Goal: Use online tool/utility: Use online tool/utility

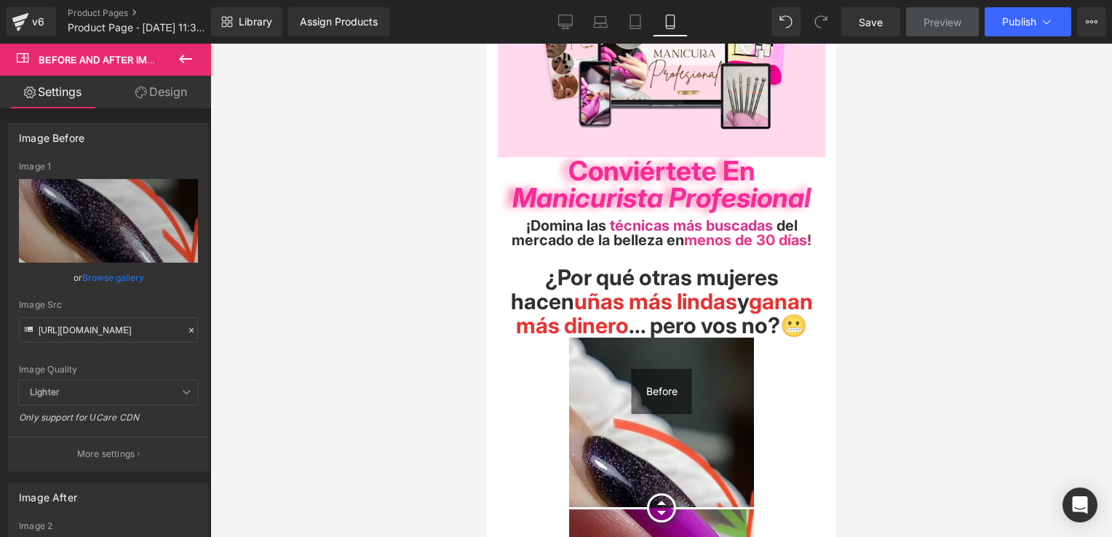
scroll to position [146, 0]
click at [707, 303] on span "ganan más dinero" at bounding box center [663, 313] width 297 height 50
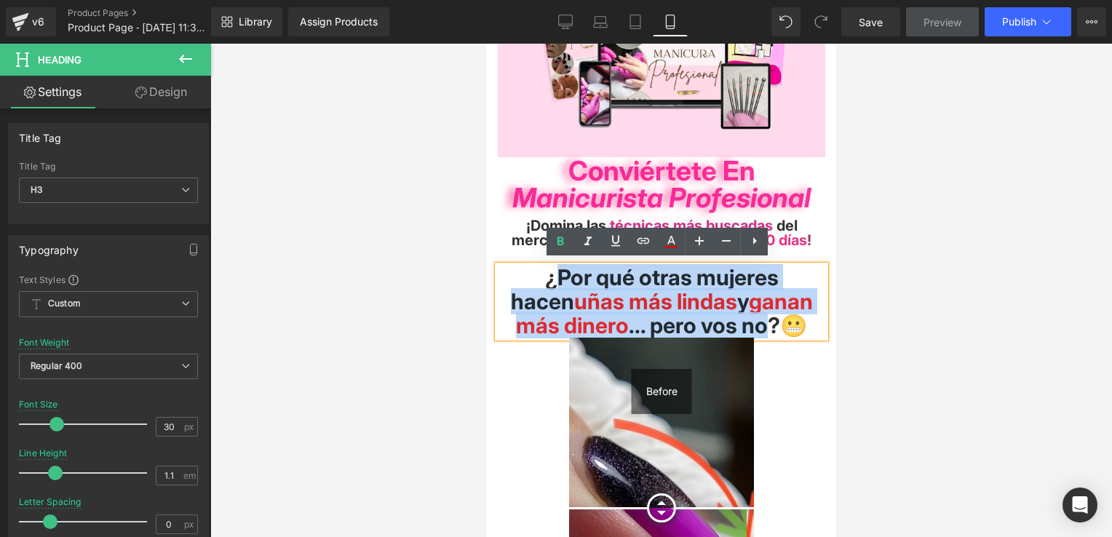
drag, startPoint x: 746, startPoint y: 317, endPoint x: 519, endPoint y: 269, distance: 231.9
click at [519, 269] on span "¿Por qué otras mujeres hacen uñas más lindas y ganan más dinero ... pero vos no…" at bounding box center [661, 301] width 302 height 74
paste div
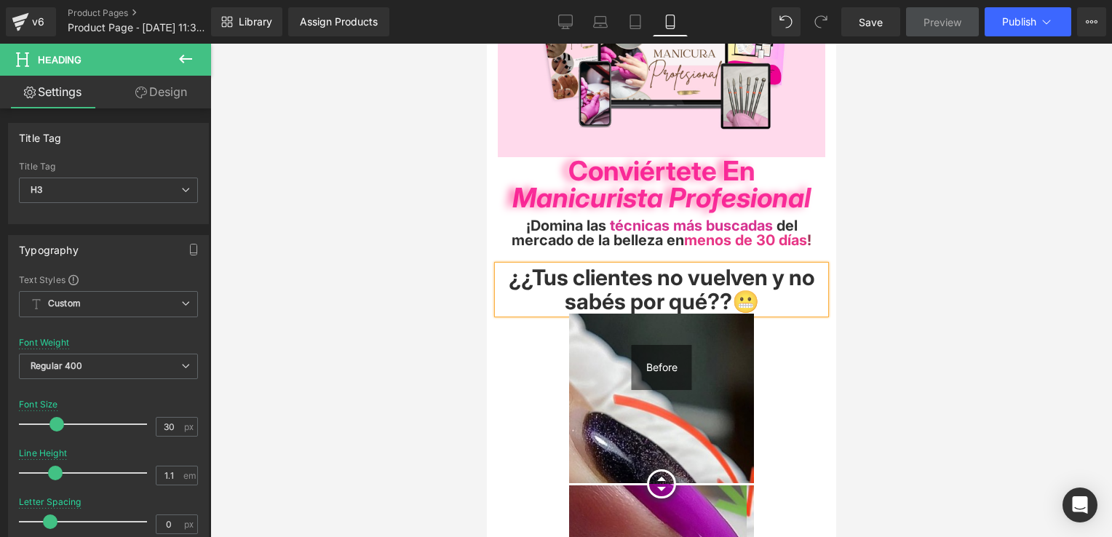
click at [532, 273] on span "¿¿Tus clientes no vuelven y no sabés por qué? ?😬" at bounding box center [661, 289] width 306 height 50
click at [730, 299] on span "¿Tus clientes no vuelven y no sabés por qué? ?😬" at bounding box center [661, 289] width 294 height 50
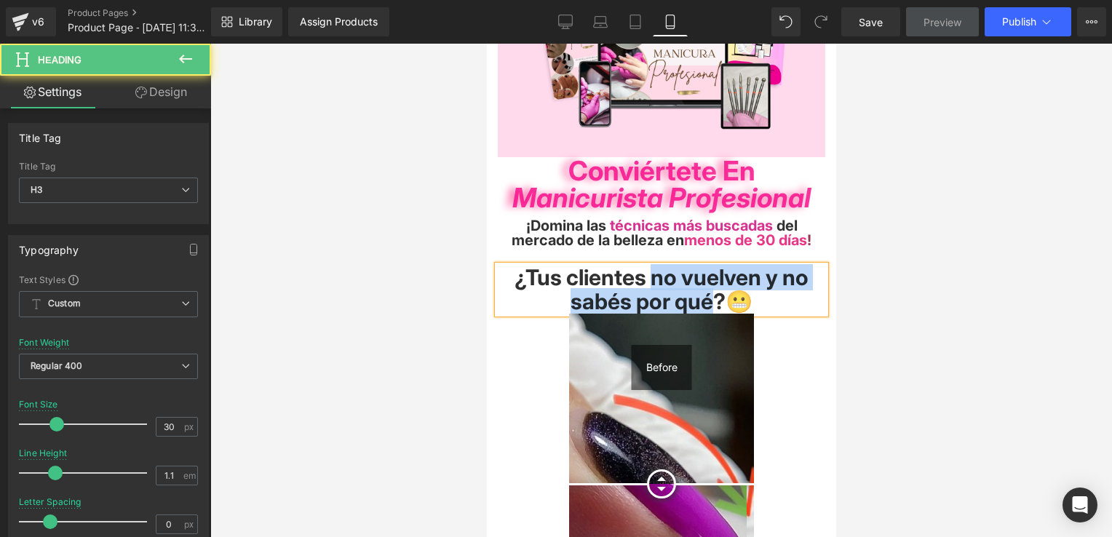
drag, startPoint x: 708, startPoint y: 293, endPoint x: 644, endPoint y: 271, distance: 67.9
click at [646, 271] on span "¿Tus clientes no vuelven y no sabés por qué? 😬" at bounding box center [661, 289] width 294 height 50
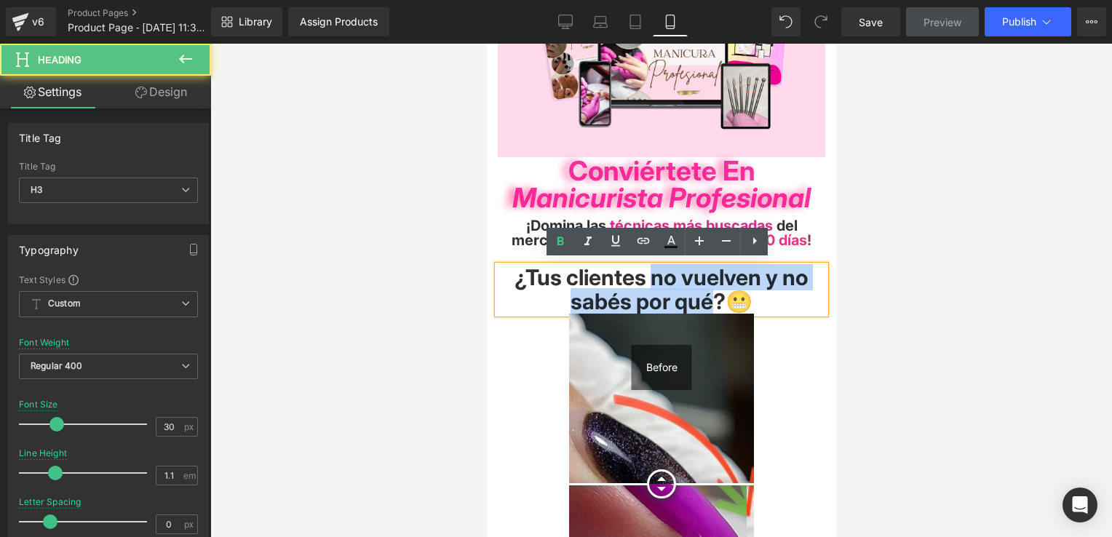
click at [630, 274] on span "¿Tus clientes no vuelven y no sabés por qué? 😬" at bounding box center [661, 289] width 294 height 50
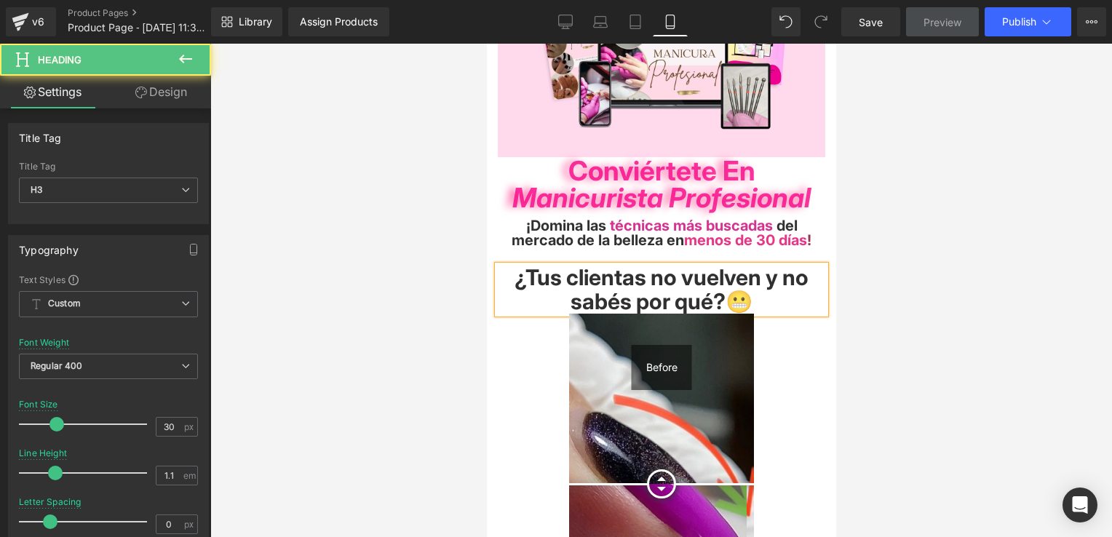
click at [711, 298] on span "¿Tus clientas no vuelven y no sabés por qué? 😬" at bounding box center [661, 289] width 294 height 50
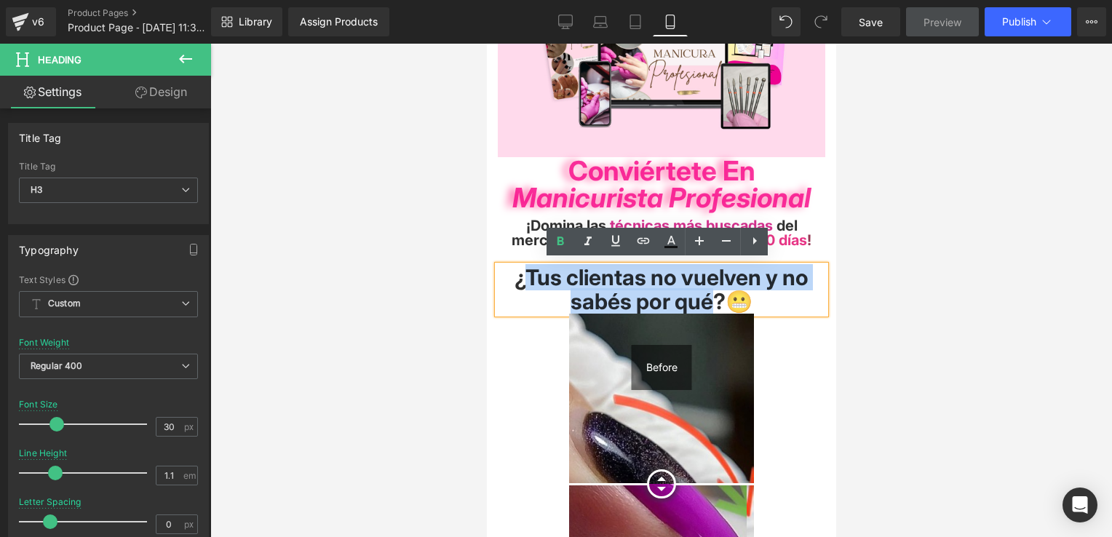
drag, startPoint x: 712, startPoint y: 298, endPoint x: 519, endPoint y: 274, distance: 194.3
click at [519, 274] on span "¿Tus clientas no vuelven y no sabés por qué? 😬" at bounding box center [661, 289] width 294 height 50
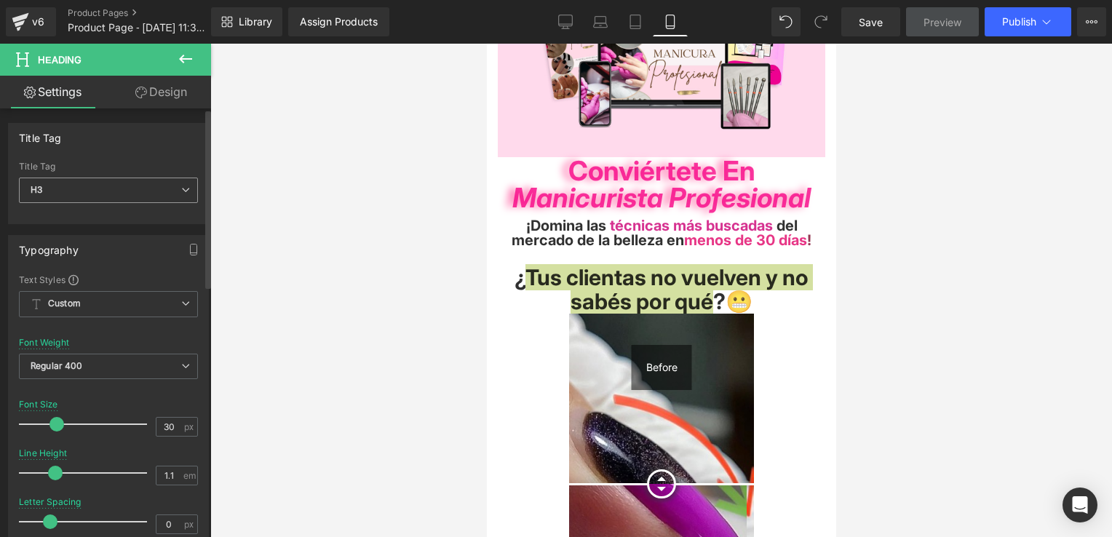
click at [138, 192] on span "H3" at bounding box center [108, 190] width 179 height 25
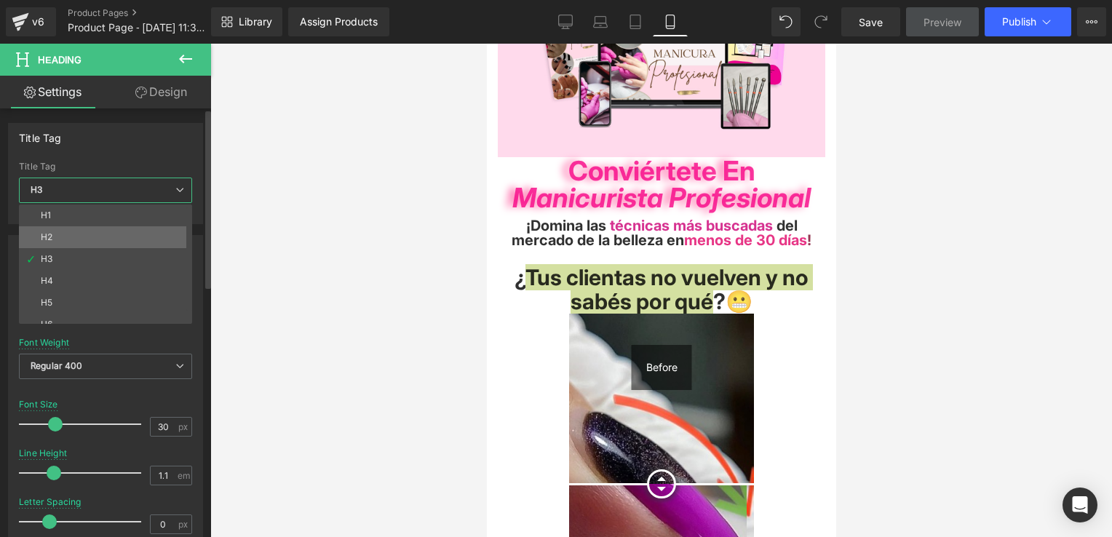
click at [127, 234] on li "H2" at bounding box center [109, 237] width 180 height 22
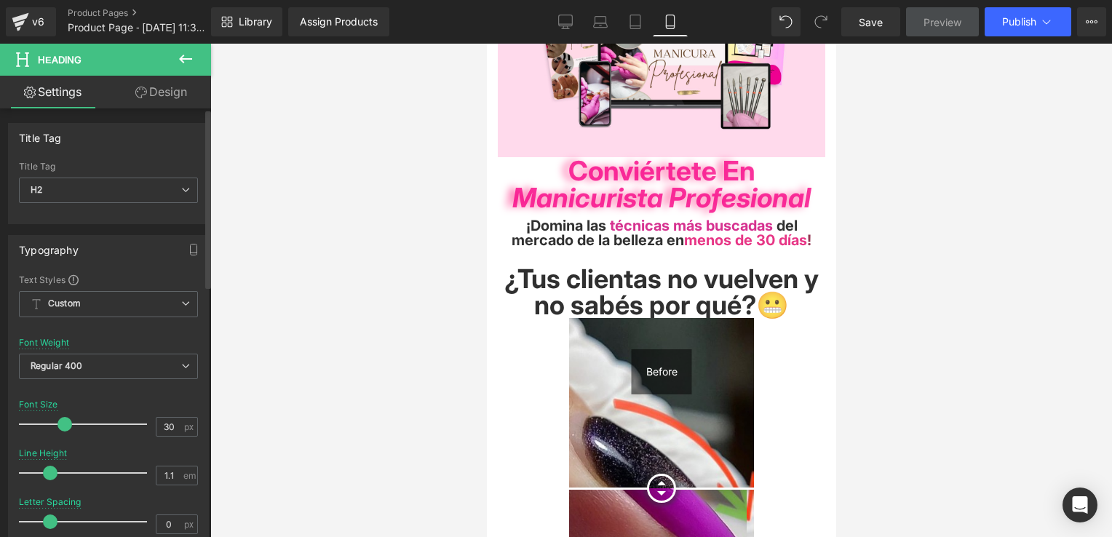
type input "36"
type input "1"
type input "81"
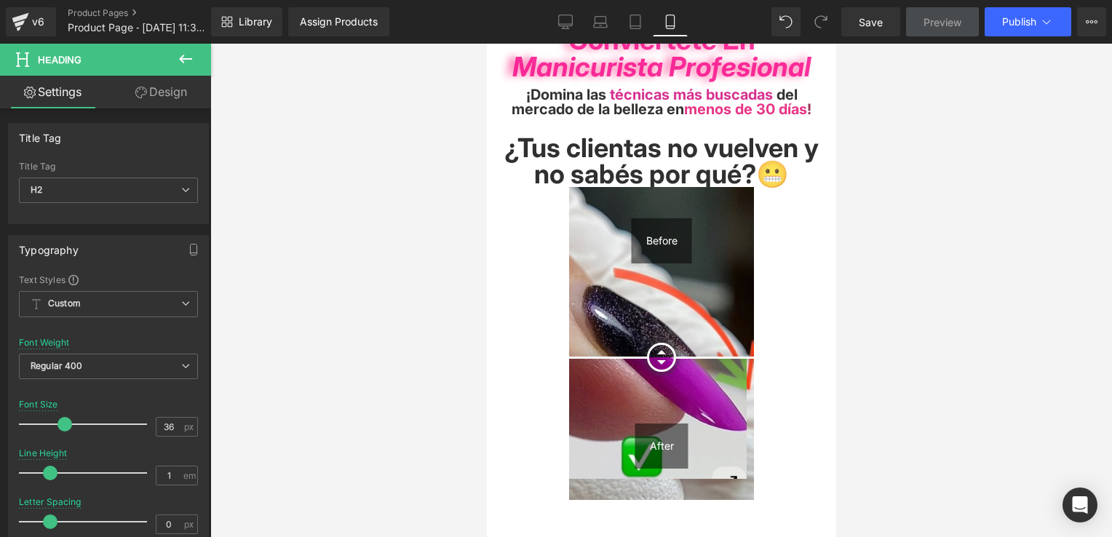
scroll to position [218, 0]
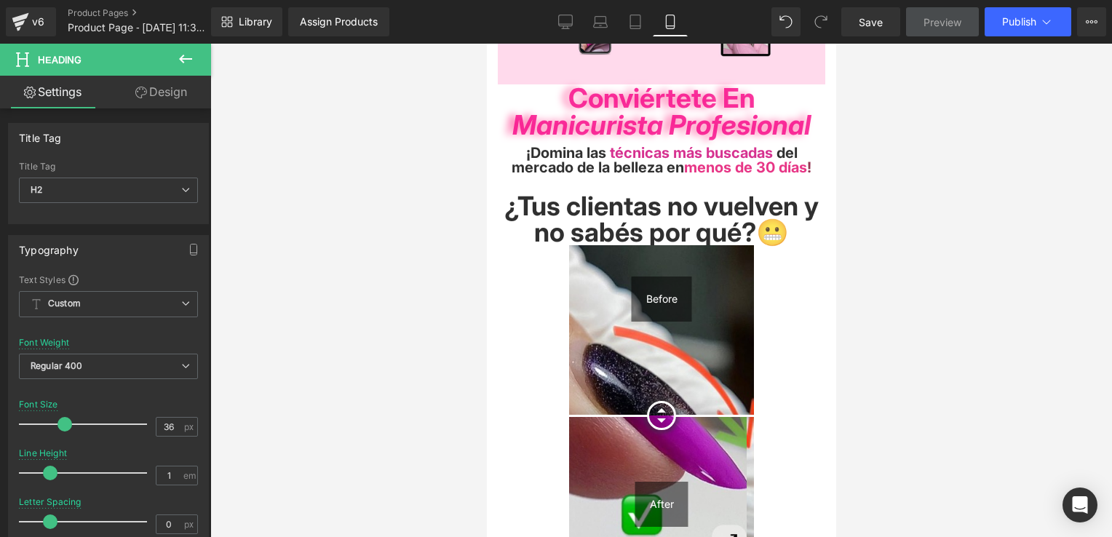
click at [745, 215] on span "¿Tus clientas no vuelven y no sabés por qué?😬" at bounding box center [661, 219] width 314 height 58
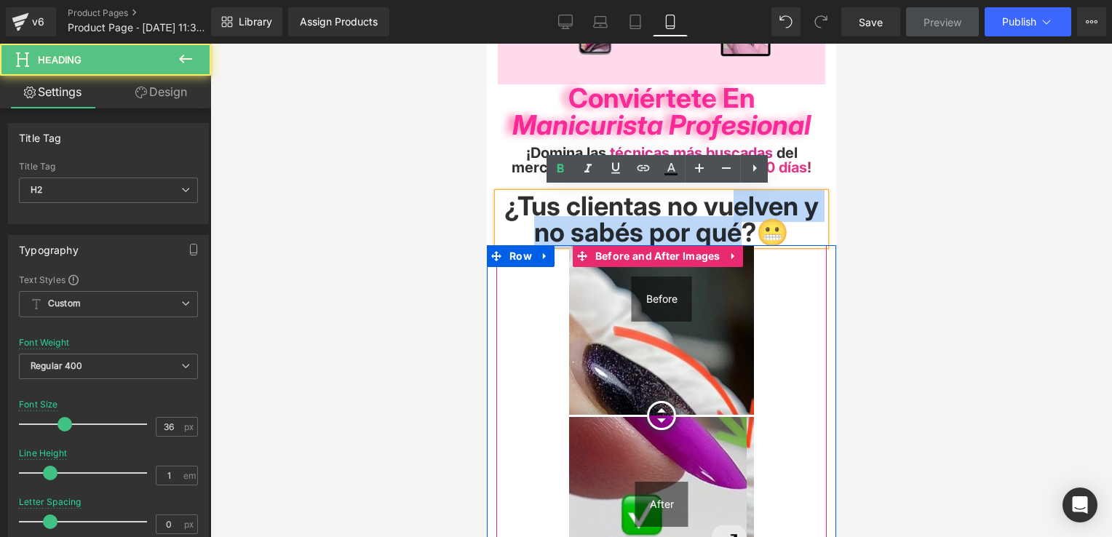
click at [734, 336] on img at bounding box center [660, 401] width 185 height 313
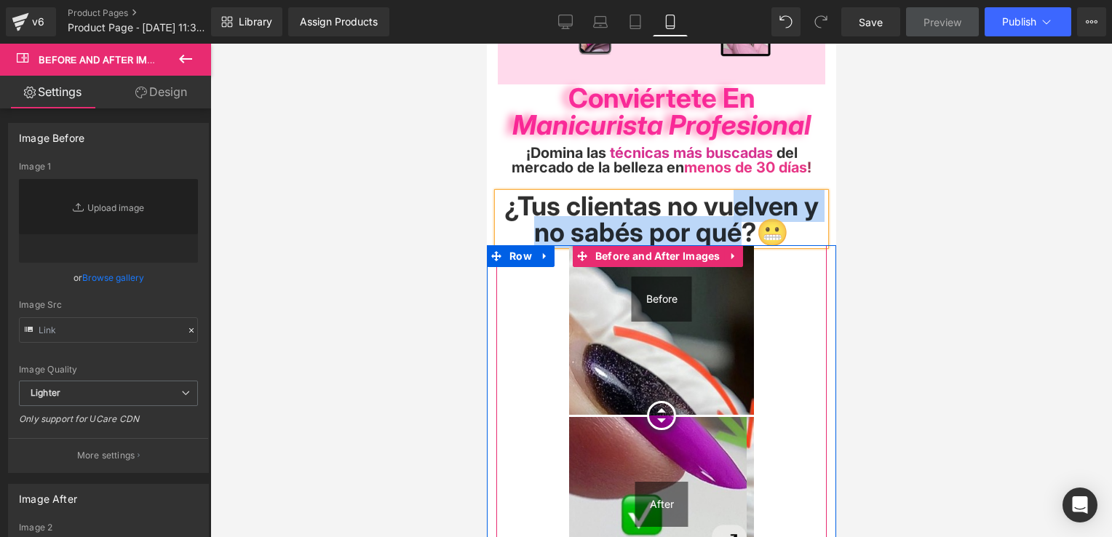
type input "[URL][DOMAIN_NAME]"
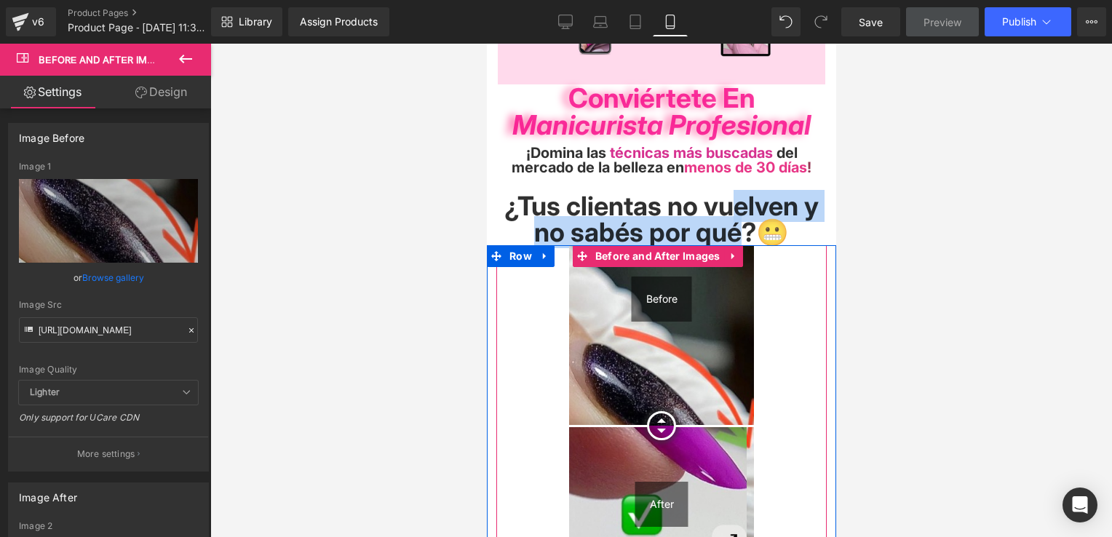
drag, startPoint x: 668, startPoint y: 410, endPoint x: 704, endPoint y: 422, distance: 38.4
click at [675, 422] on div at bounding box center [660, 425] width 29 height 29
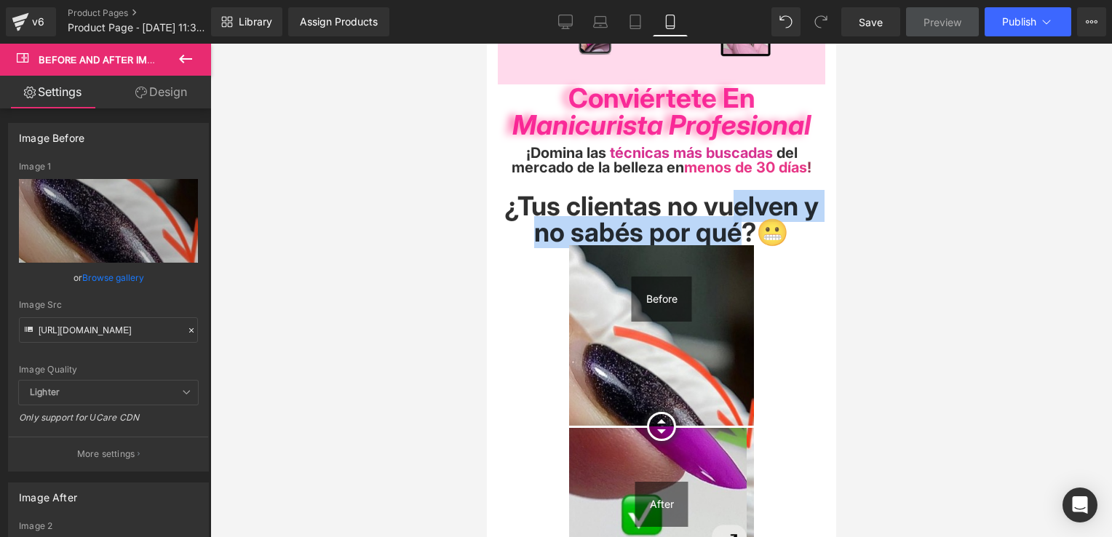
click at [782, 223] on span "¿Tus clientas no vuelven y no sabés por qué?😬" at bounding box center [661, 219] width 314 height 58
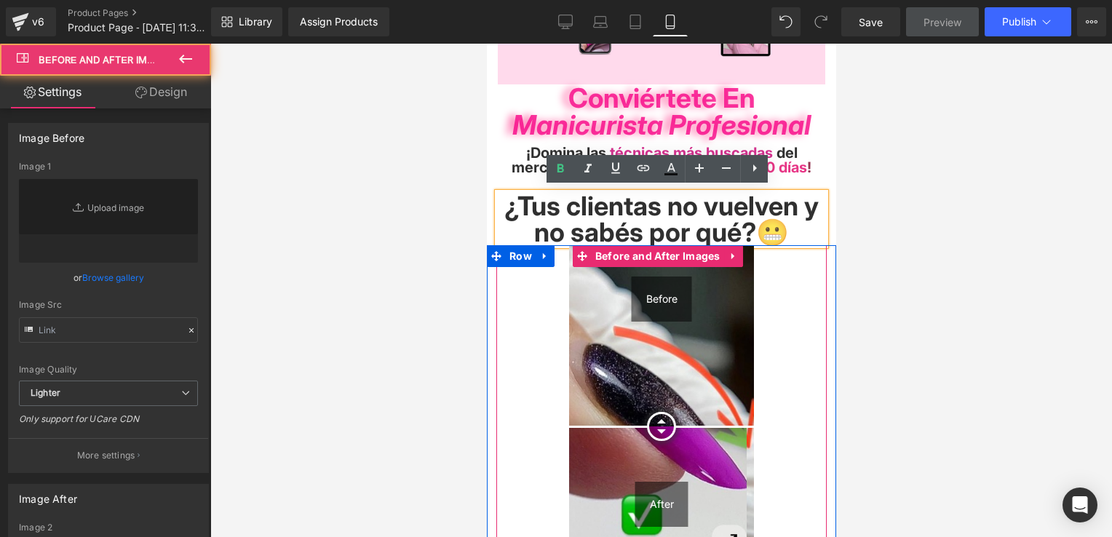
click at [664, 300] on div "Before" at bounding box center [661, 299] width 60 height 45
type input "[URL][DOMAIN_NAME]"
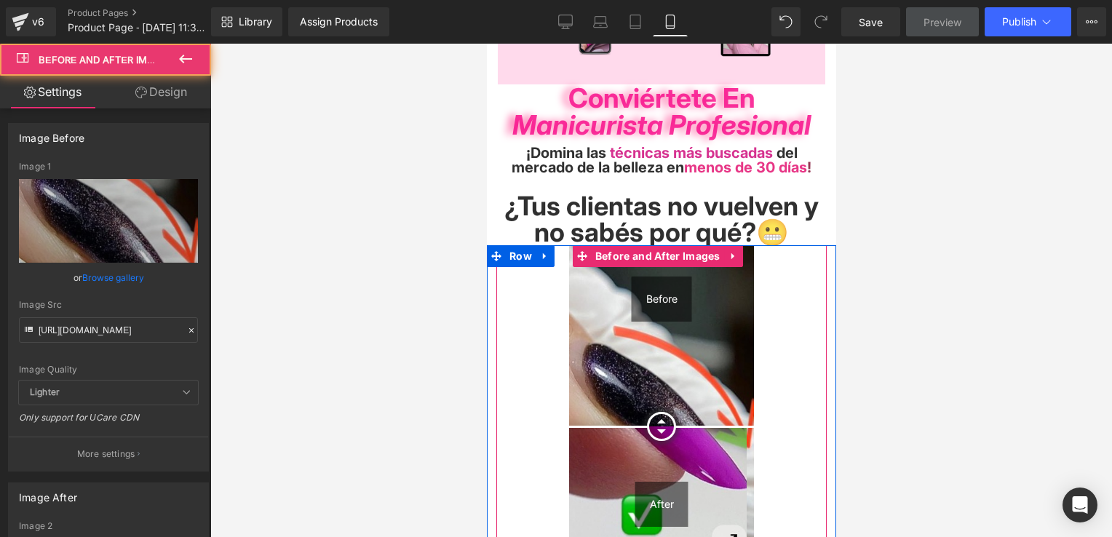
click at [664, 294] on div "Before" at bounding box center [661, 299] width 60 height 45
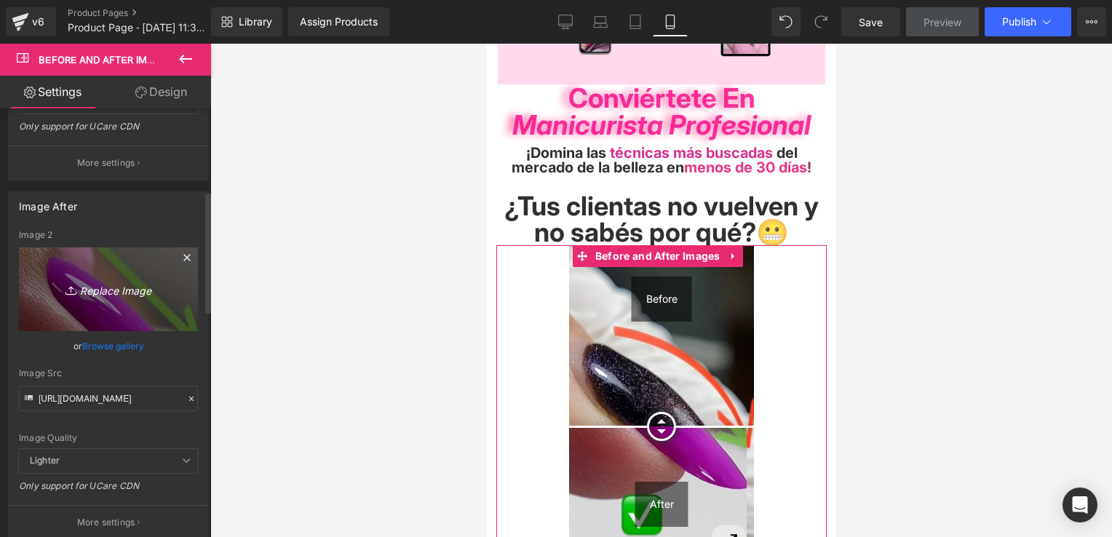
scroll to position [437, 0]
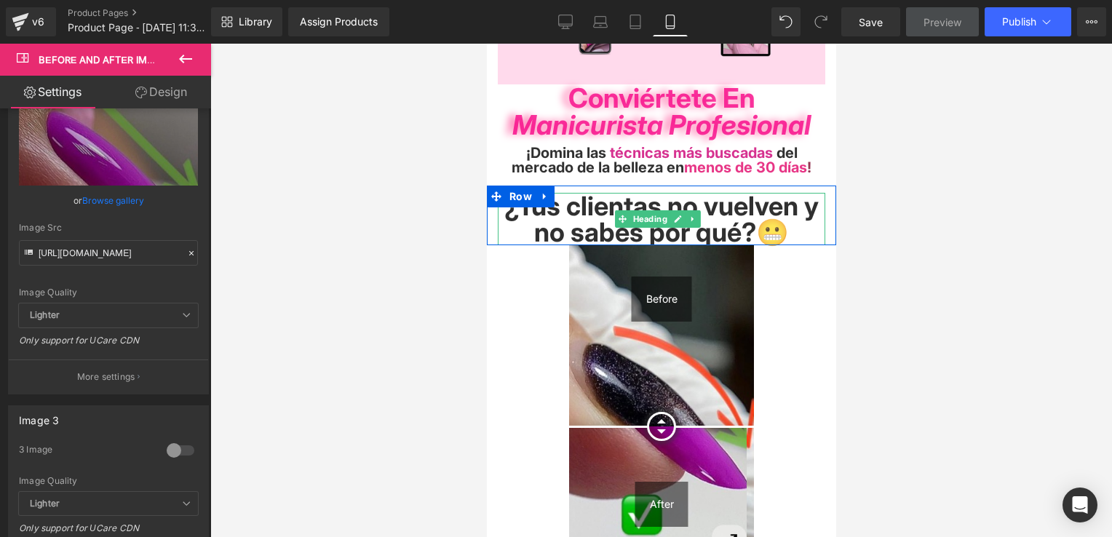
click at [771, 202] on span "¿Tus clientas no vuelven y no sabés por qué?😬" at bounding box center [661, 219] width 314 height 58
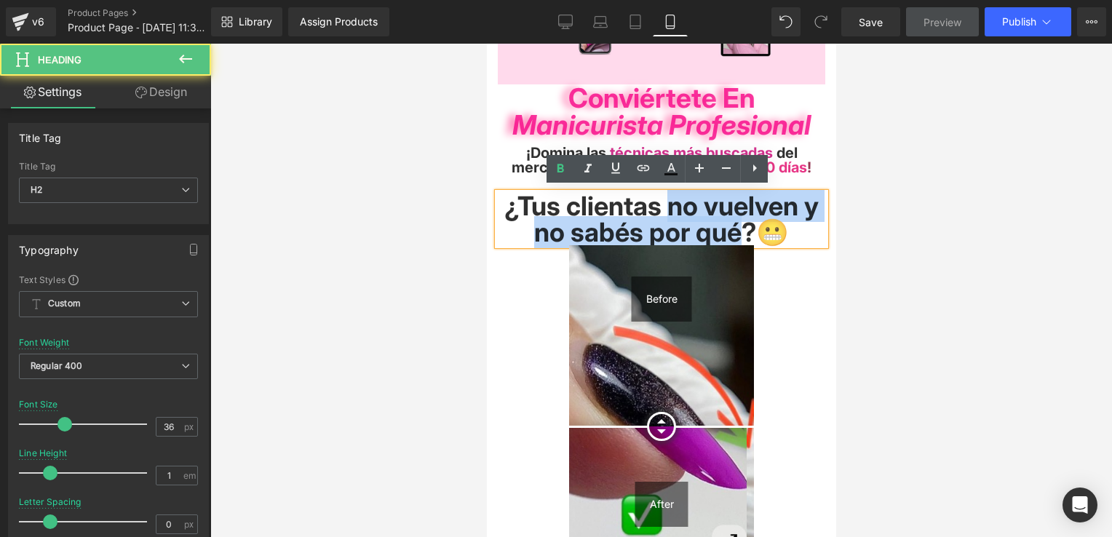
drag, startPoint x: 675, startPoint y: 200, endPoint x: 752, endPoint y: 227, distance: 81.0
click at [752, 227] on span "¿Tus clientas no vuelven y no sabés por qué?😬" at bounding box center [661, 219] width 314 height 58
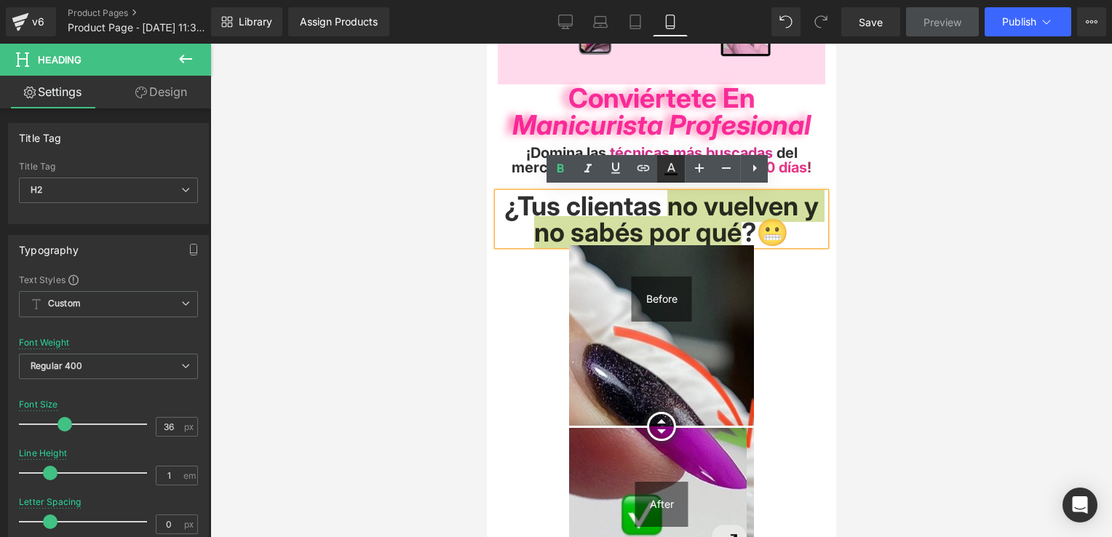
click at [665, 164] on icon at bounding box center [670, 168] width 17 height 17
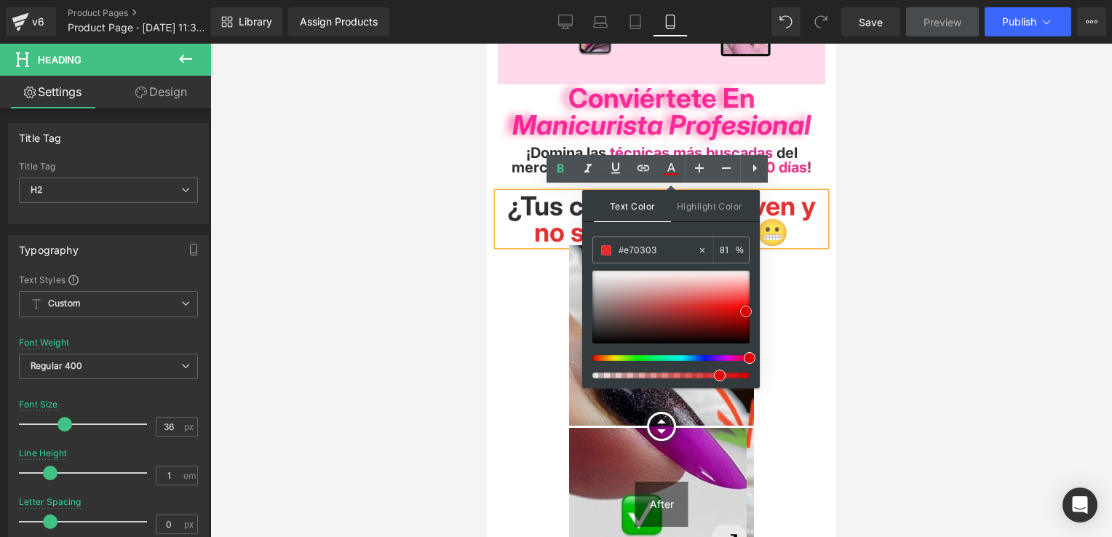
click at [745, 314] on span at bounding box center [746, 312] width 12 height 12
click at [744, 311] on span at bounding box center [746, 315] width 12 height 12
type input "#df0101"
click at [748, 306] on span at bounding box center [749, 312] width 12 height 12
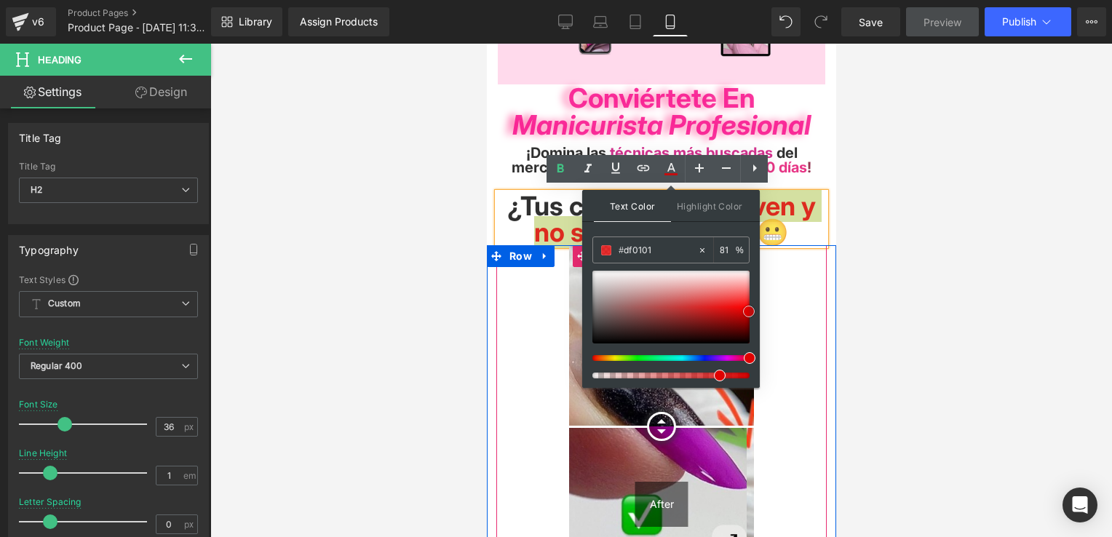
click at [799, 245] on div at bounding box center [660, 247] width 349 height 4
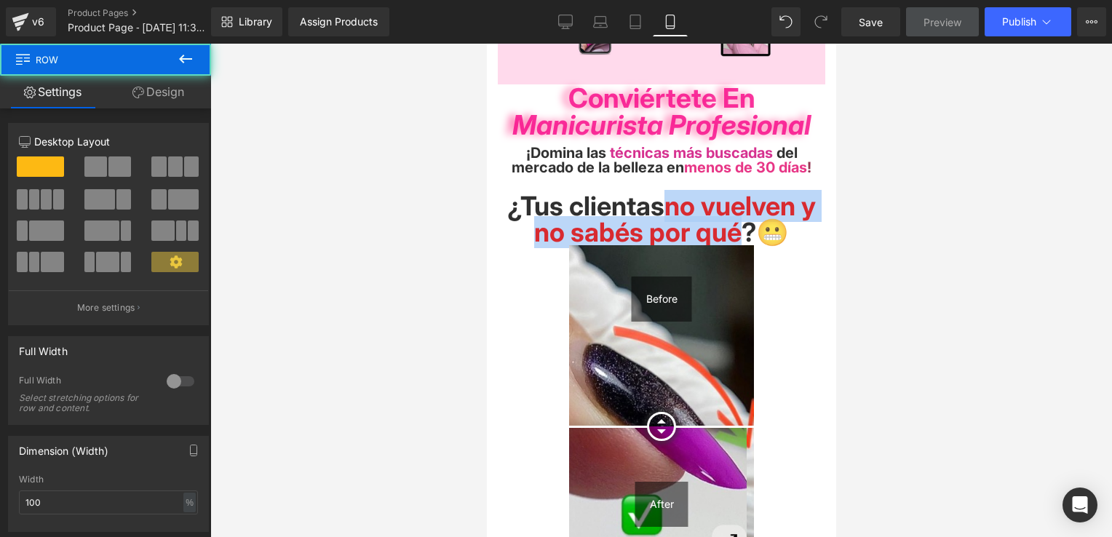
click at [806, 229] on h2 "¿Tus clientas no vuelven y no sabés por qué ?😬" at bounding box center [661, 219] width 328 height 52
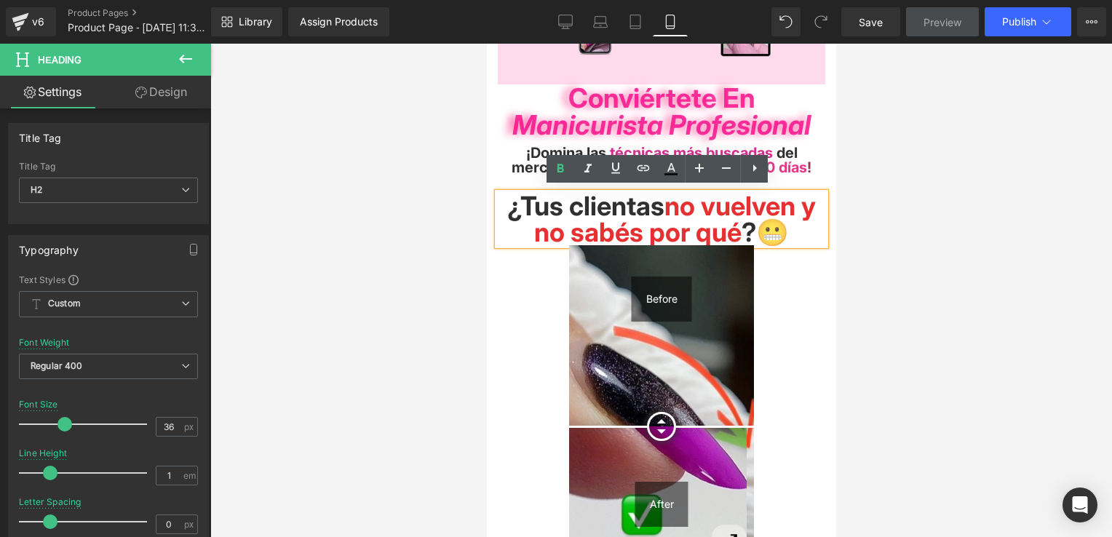
click at [696, 204] on span "no vuelven y no sabés por qué" at bounding box center [674, 219] width 282 height 58
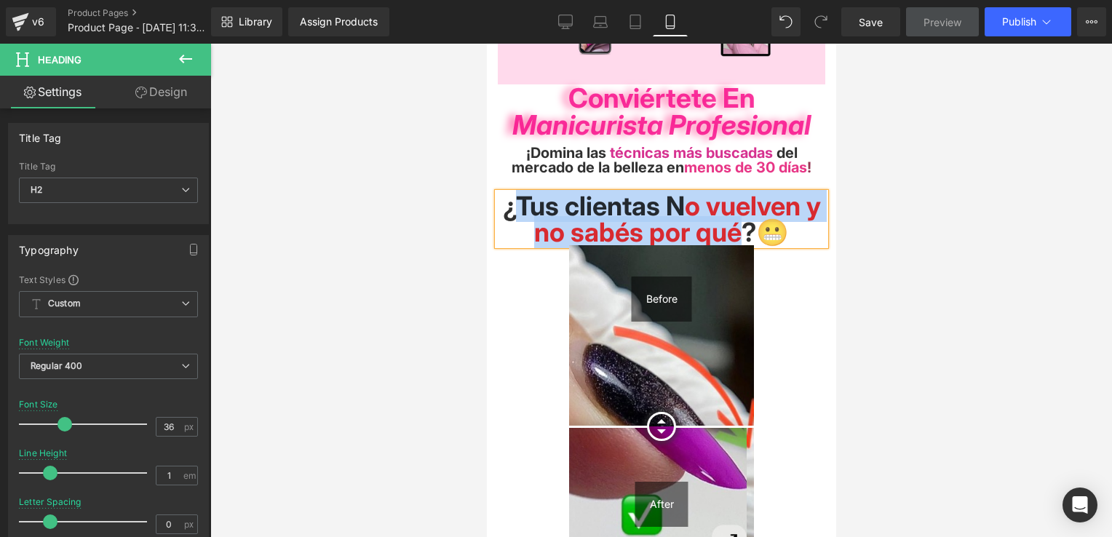
drag, startPoint x: 520, startPoint y: 199, endPoint x: 746, endPoint y: 230, distance: 227.7
click at [746, 230] on span "¿Tus clientas N o vuelven y no sabés por qué ?😬" at bounding box center [661, 219] width 318 height 58
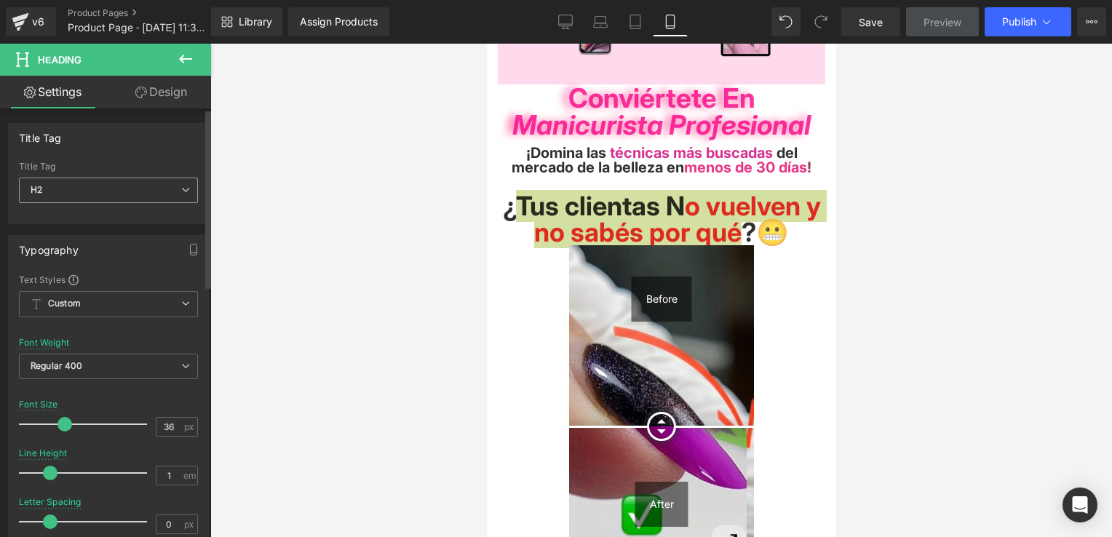
click at [73, 185] on span "H2" at bounding box center [108, 190] width 179 height 25
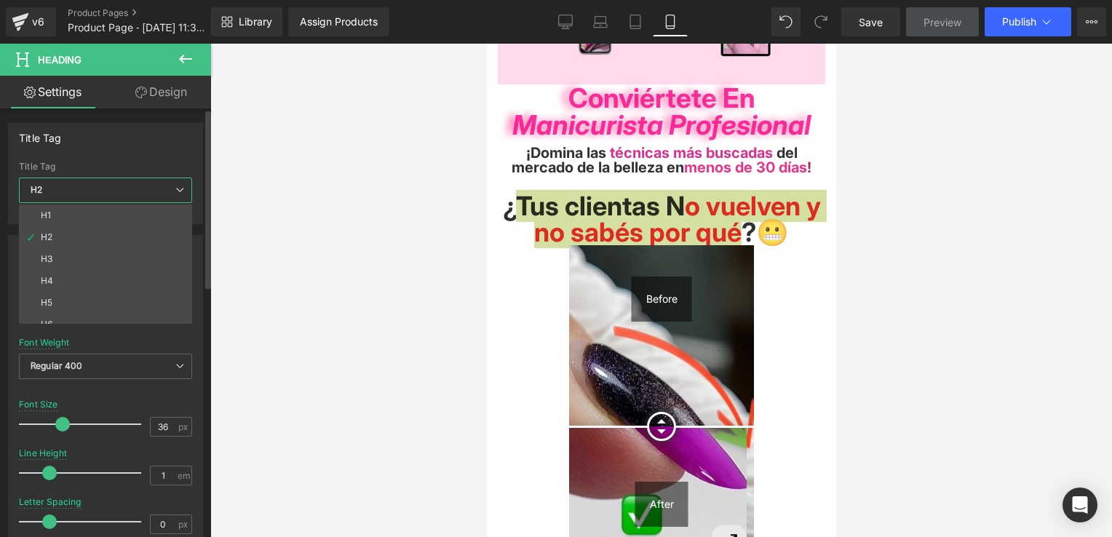
click at [92, 283] on li "H4" at bounding box center [109, 281] width 180 height 22
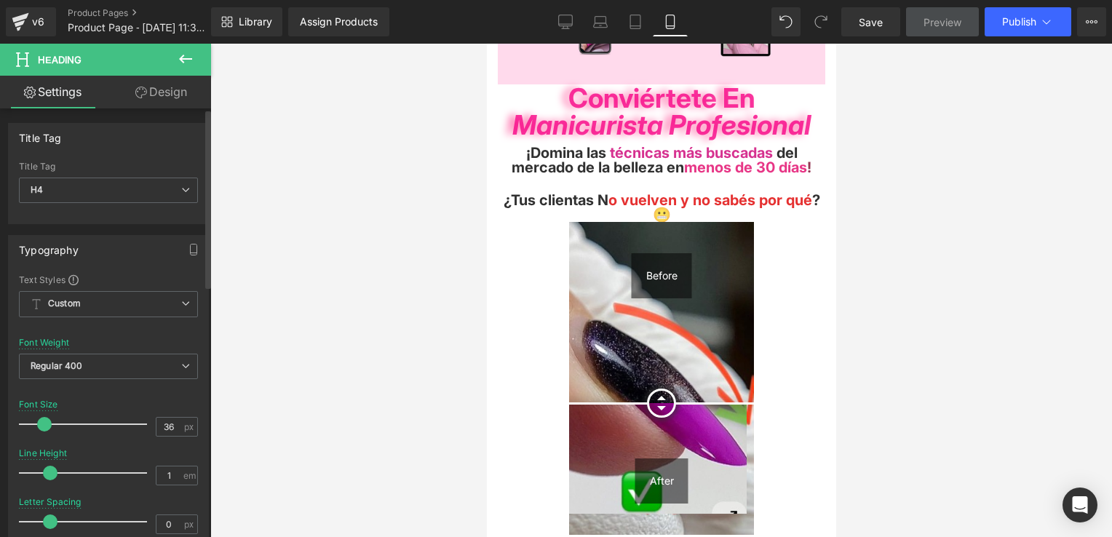
type input "20"
type input "81"
click at [130, 199] on span "H4" at bounding box center [108, 190] width 179 height 25
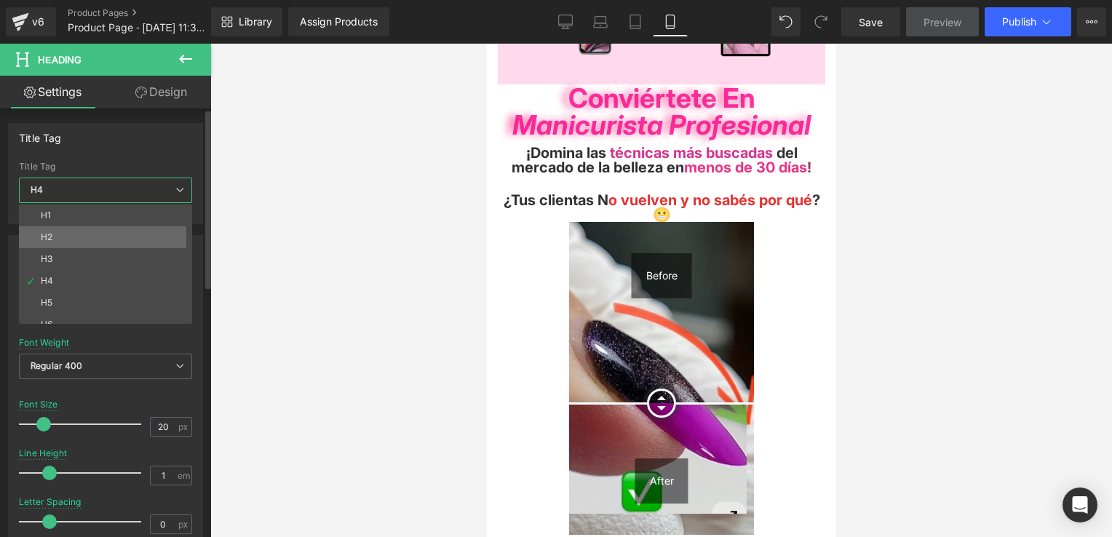
click at [99, 241] on li "H2" at bounding box center [109, 237] width 180 height 22
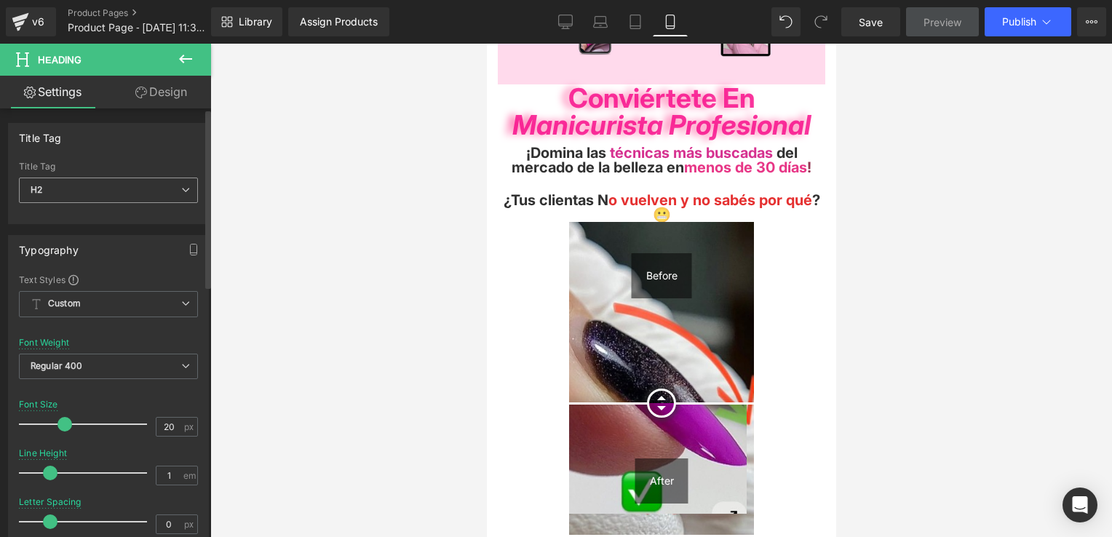
type input "36"
type input "81"
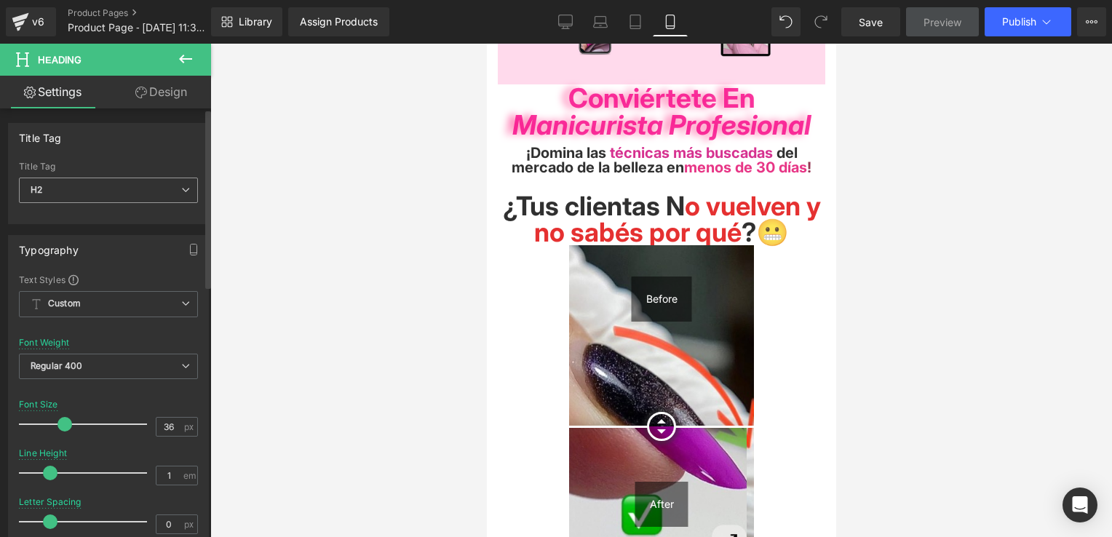
click at [129, 199] on span "H2" at bounding box center [108, 190] width 179 height 25
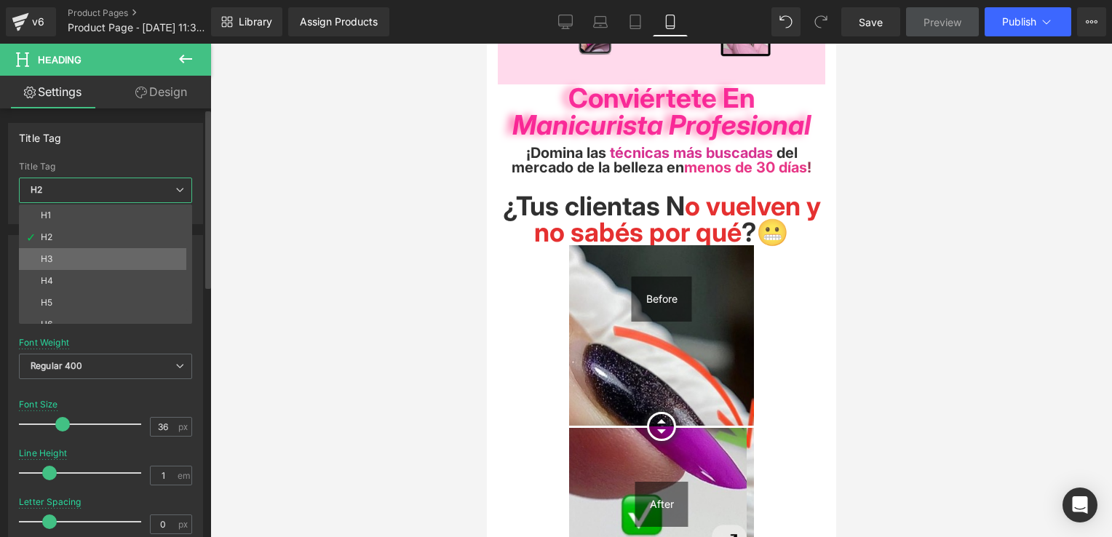
click at [108, 250] on li "H3" at bounding box center [109, 259] width 180 height 22
type input "30"
type input "1.1"
type input "81"
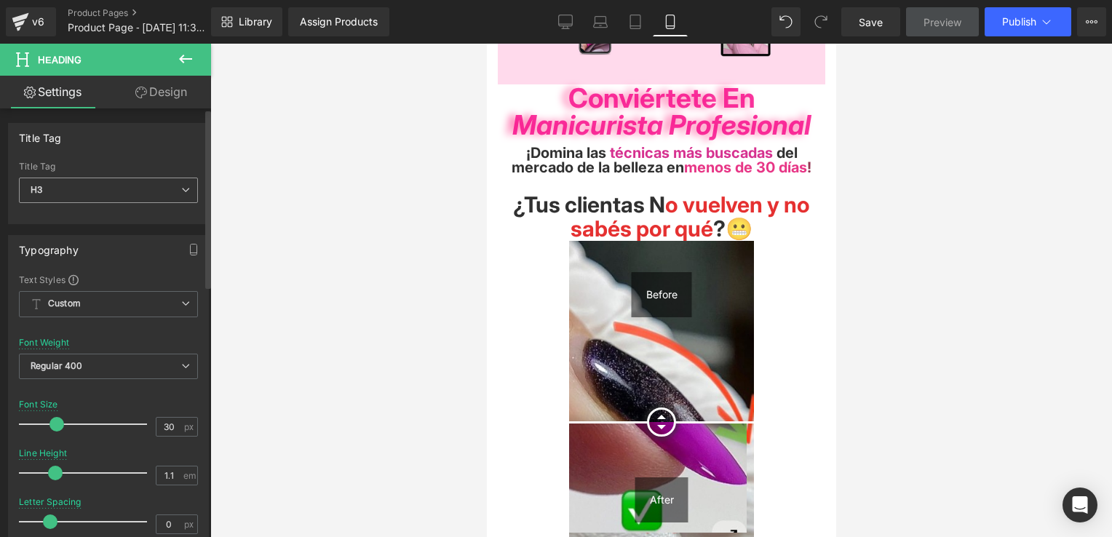
click at [140, 191] on span "H3" at bounding box center [108, 190] width 179 height 25
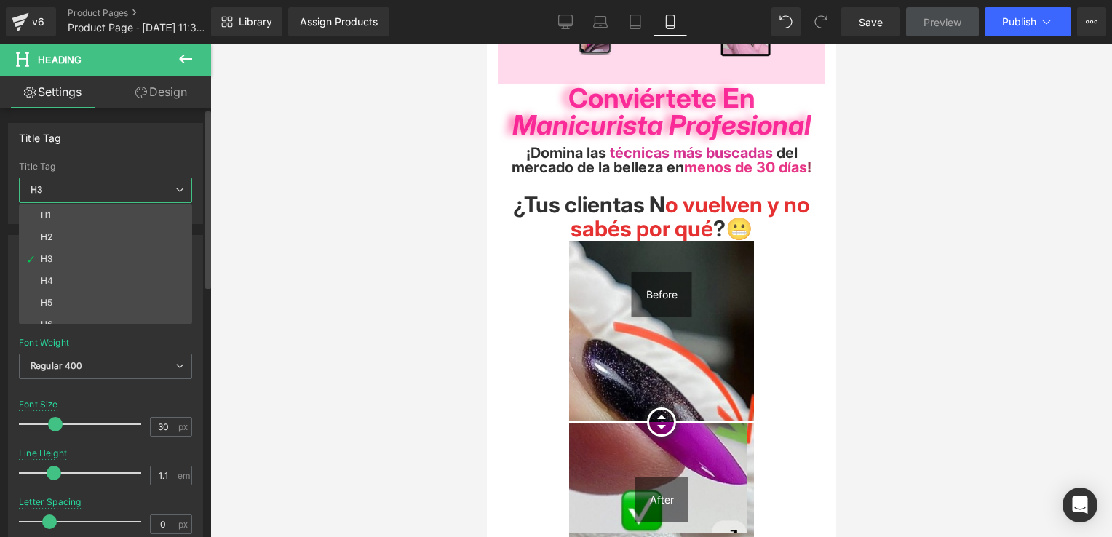
click at [140, 191] on span "H3" at bounding box center [105, 190] width 173 height 25
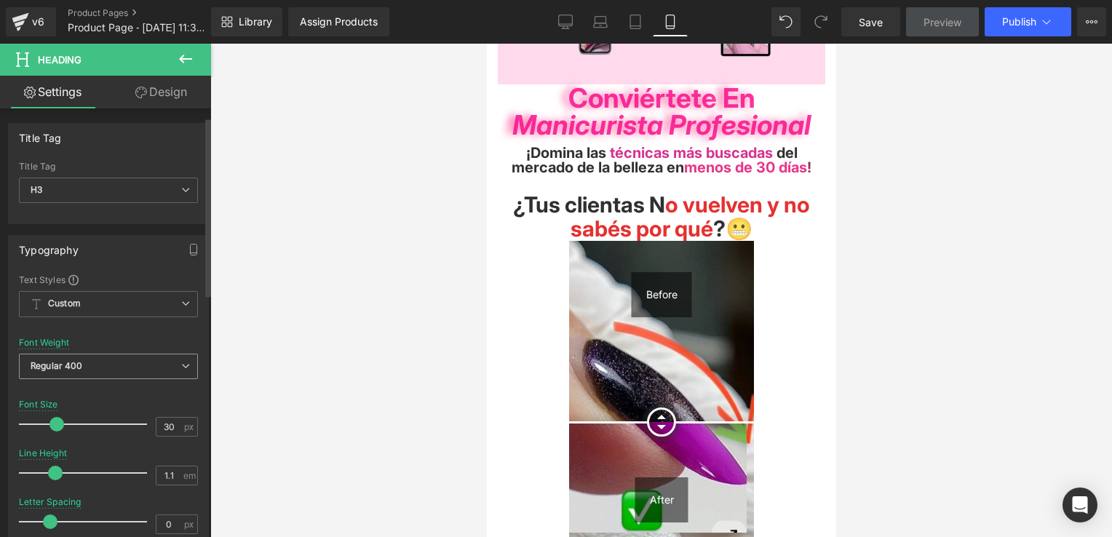
scroll to position [73, 0]
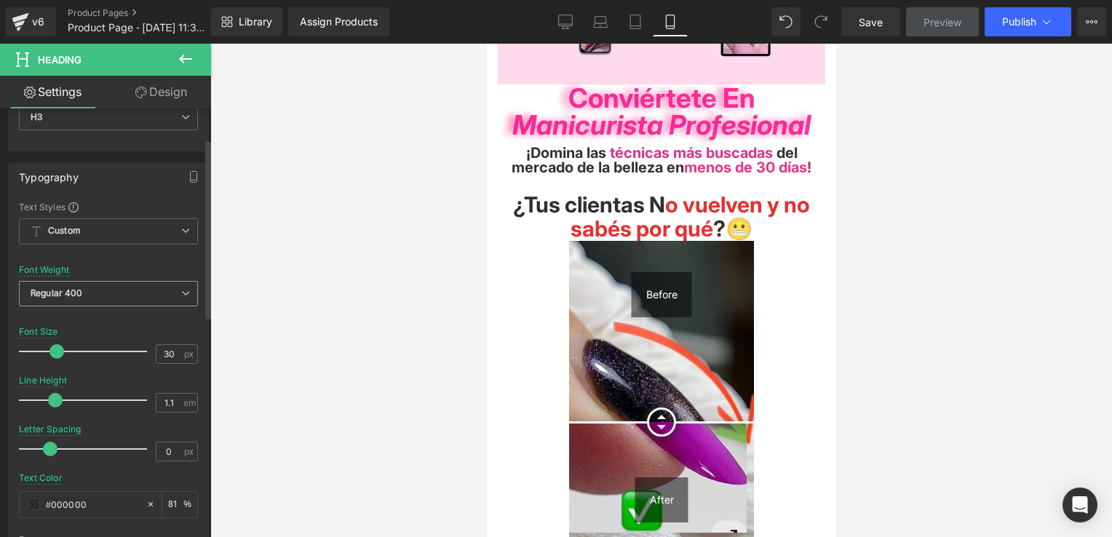
click at [174, 286] on span "Regular 400" at bounding box center [108, 293] width 179 height 25
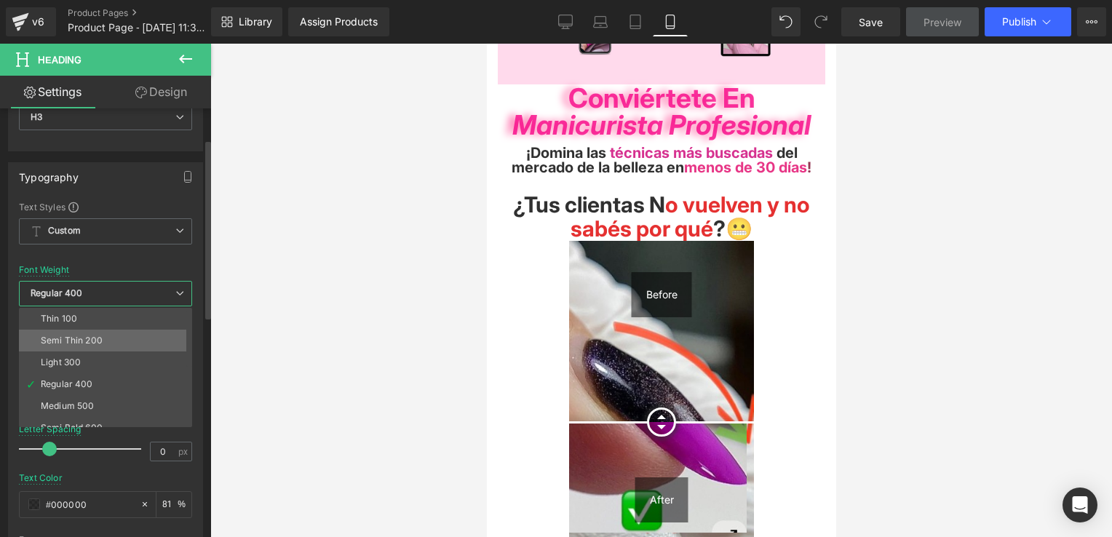
click at [116, 339] on li "Semi Thin 200" at bounding box center [109, 341] width 180 height 22
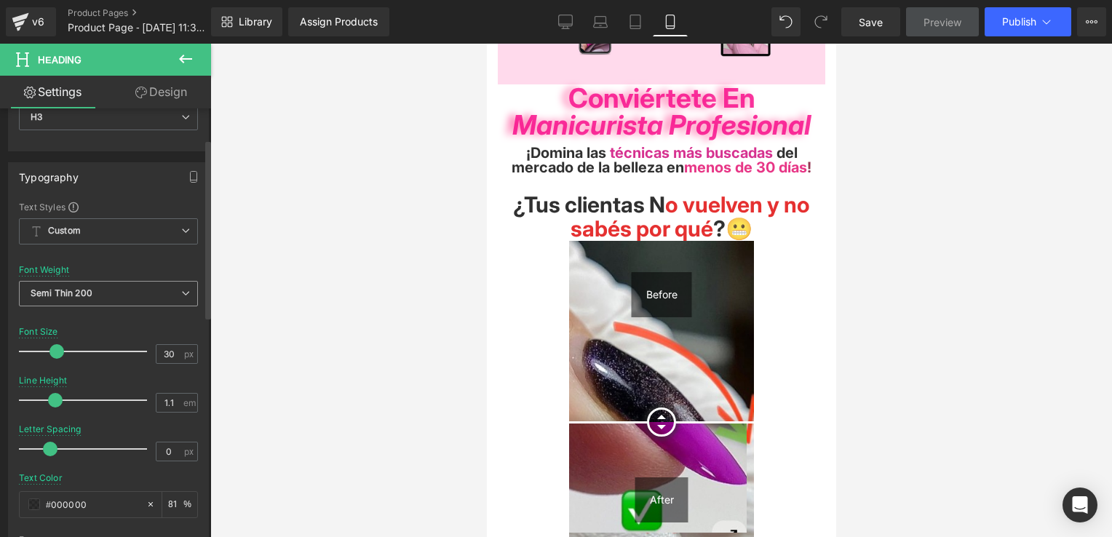
click at [142, 293] on span "Semi Thin 200" at bounding box center [108, 293] width 179 height 25
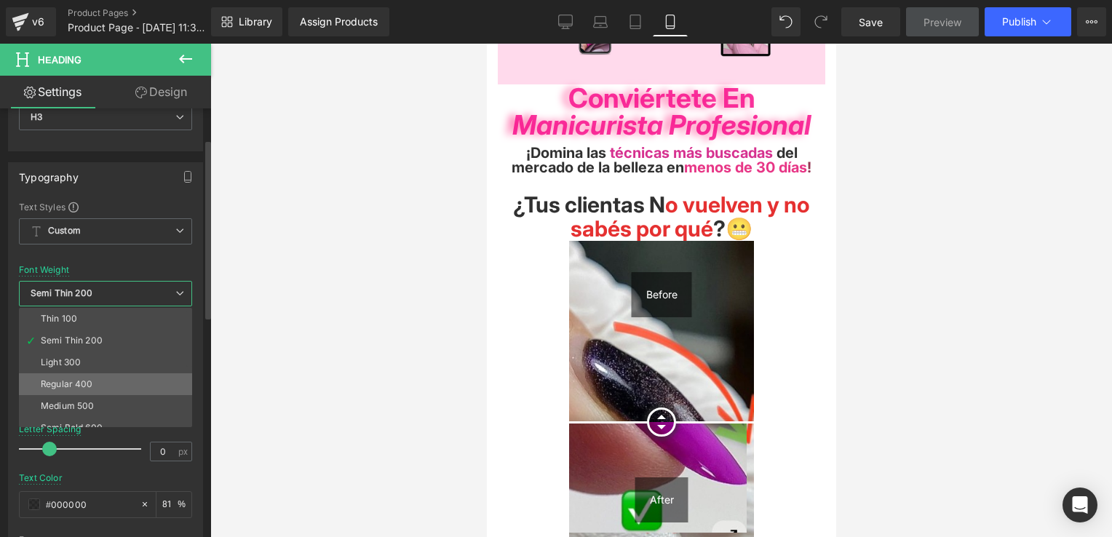
click at [84, 373] on li "Regular 400" at bounding box center [109, 384] width 180 height 22
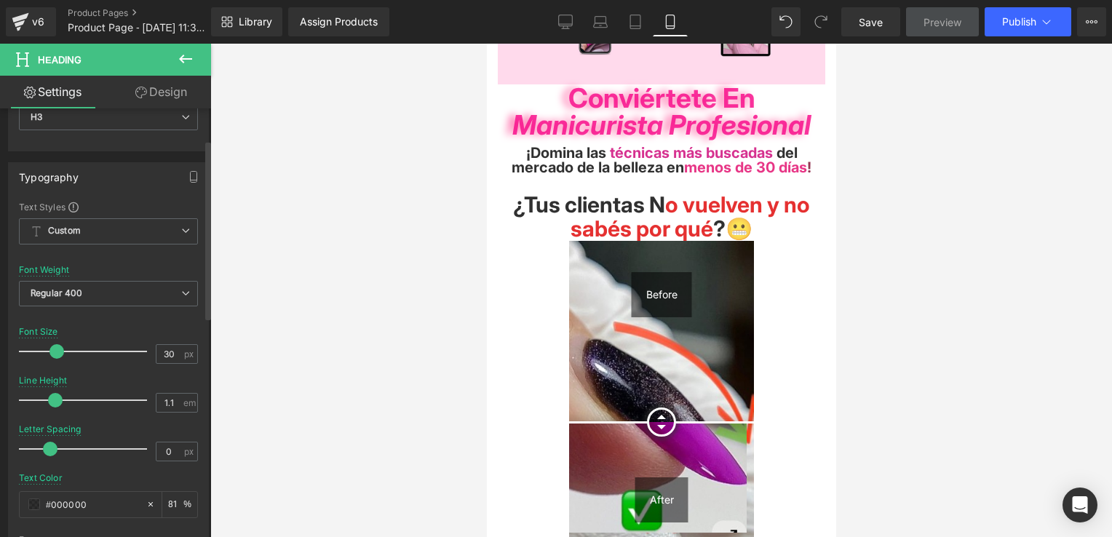
scroll to position [146, 0]
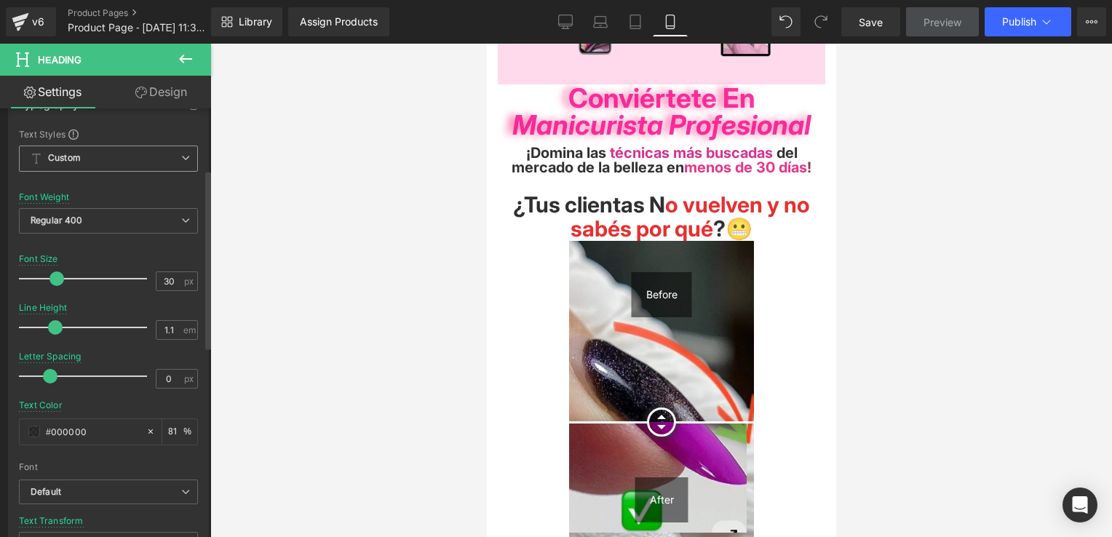
click at [137, 159] on span "Custom Setup Global Style" at bounding box center [108, 159] width 179 height 26
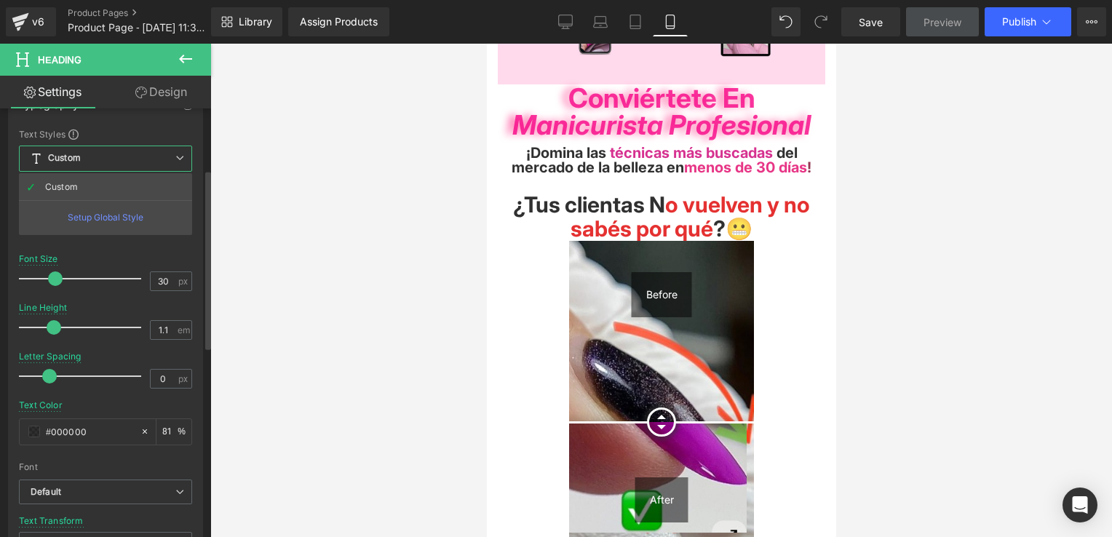
click at [140, 163] on span "Custom Setup Global Style" at bounding box center [105, 159] width 173 height 26
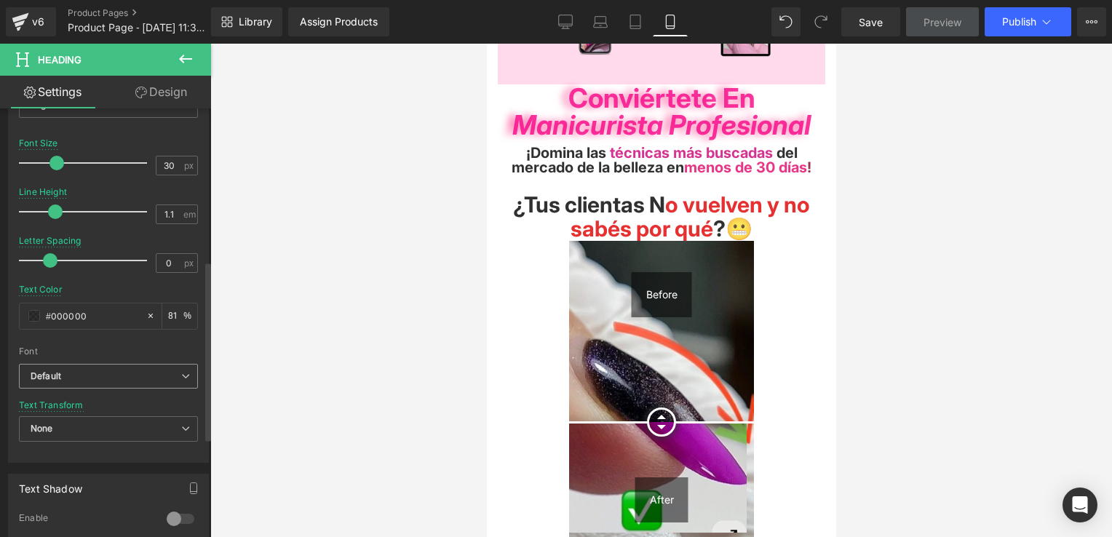
scroll to position [364, 0]
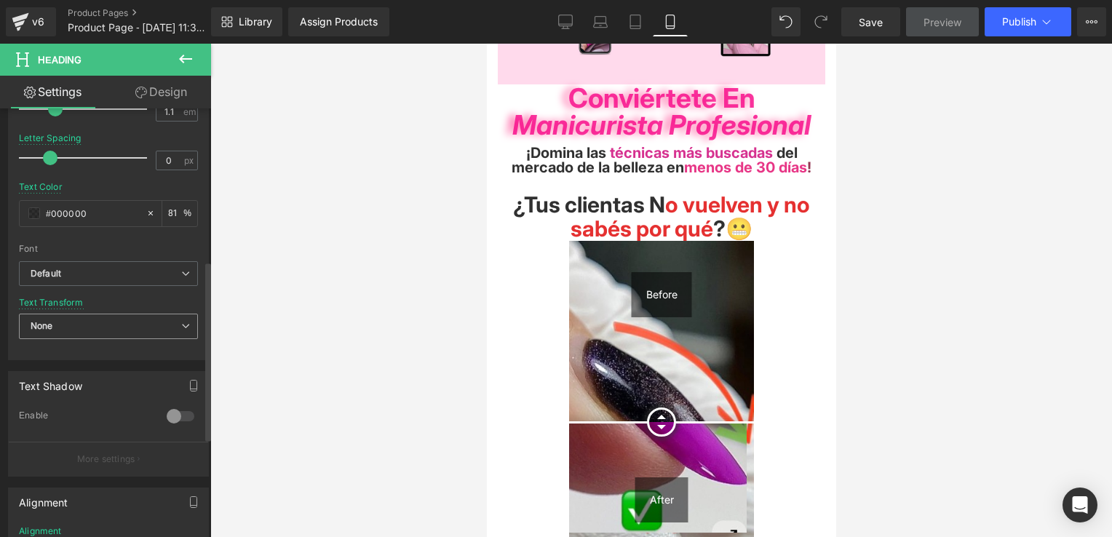
click at [90, 314] on span "None" at bounding box center [108, 326] width 179 height 25
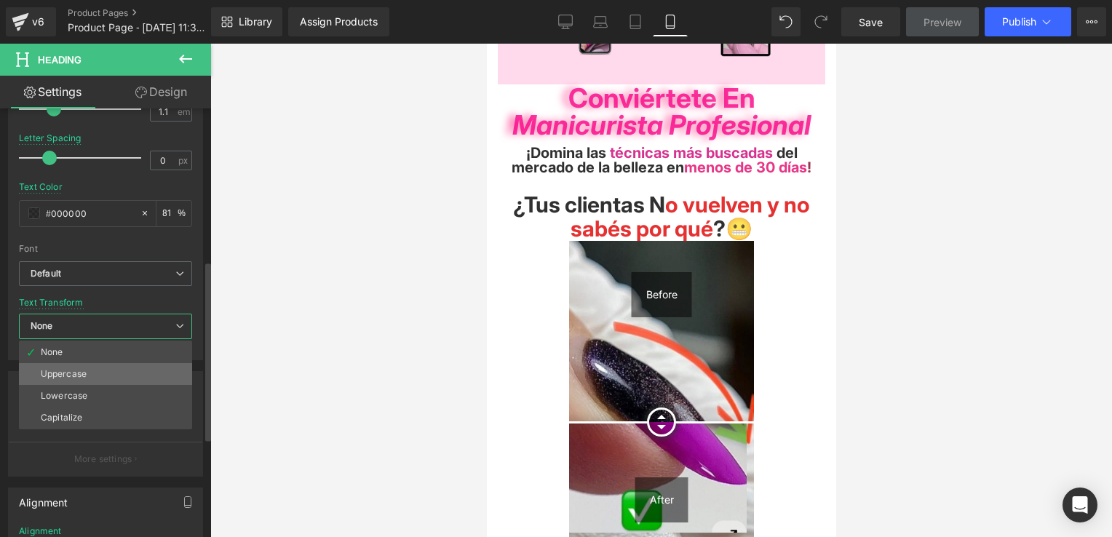
click at [78, 378] on li "Uppercase" at bounding box center [105, 374] width 173 height 22
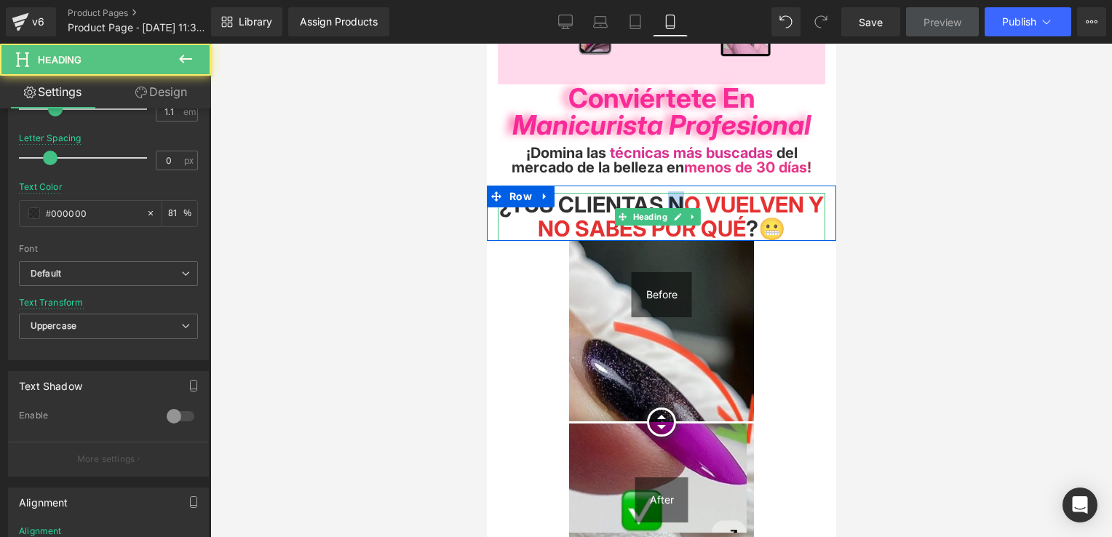
drag, startPoint x: 691, startPoint y: 198, endPoint x: 679, endPoint y: 198, distance: 12.4
click at [679, 198] on span "¿Tus clientas N o vuelven y no sabés por qué ?😬" at bounding box center [661, 216] width 325 height 50
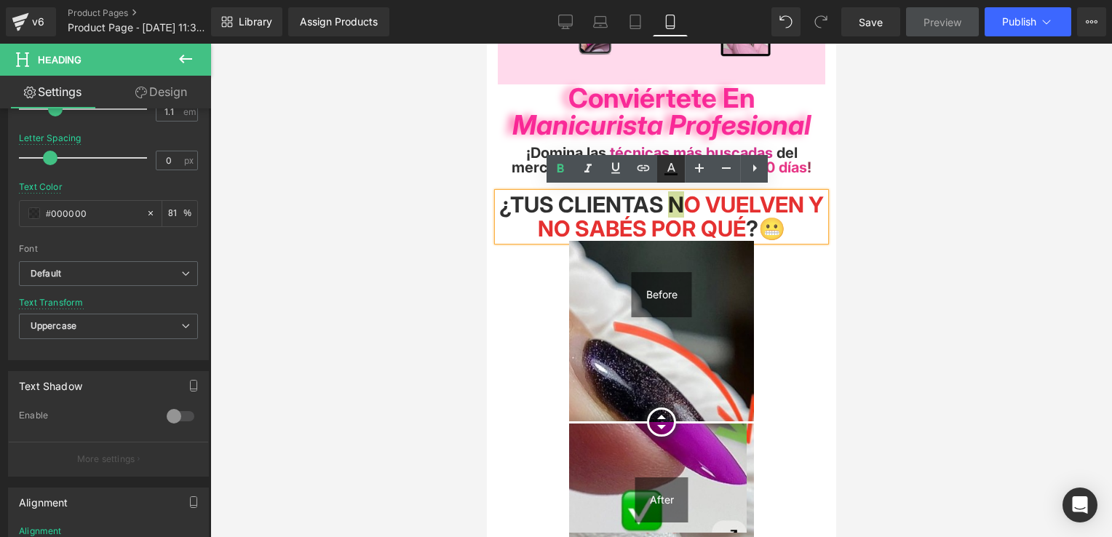
click at [668, 170] on icon at bounding box center [671, 167] width 8 height 9
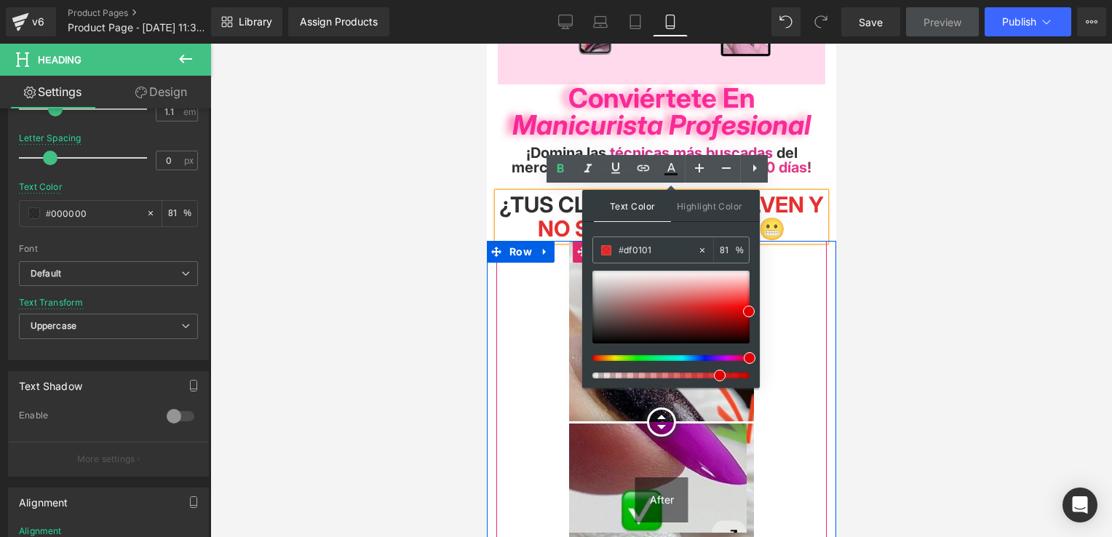
click at [793, 290] on div "Before After Before and After Images 100px" at bounding box center [661, 397] width 330 height 313
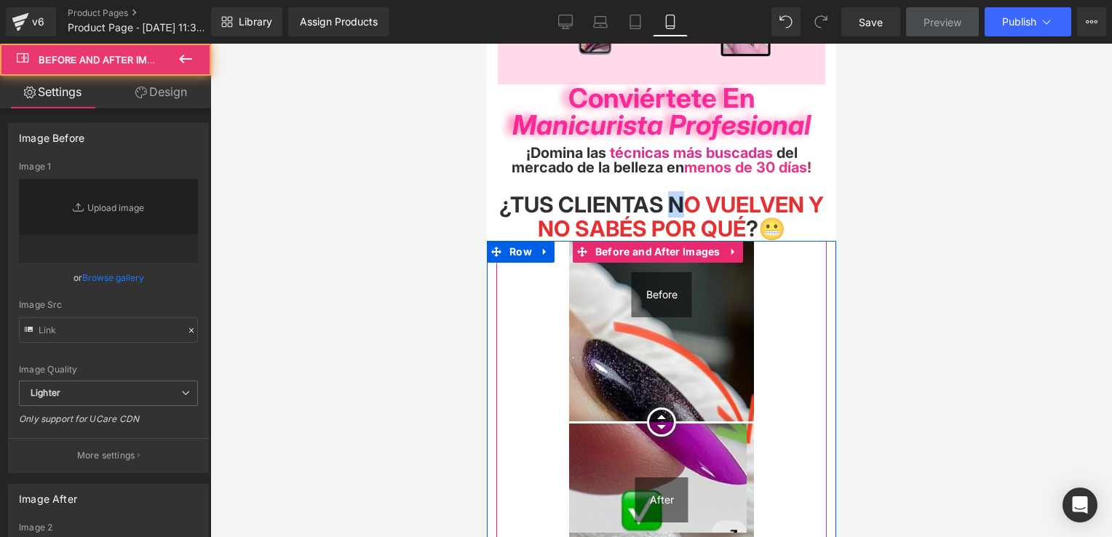
type input "[URL][DOMAIN_NAME]"
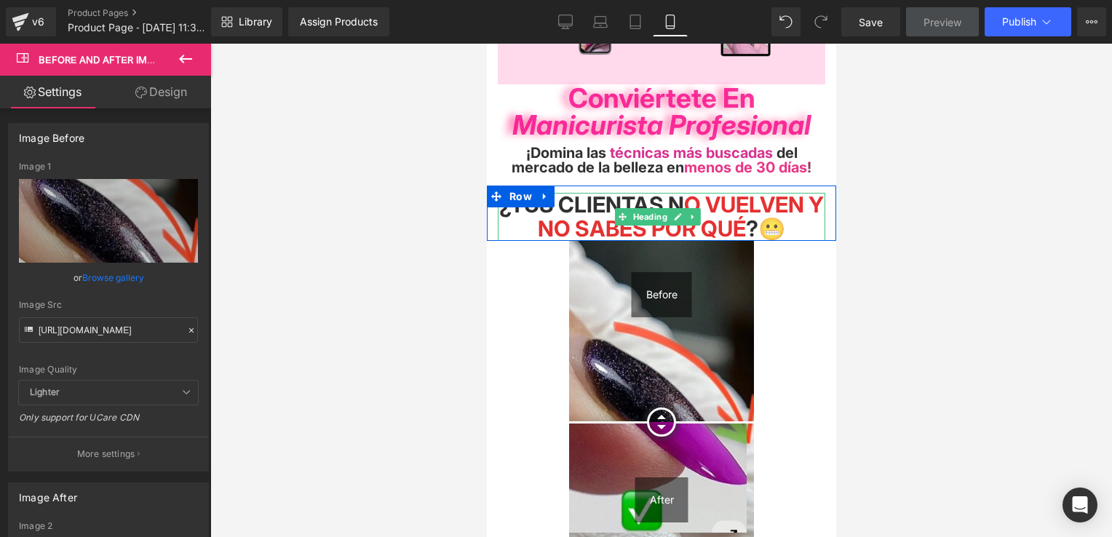
click at [699, 202] on span "o vuelven y no sabés por qué" at bounding box center [680, 216] width 286 height 50
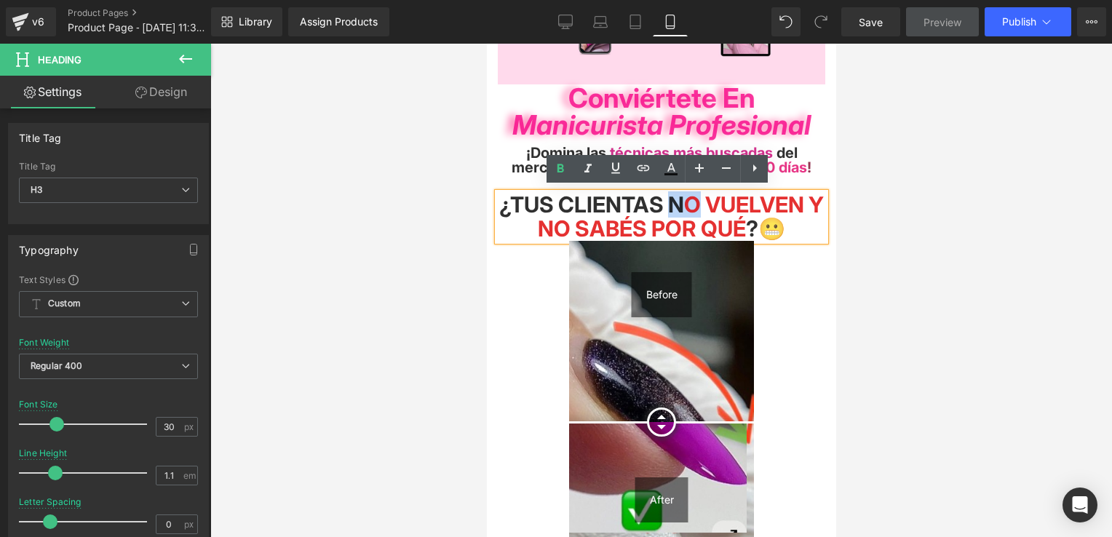
drag, startPoint x: 680, startPoint y: 199, endPoint x: 704, endPoint y: 199, distance: 24.8
click at [704, 199] on span "¿Tus clientas N o vuelven y no sabés por qué ?😬" at bounding box center [661, 216] width 325 height 50
click at [678, 175] on icon at bounding box center [670, 174] width 13 height 2
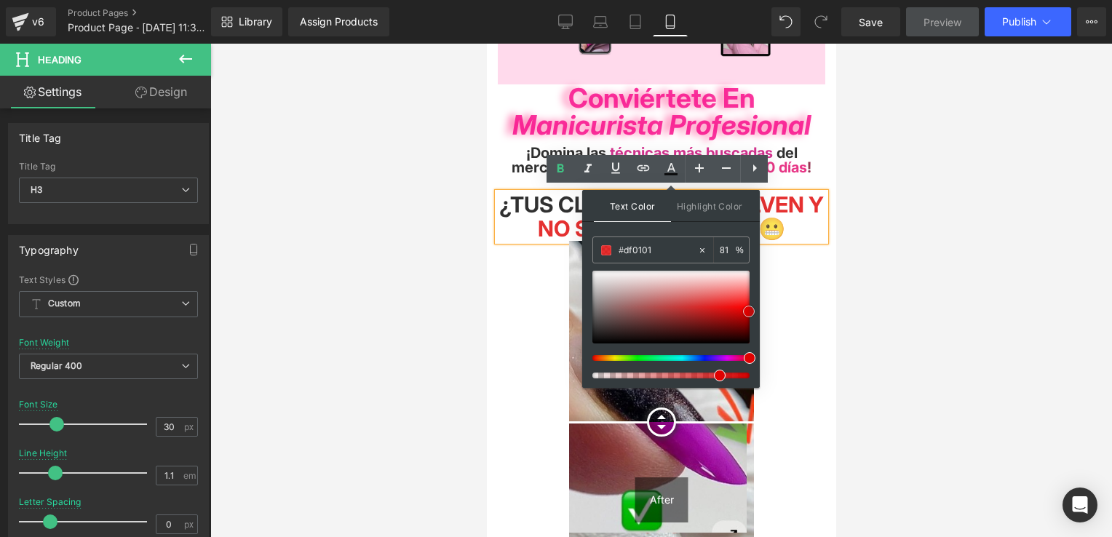
click at [749, 310] on span at bounding box center [749, 312] width 12 height 12
click at [795, 249] on div "Before After Before and After Images 100px" at bounding box center [661, 397] width 330 height 313
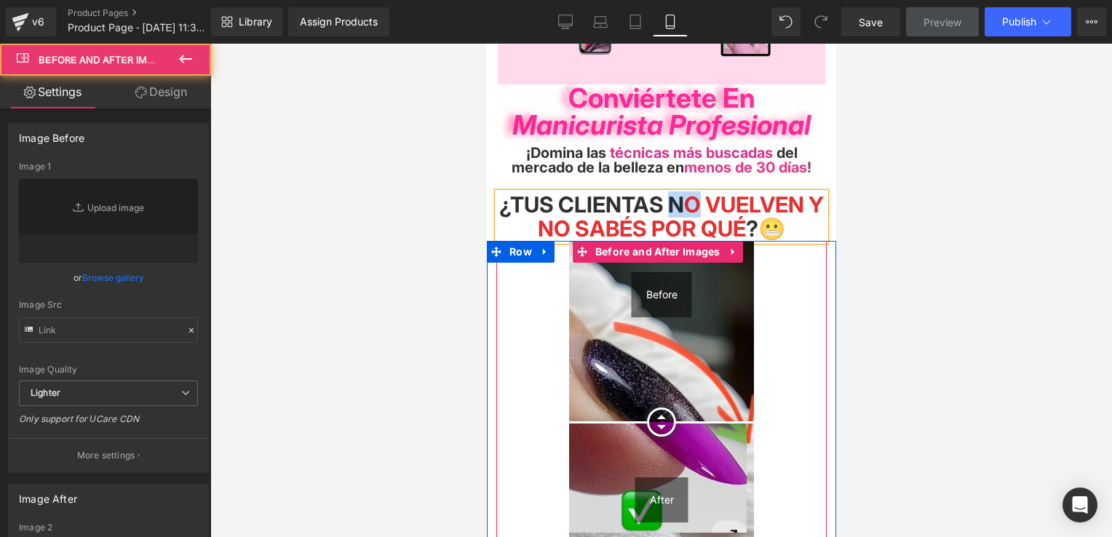
type input "[URL][DOMAIN_NAME]"
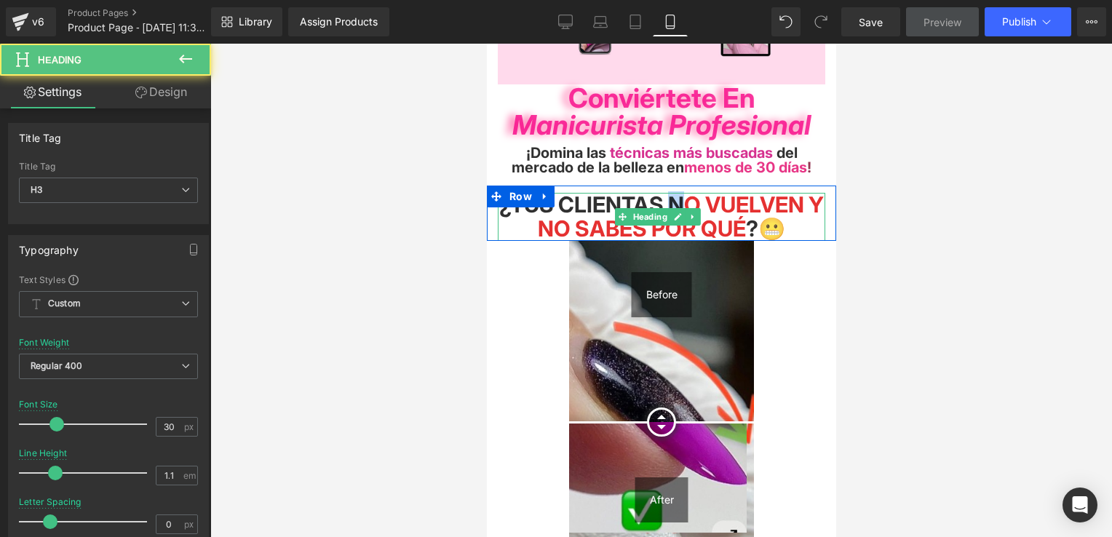
drag, startPoint x: 687, startPoint y: 199, endPoint x: 679, endPoint y: 198, distance: 8.1
click at [679, 198] on span "¿Tus clientas N o vuelven y no sabés por qué ?😬" at bounding box center [661, 216] width 325 height 50
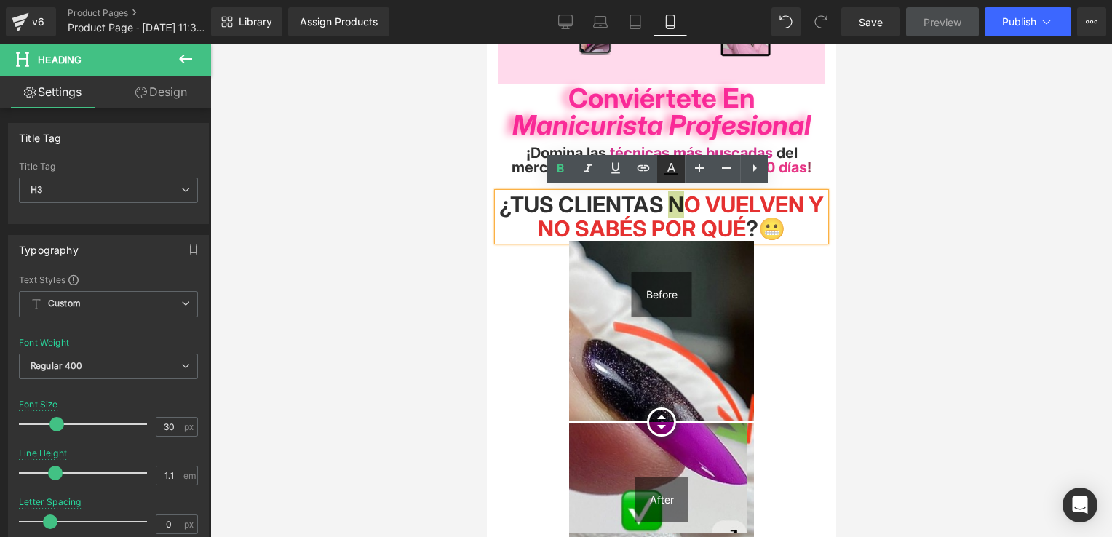
click at [678, 172] on icon at bounding box center [670, 168] width 17 height 17
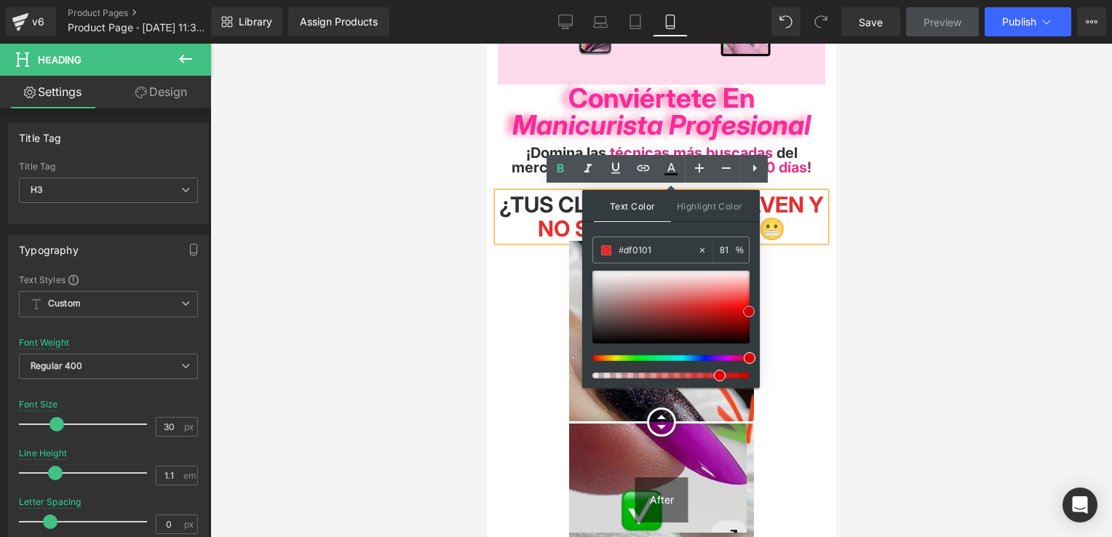
click at [745, 309] on span at bounding box center [749, 312] width 12 height 12
type input "#de0202"
click at [744, 309] on span at bounding box center [747, 312] width 12 height 12
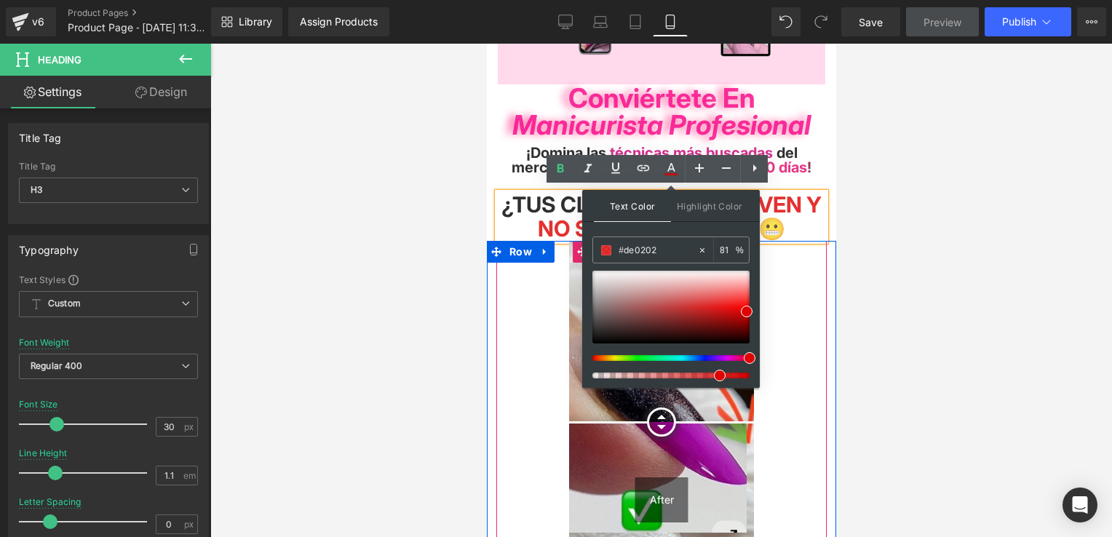
click at [790, 283] on div "Before After Before and After Images 100px" at bounding box center [661, 397] width 330 height 313
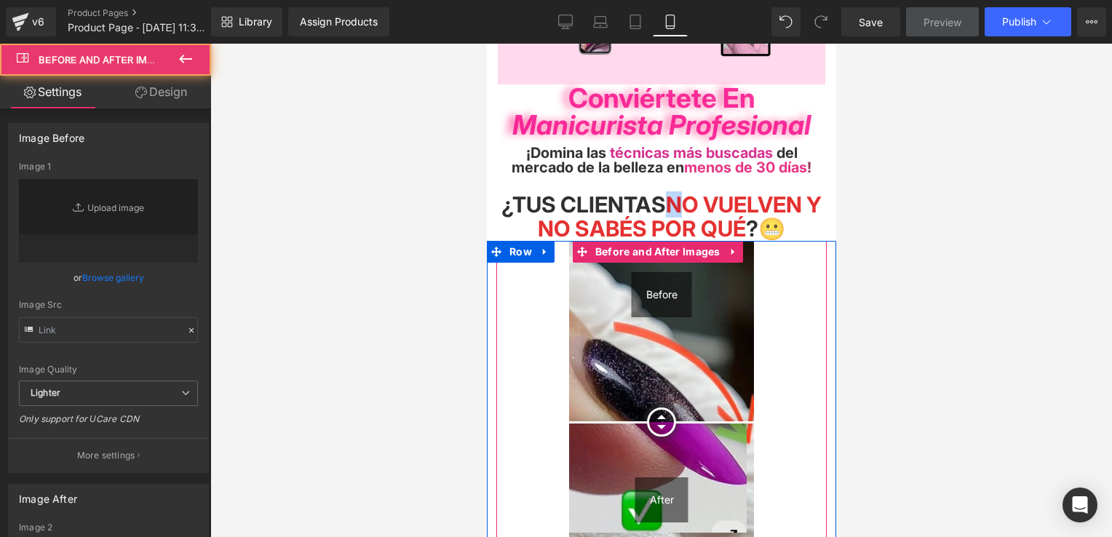
type input "[URL][DOMAIN_NAME]"
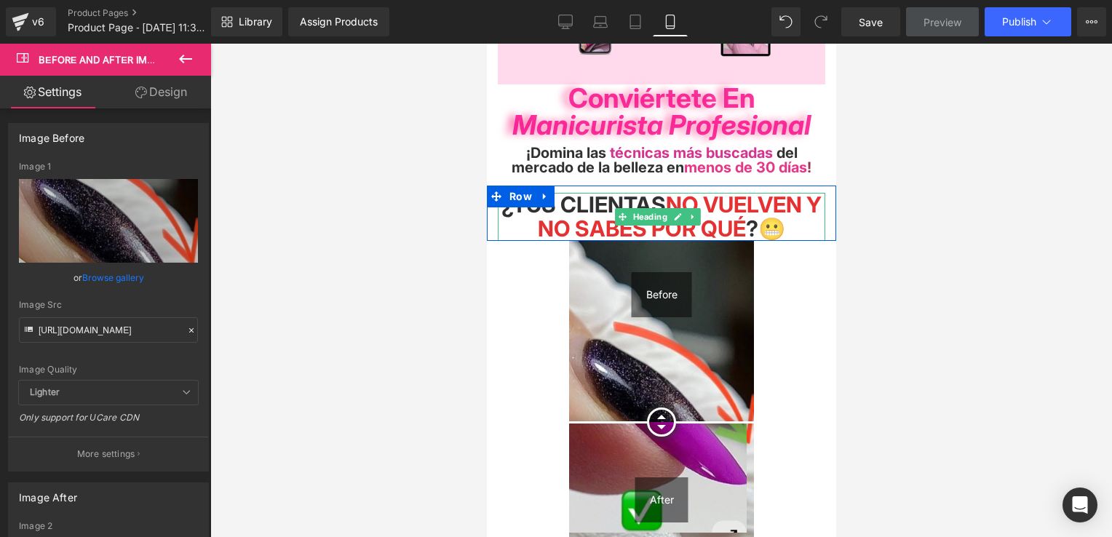
click at [801, 215] on h3 "¿Tus clientas N o vuelven y no sabés por qué ?😬" at bounding box center [661, 217] width 328 height 48
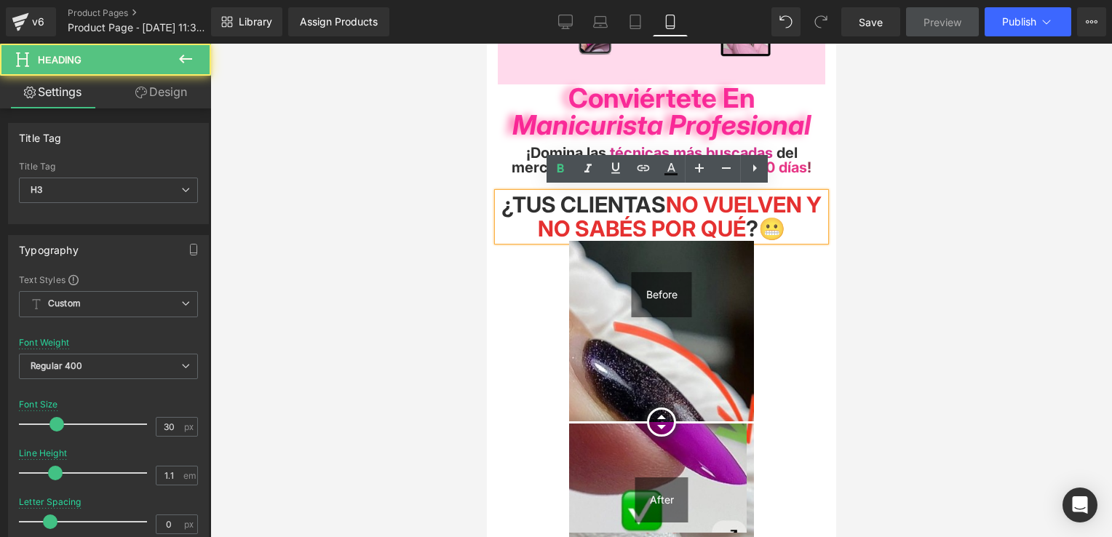
click at [803, 269] on div "Before After Before and After Images 100px" at bounding box center [661, 397] width 330 height 313
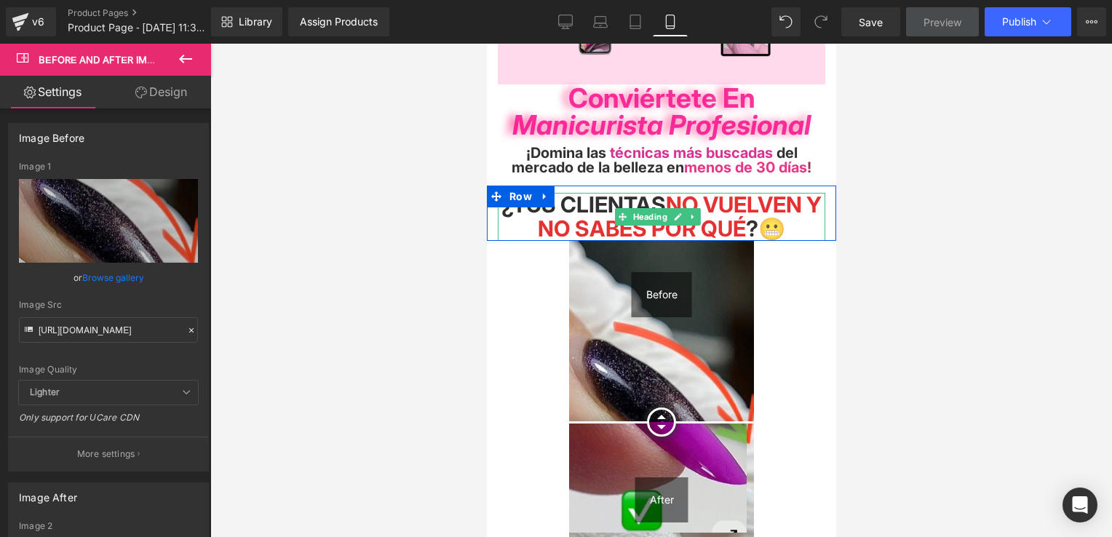
click at [780, 230] on span "¿Tus clientas N o vuelven y no sabés por qué ?😬" at bounding box center [661, 216] width 320 height 50
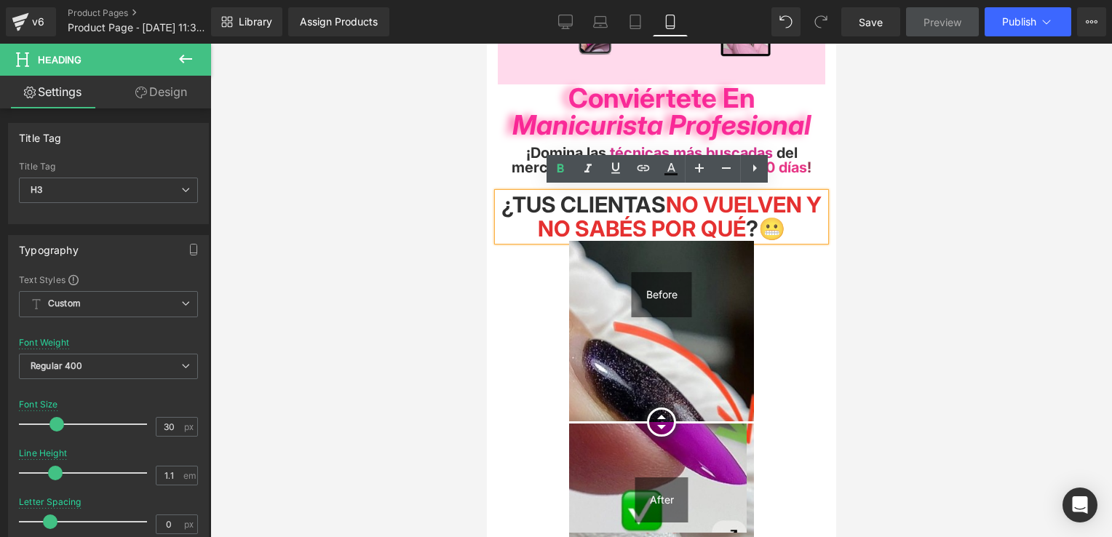
click at [796, 228] on span "¿Tus clientas N o vuelven y no sabés por qué ?😬" at bounding box center [661, 216] width 320 height 50
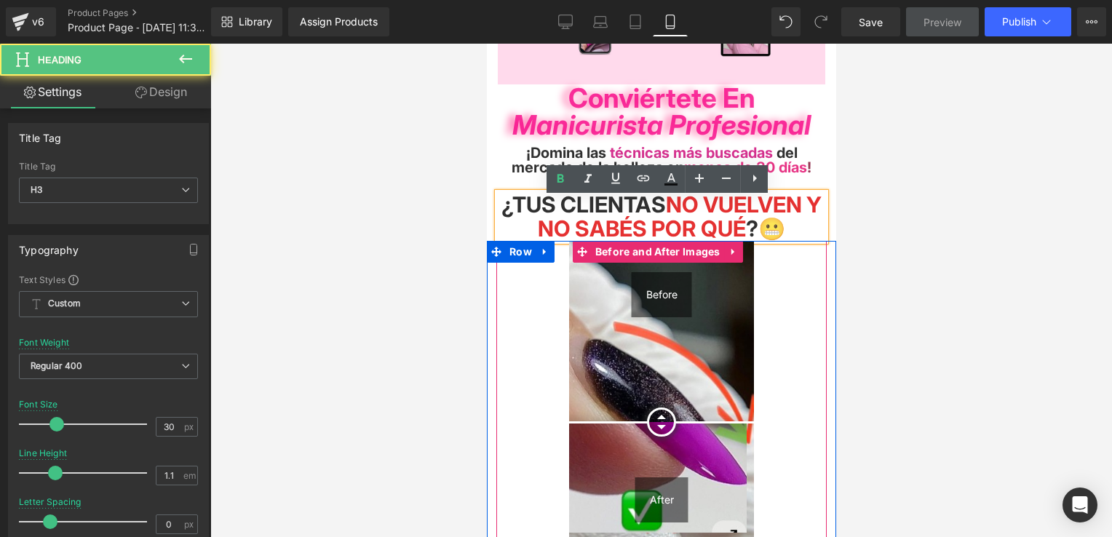
scroll to position [146, 0]
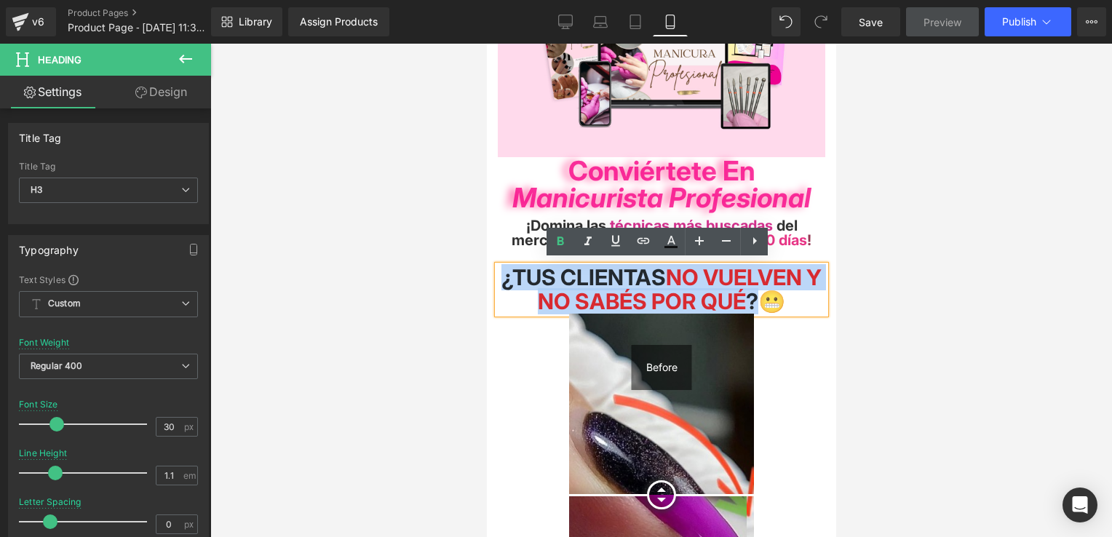
drag, startPoint x: 500, startPoint y: 279, endPoint x: 767, endPoint y: 293, distance: 267.5
click at [767, 293] on span "¿Tus clientas N o vuelven y no sabés por qué ?😬" at bounding box center [661, 289] width 320 height 50
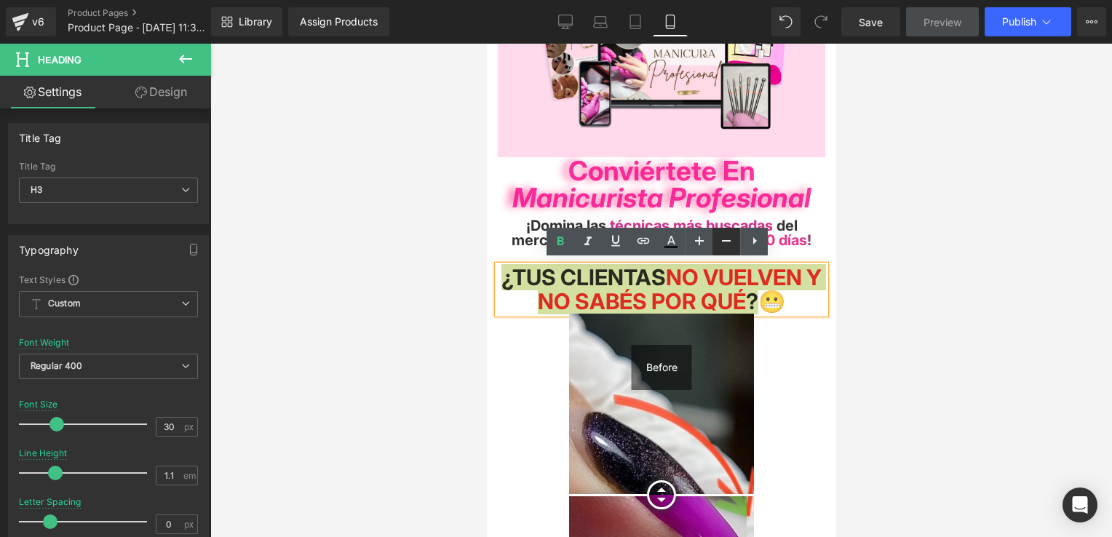
click at [726, 239] on icon at bounding box center [726, 240] width 17 height 17
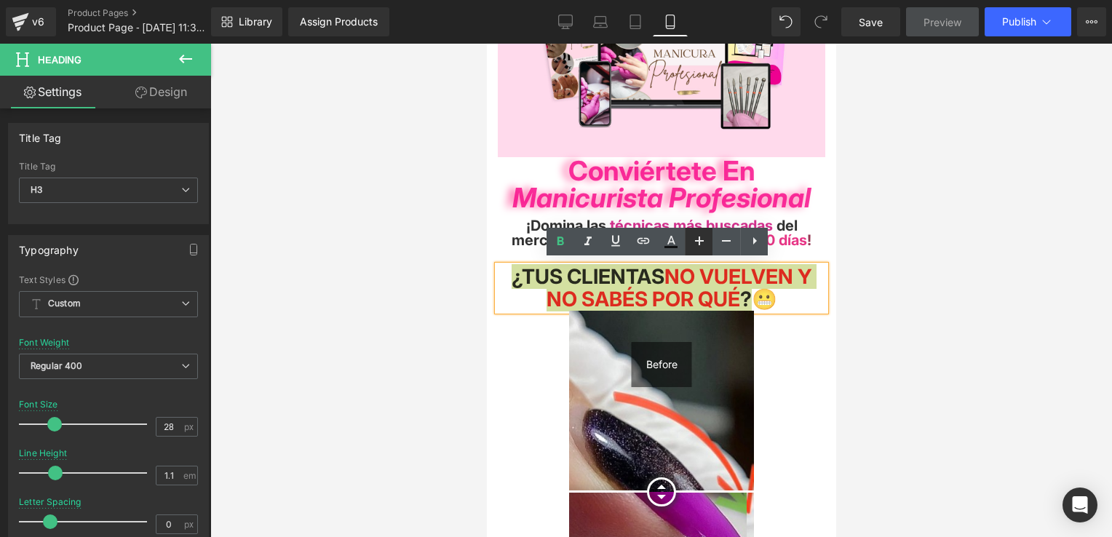
click at [707, 246] on icon at bounding box center [699, 240] width 17 height 17
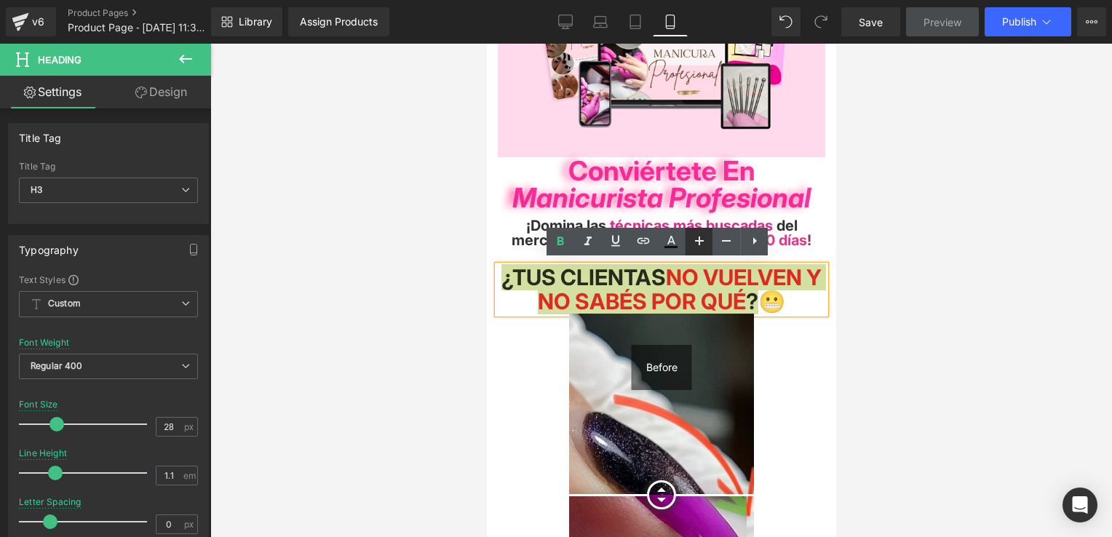
type input "30"
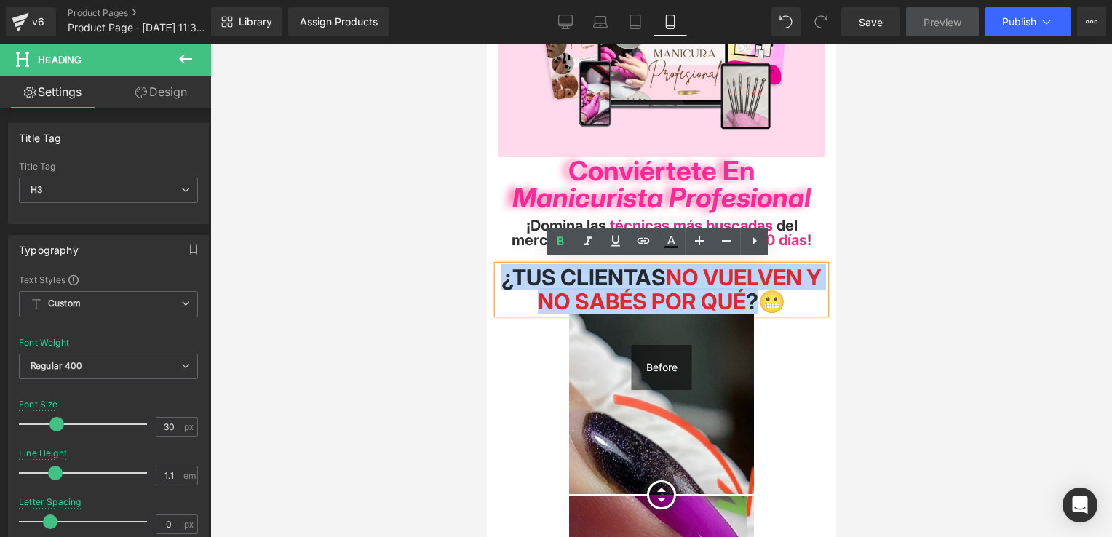
click at [791, 337] on div "Before After Before and After Images 100px" at bounding box center [661, 470] width 330 height 313
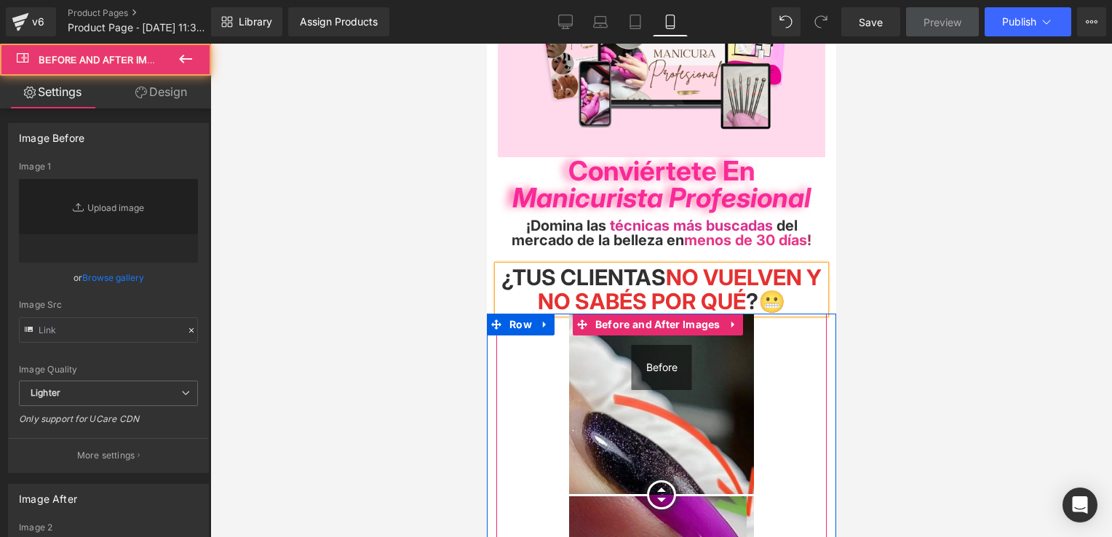
type input "[URL][DOMAIN_NAME]"
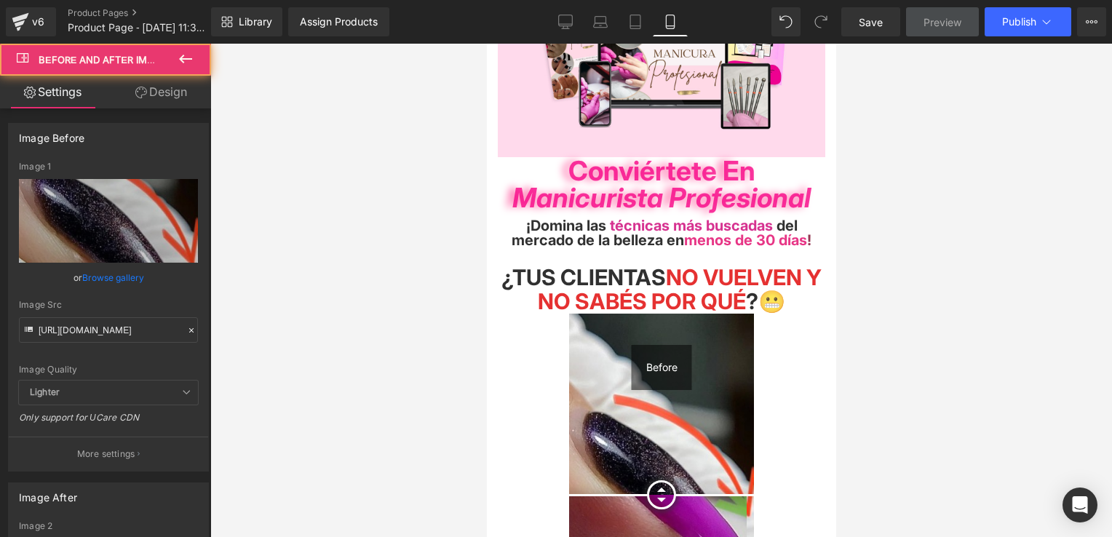
click at [802, 281] on span "o vuelven y no sabés por qué" at bounding box center [679, 289] width 284 height 50
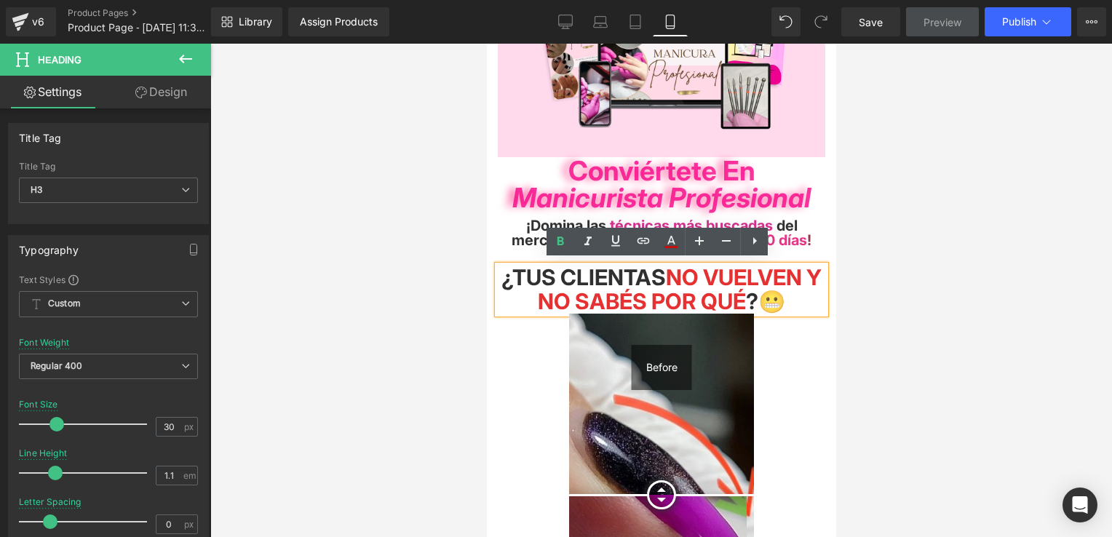
click at [807, 293] on h3 "¿Tus clientas N o vuelven y no sabés por qué ?😬" at bounding box center [661, 290] width 328 height 48
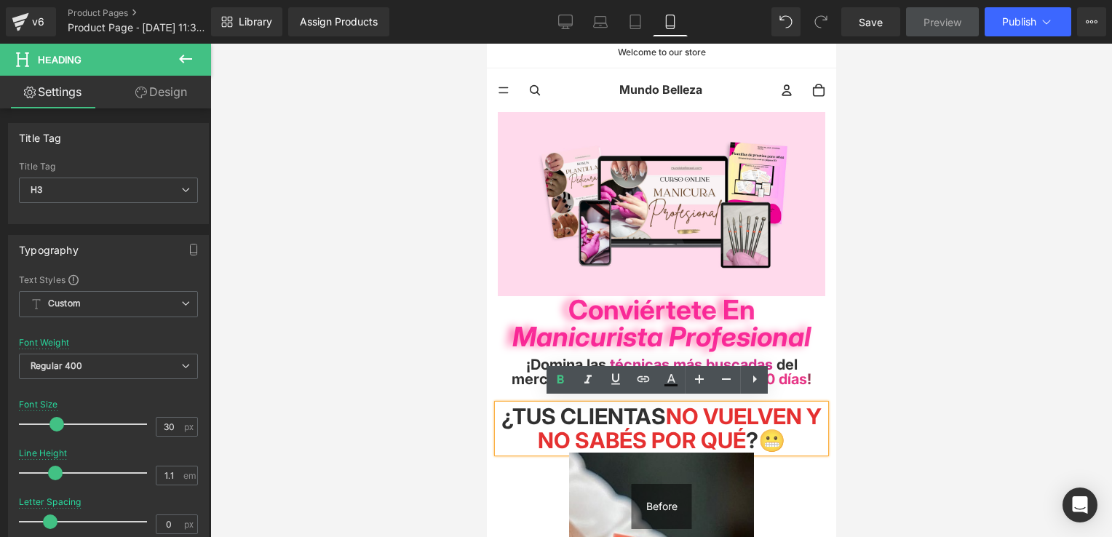
scroll to position [0, 0]
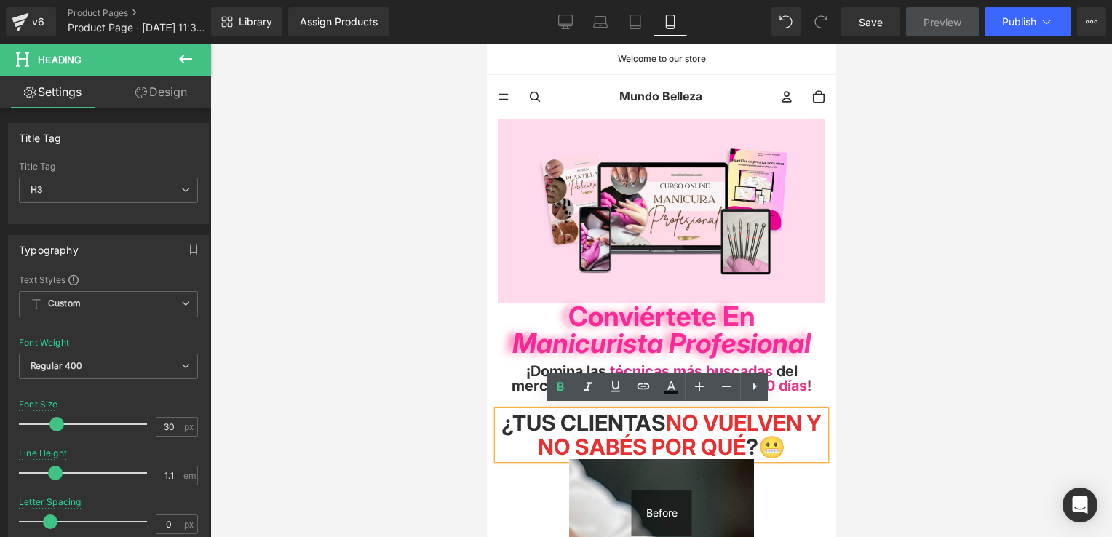
click at [862, 318] on div at bounding box center [661, 290] width 902 height 493
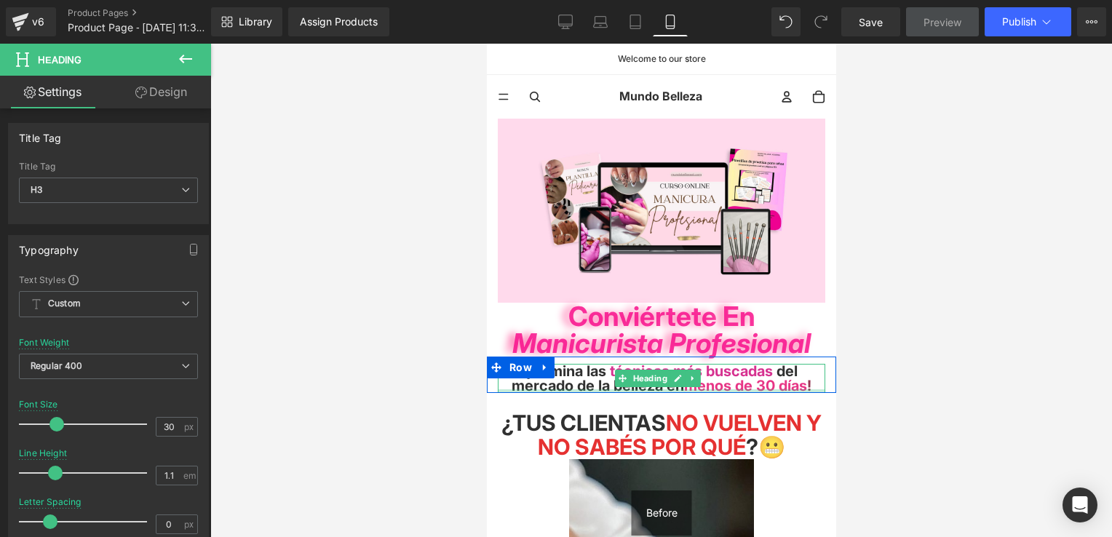
click at [734, 389] on div at bounding box center [661, 391] width 328 height 4
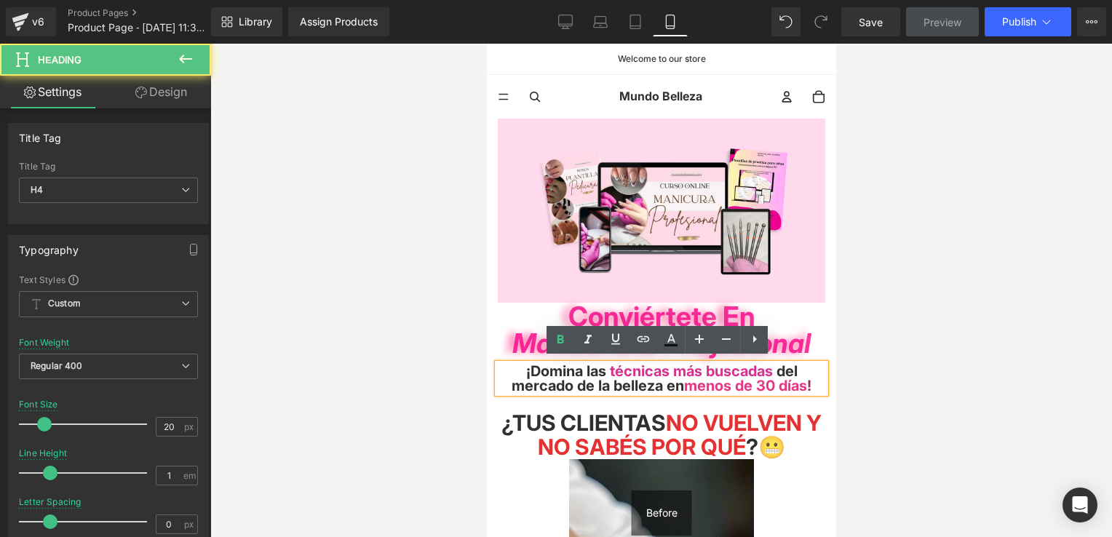
click at [742, 380] on span "menos de 30 días" at bounding box center [744, 385] width 123 height 17
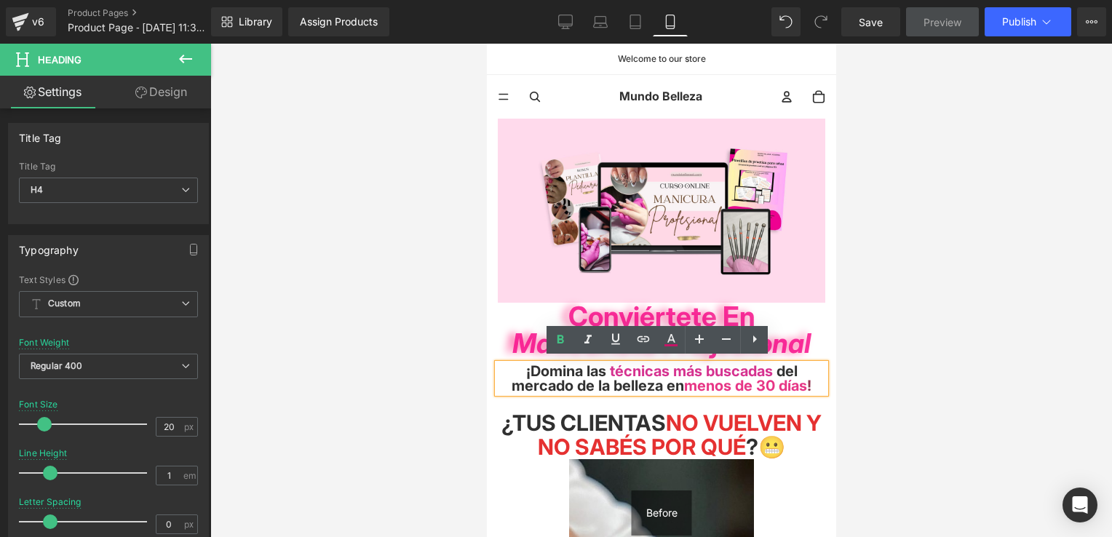
click at [734, 380] on span "menos de 30 días" at bounding box center [744, 385] width 123 height 17
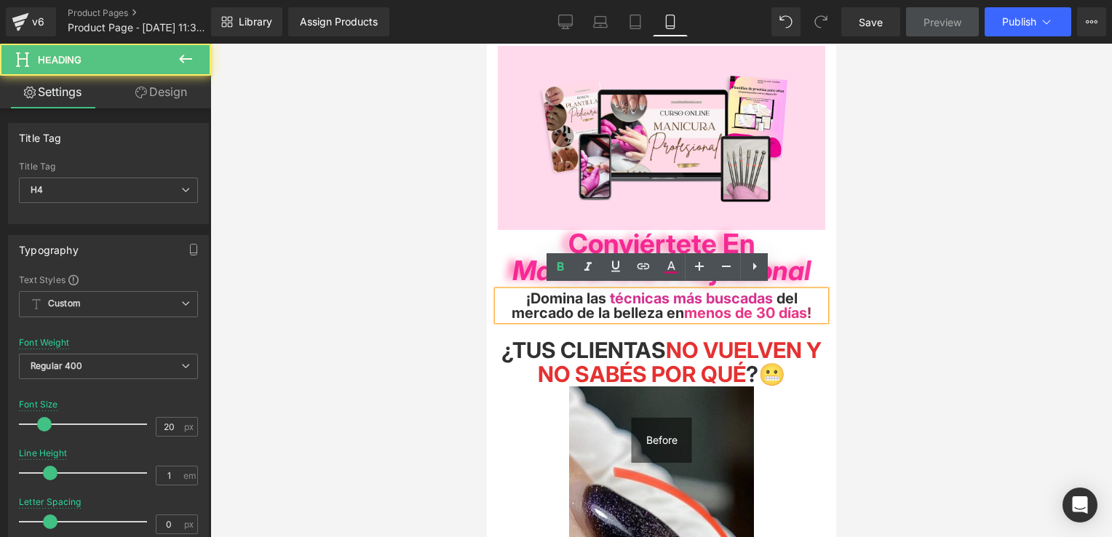
click at [776, 311] on span "menos de 30 días" at bounding box center [744, 312] width 123 height 17
click at [771, 309] on span "menos de 30 días" at bounding box center [744, 312] width 123 height 17
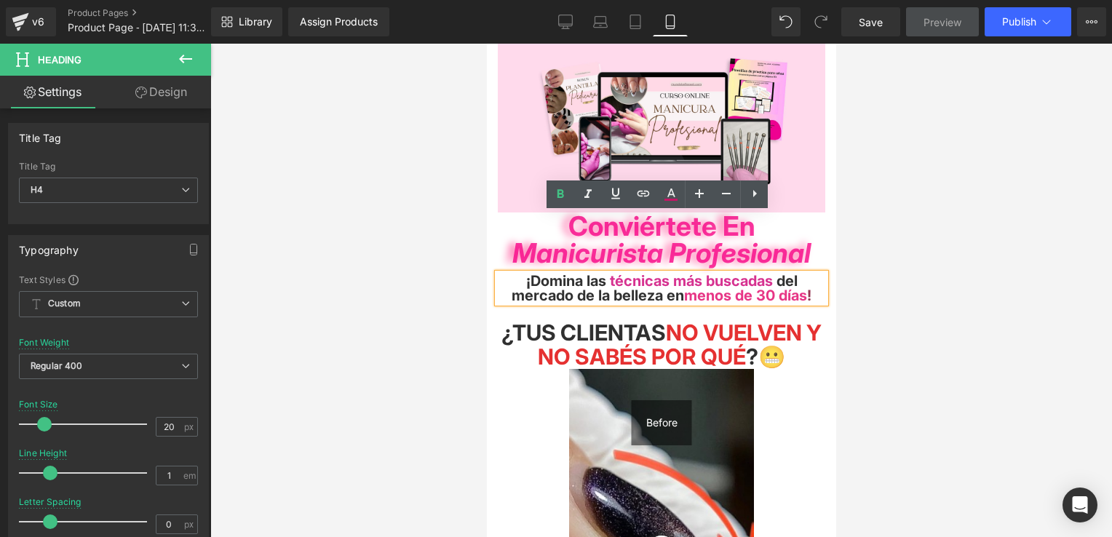
scroll to position [146, 0]
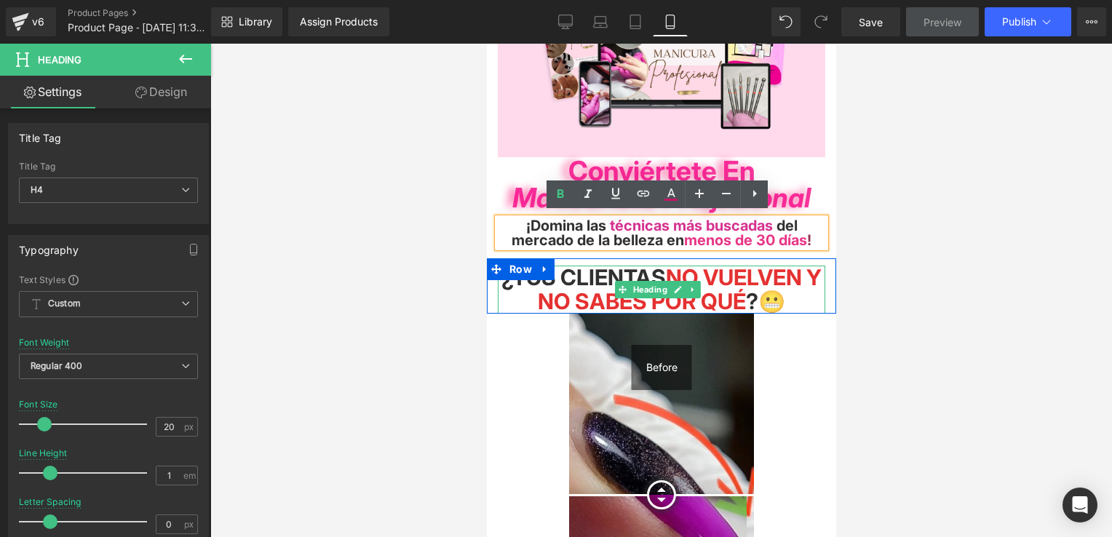
click at [763, 289] on span "¿Tus clientas N o vuelven y no sabés por qué ?😬" at bounding box center [661, 289] width 320 height 50
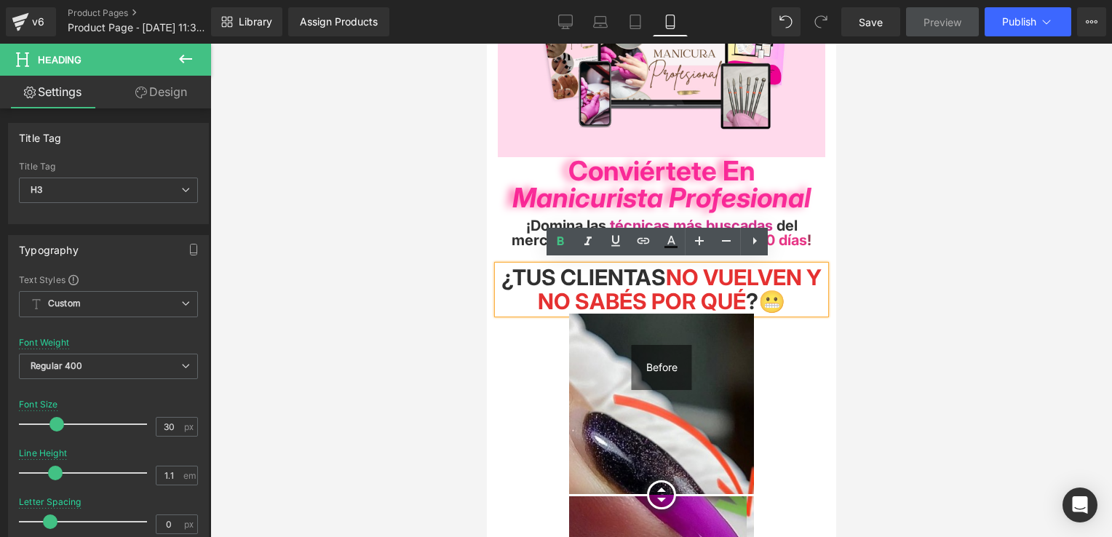
click at [798, 294] on span "¿Tus clientas N o vuelven y no sabés por qué ?😬" at bounding box center [661, 289] width 320 height 50
click at [806, 292] on h3 "¿Tus clientas N o vuelven y no sabés por qué ?😬" at bounding box center [661, 290] width 328 height 48
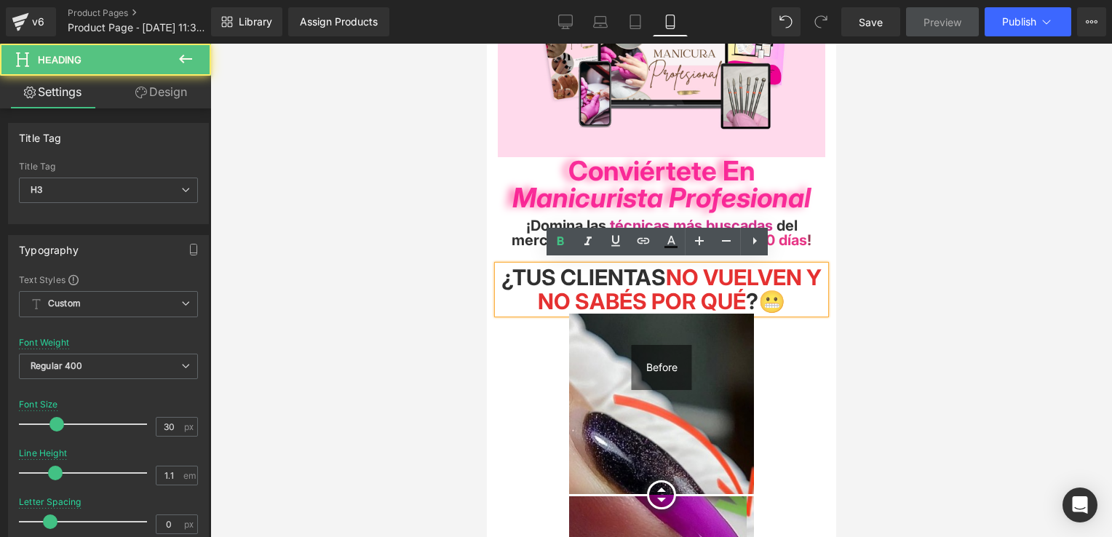
click at [493, 249] on div "Image Row Conviértete en Manicurista Profesional Heading Row ¡Domina las técnic…" at bounding box center [660, 416] width 349 height 886
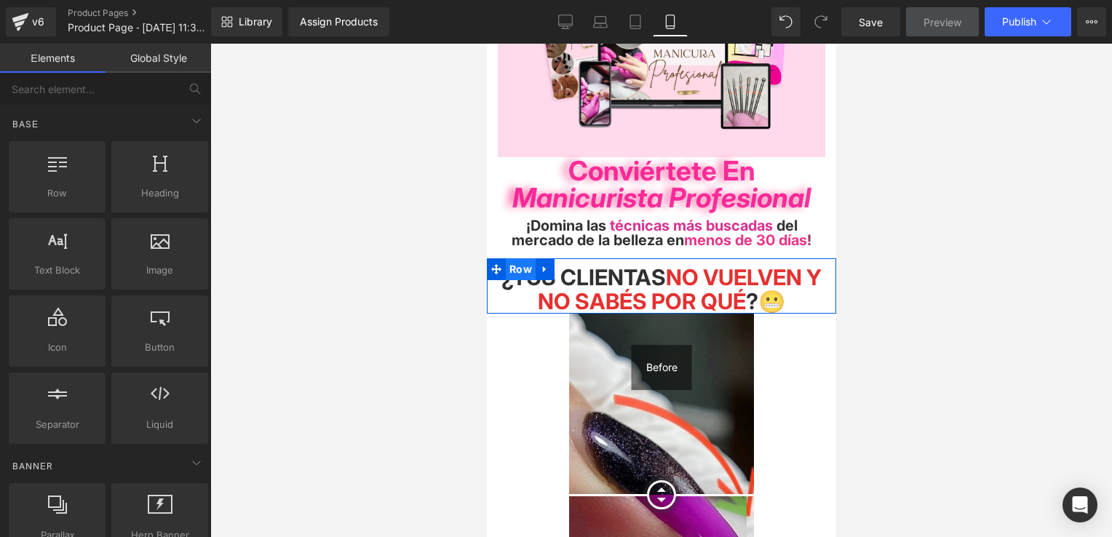
click at [523, 265] on span "Row" at bounding box center [520, 269] width 30 height 22
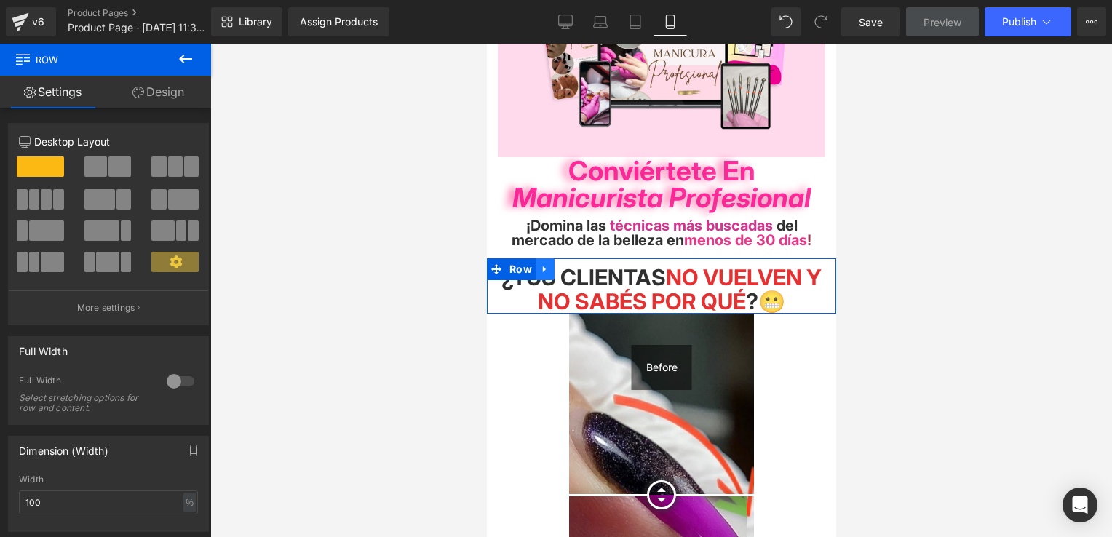
click at [542, 266] on icon at bounding box center [543, 269] width 3 height 7
click at [558, 266] on icon at bounding box center [563, 269] width 10 height 10
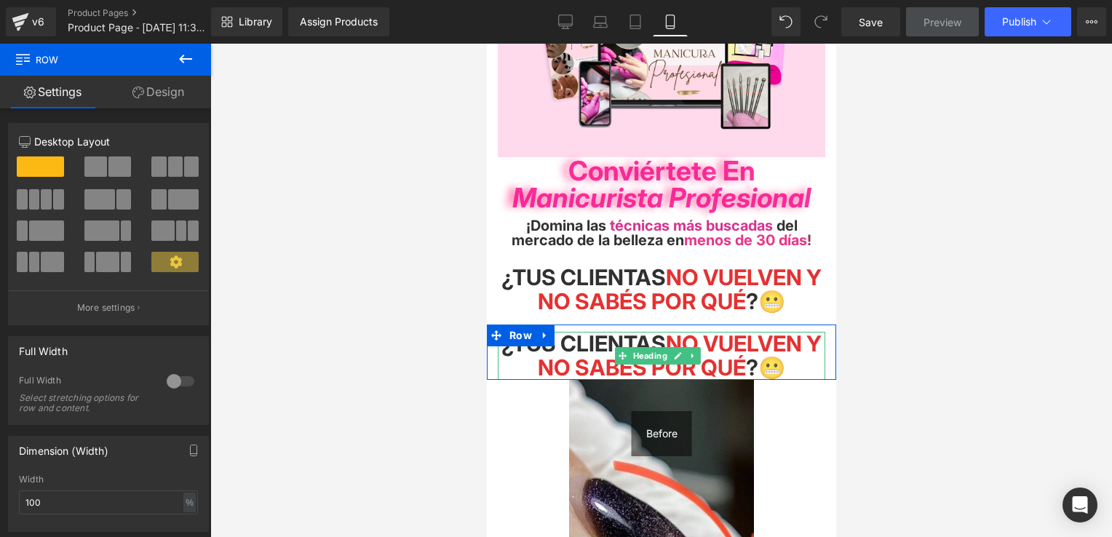
click at [766, 353] on span "¿Tus clientas N o vuelven y no sabés por qué ?😬" at bounding box center [661, 355] width 320 height 50
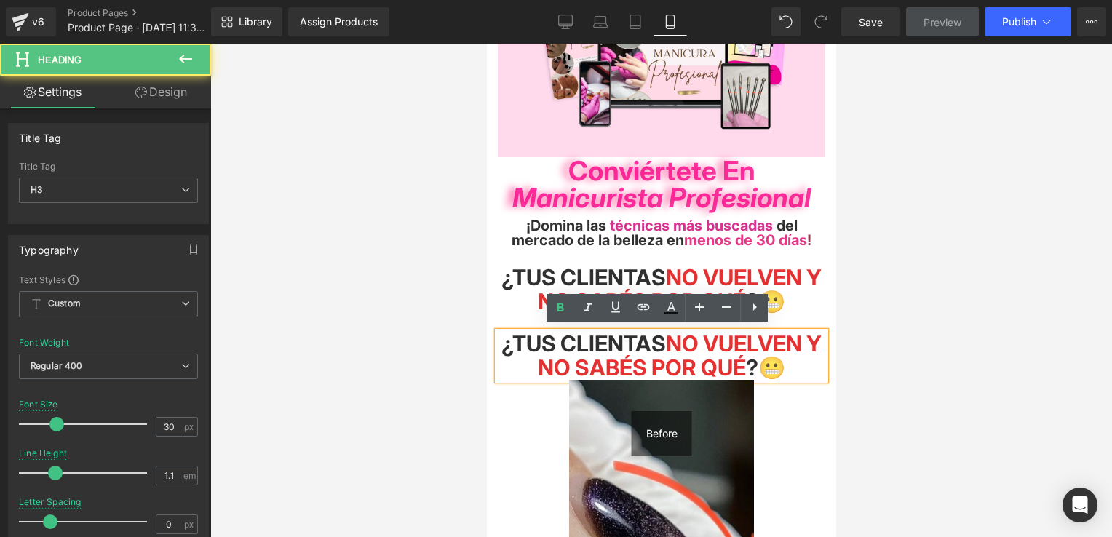
click at [761, 360] on span "¿Tus clientas N o vuelven y no sabés por qué ?😬" at bounding box center [661, 355] width 320 height 50
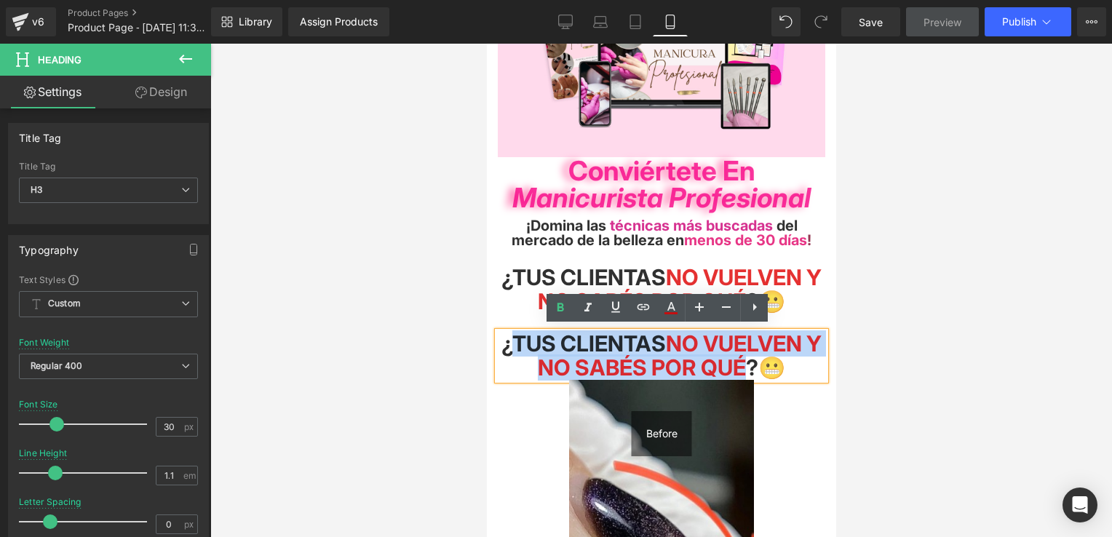
drag, startPoint x: 754, startPoint y: 365, endPoint x: 545, endPoint y: 336, distance: 210.8
click at [519, 336] on span "¿Tus clientas N o vuelven y no sabés por qué ?😬" at bounding box center [661, 355] width 320 height 50
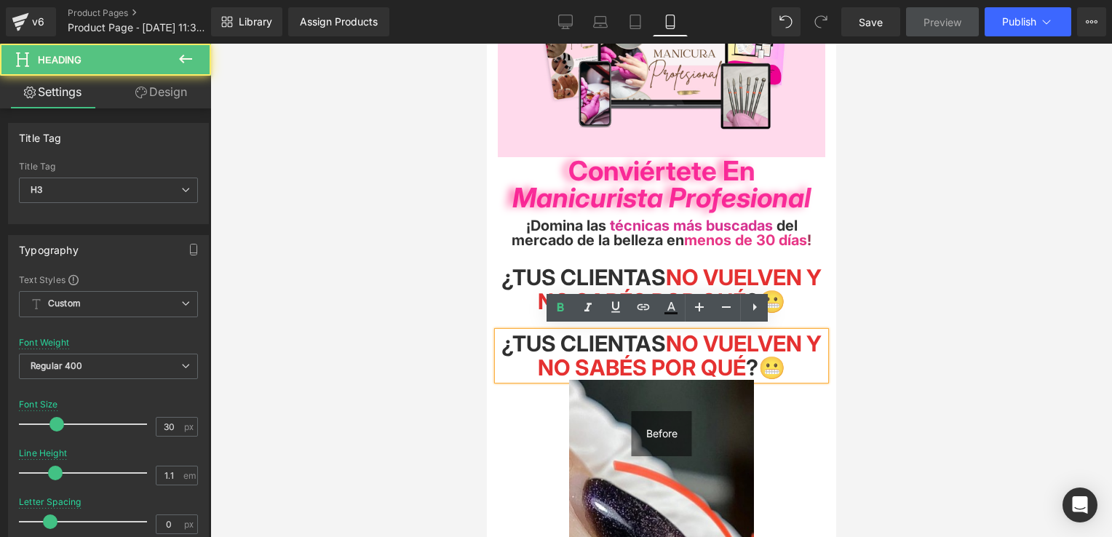
click at [805, 363] on h3 "¿Tus clientas N o vuelven y no sabés por qué ?😬" at bounding box center [661, 356] width 328 height 48
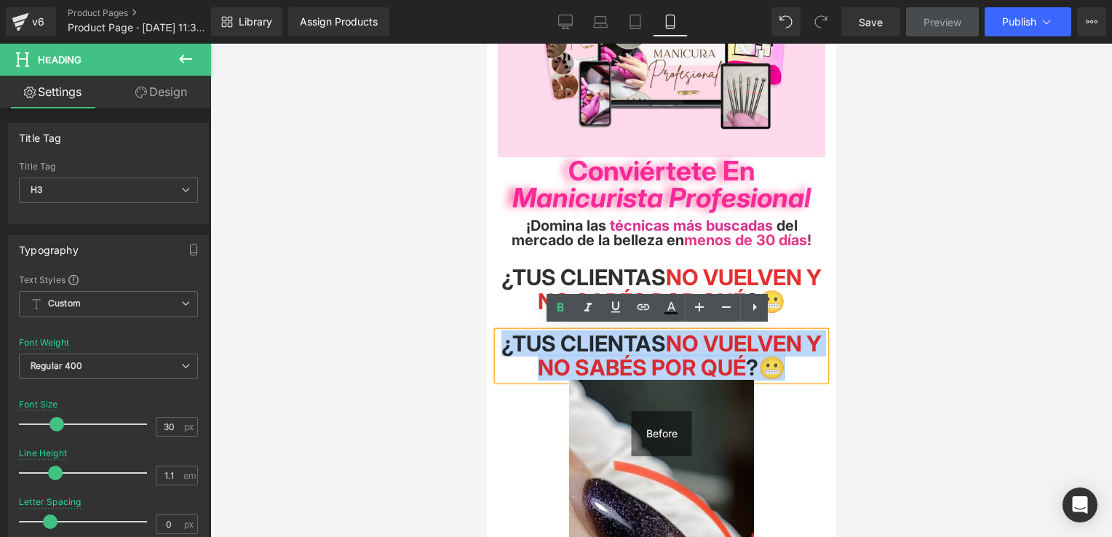
drag, startPoint x: 805, startPoint y: 363, endPoint x: 795, endPoint y: 358, distance: 11.4
click at [795, 358] on h3 "¿Tus clientas N o vuelven y no sabés por qué ?😬" at bounding box center [661, 356] width 328 height 48
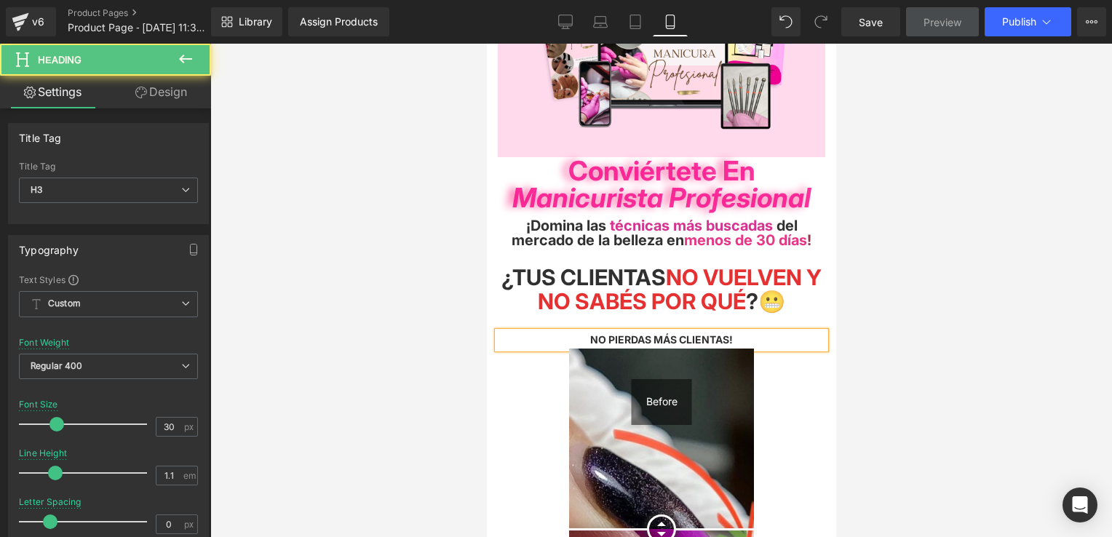
click at [590, 333] on span "NO PIERDAS MÁS CLIENTAS!" at bounding box center [661, 339] width 143 height 12
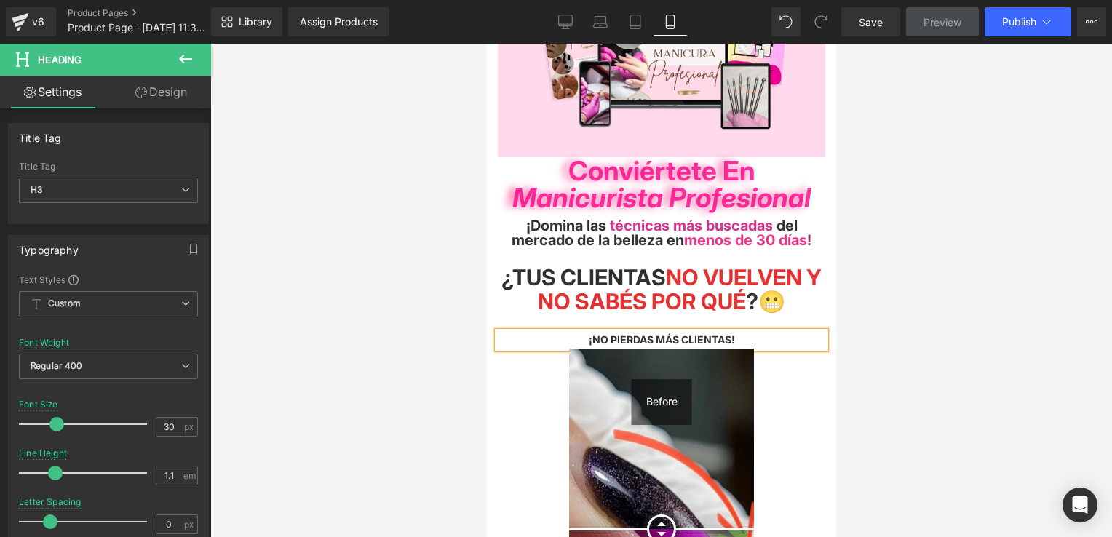
click at [749, 341] on div "¡NO PIERDAS MÁS CLIENTAS!" at bounding box center [661, 340] width 328 height 16
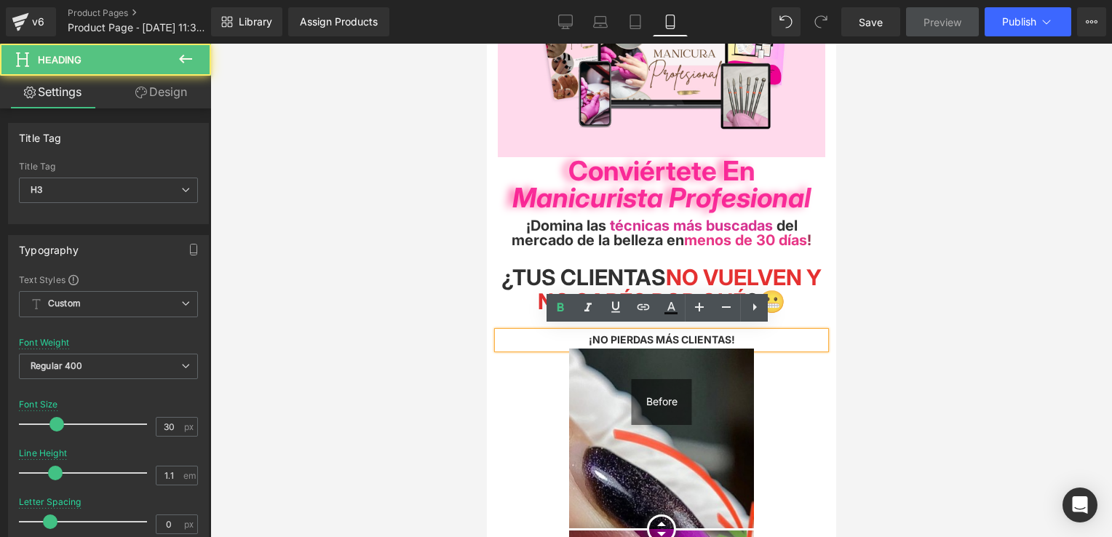
click at [522, 314] on div "Image Row Conviértete en Manicurista Profesional Heading Row ¡Domina las técnic…" at bounding box center [660, 433] width 349 height 921
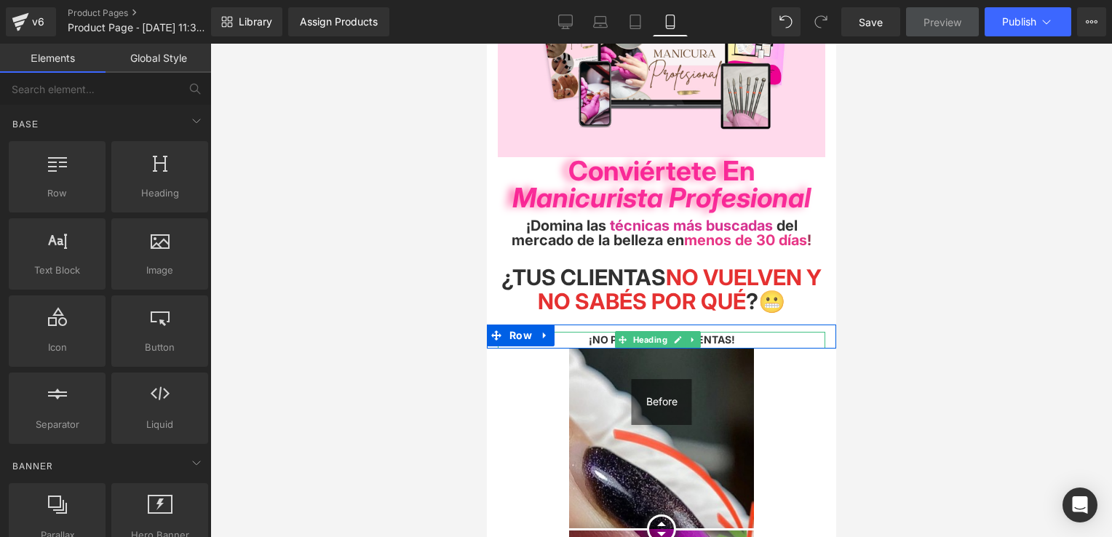
click at [753, 333] on div "¡NO PIERDAS MÁS CLIENTAS!" at bounding box center [661, 340] width 328 height 16
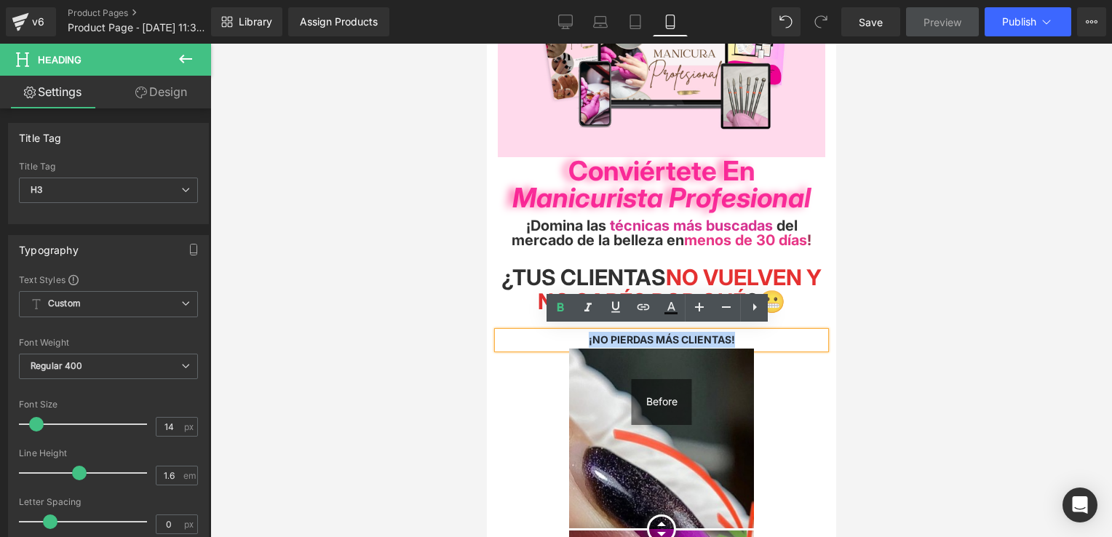
drag, startPoint x: 675, startPoint y: 330, endPoint x: 566, endPoint y: 332, distance: 109.2
click at [566, 332] on div "¡NO PIERDAS MÁS CLIENTAS!" at bounding box center [661, 340] width 328 height 16
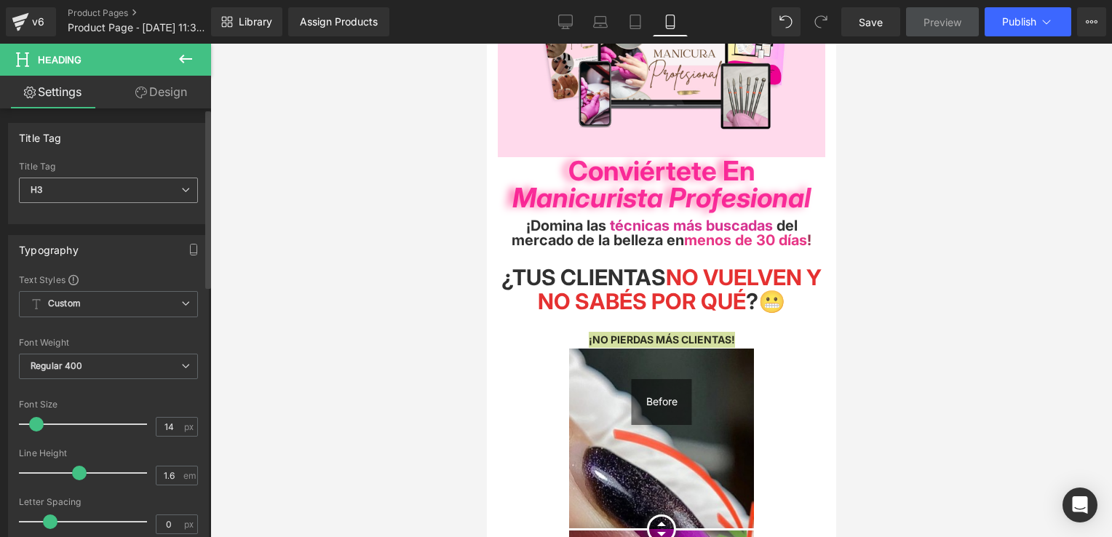
click at [62, 191] on span "H3" at bounding box center [108, 190] width 179 height 25
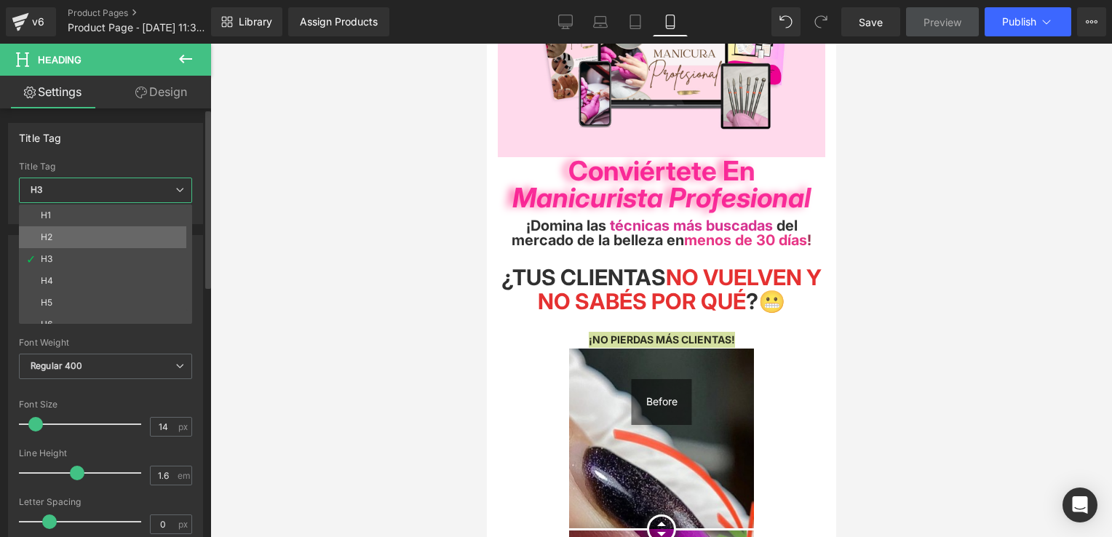
click at [66, 242] on li "H2" at bounding box center [109, 237] width 180 height 22
type input "81"
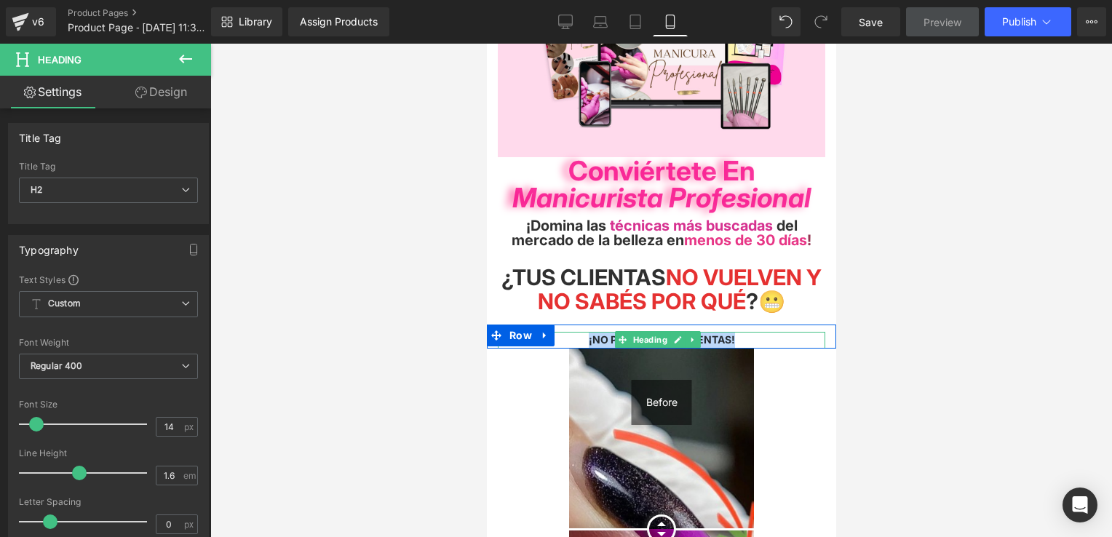
click at [737, 334] on div "¡NO PIERDAS MÁS CLIENTAS!" at bounding box center [661, 340] width 328 height 16
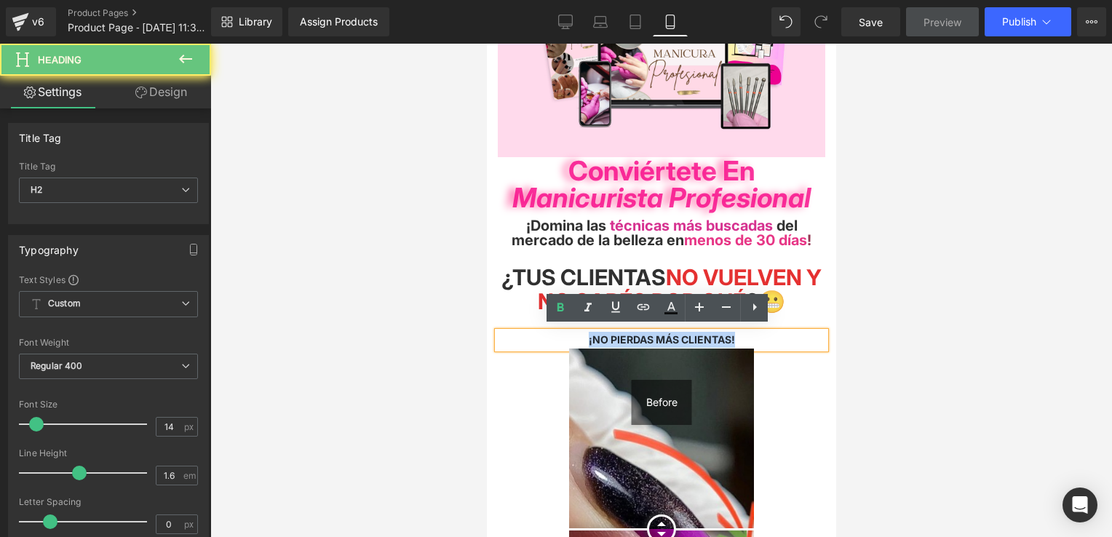
drag, startPoint x: 736, startPoint y: 334, endPoint x: 538, endPoint y: 330, distance: 198.0
click at [537, 332] on div "¡NO PIERDAS MÁS CLIENTAS!" at bounding box center [661, 340] width 328 height 16
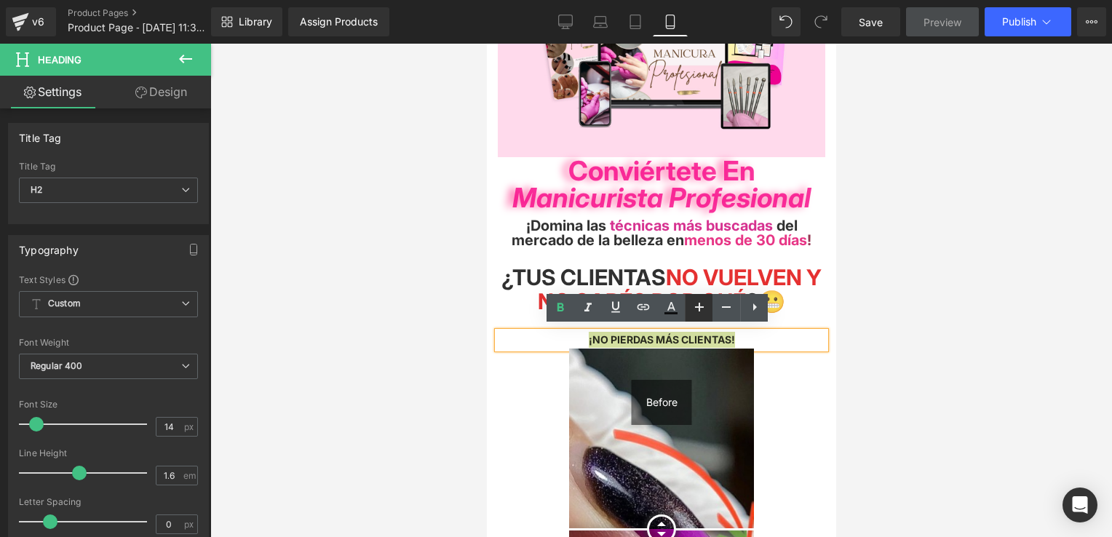
click at [704, 304] on icon at bounding box center [699, 306] width 17 height 17
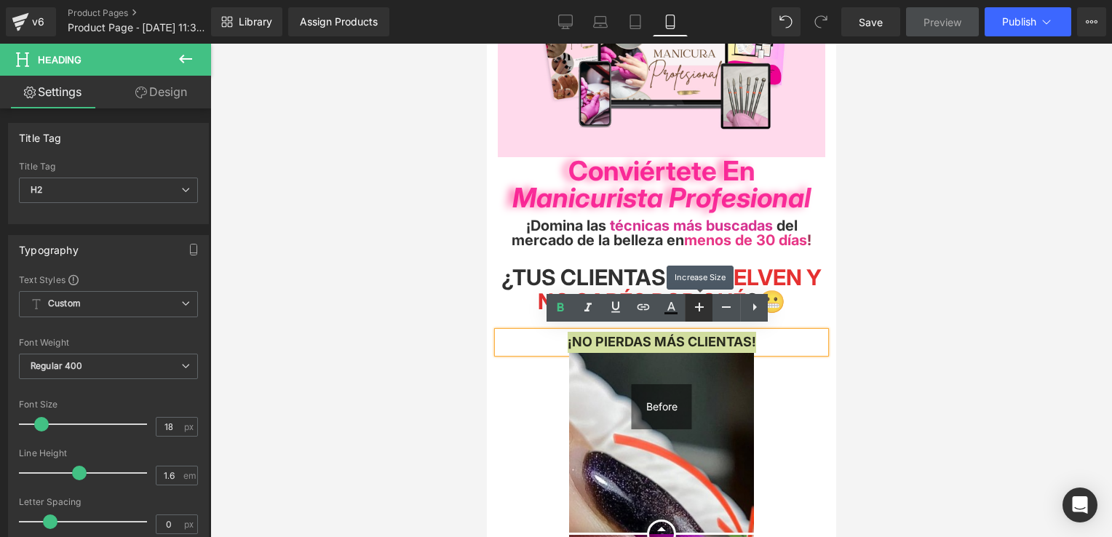
click at [704, 304] on icon at bounding box center [699, 306] width 17 height 17
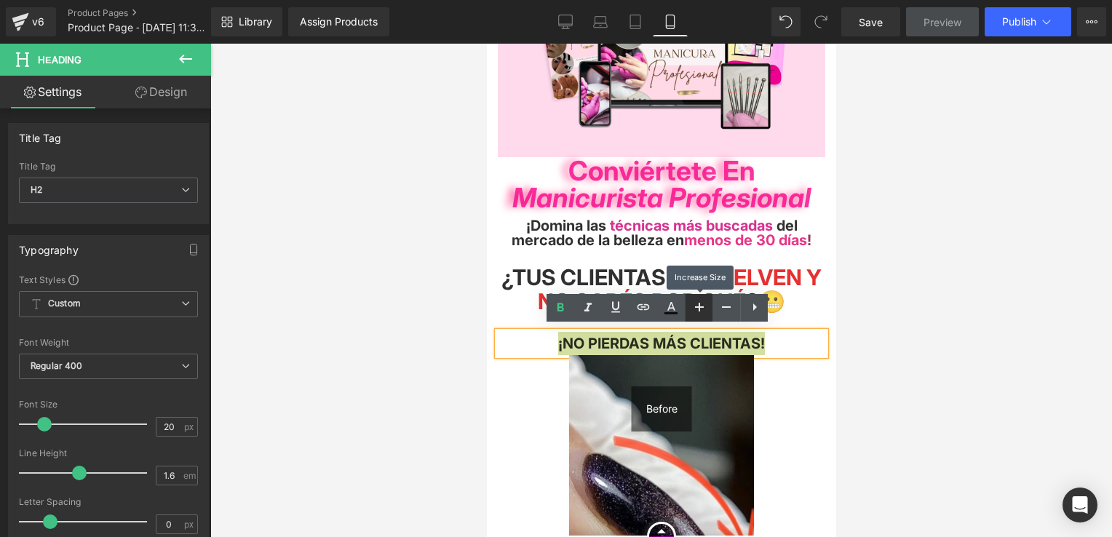
click at [704, 304] on icon at bounding box center [699, 306] width 17 height 17
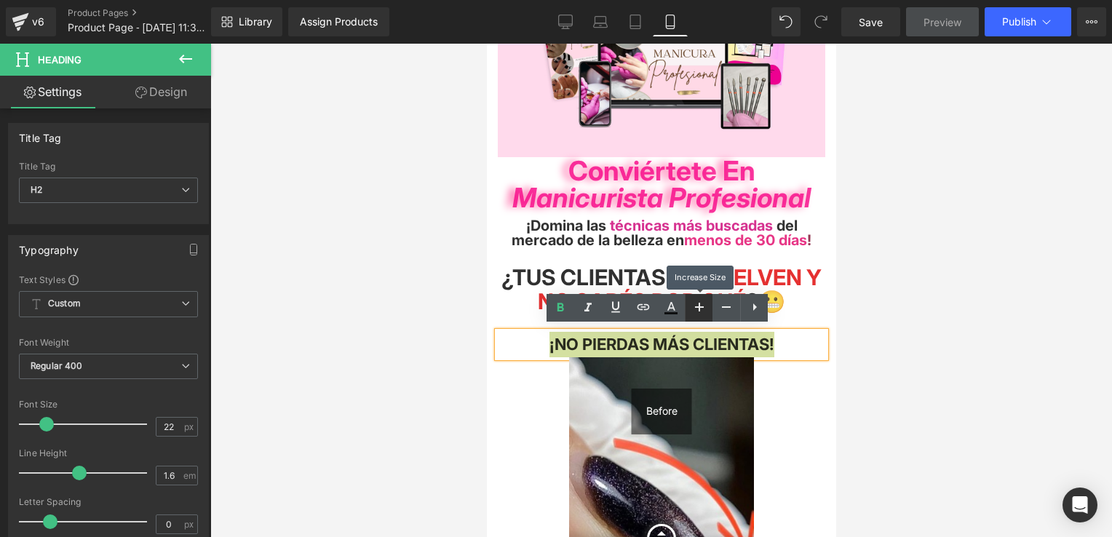
click at [696, 313] on icon at bounding box center [699, 306] width 17 height 17
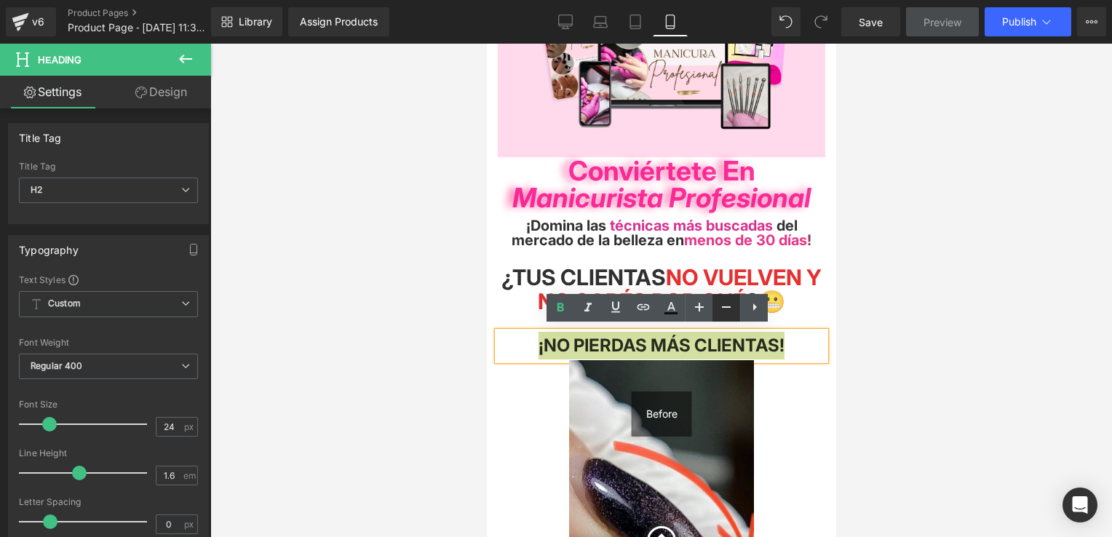
click at [719, 310] on icon at bounding box center [726, 306] width 17 height 17
type input "22"
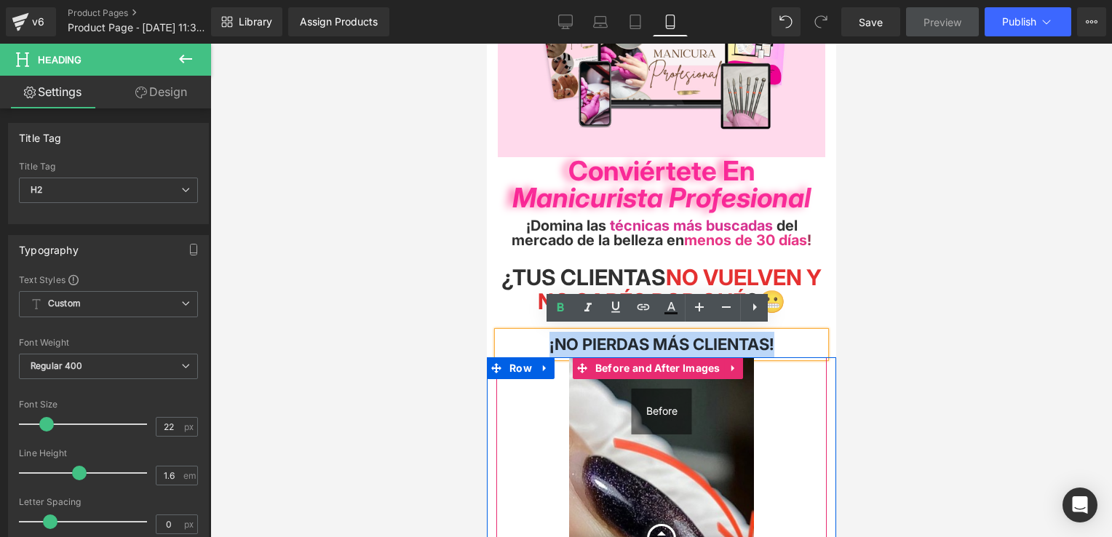
click at [797, 394] on div "Before After Before and After Images 100px" at bounding box center [661, 513] width 330 height 313
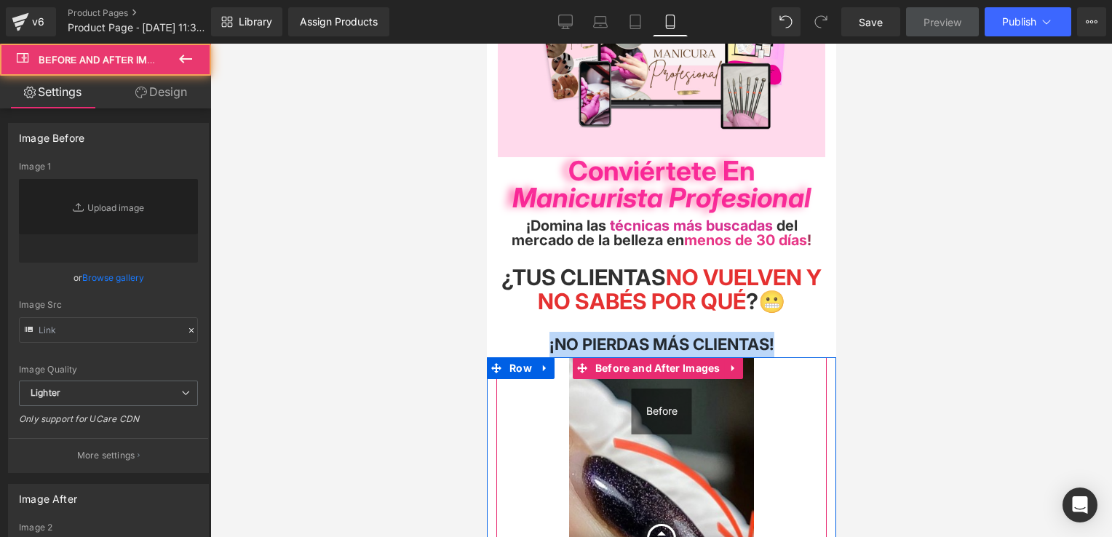
type input "[URL][DOMAIN_NAME]"
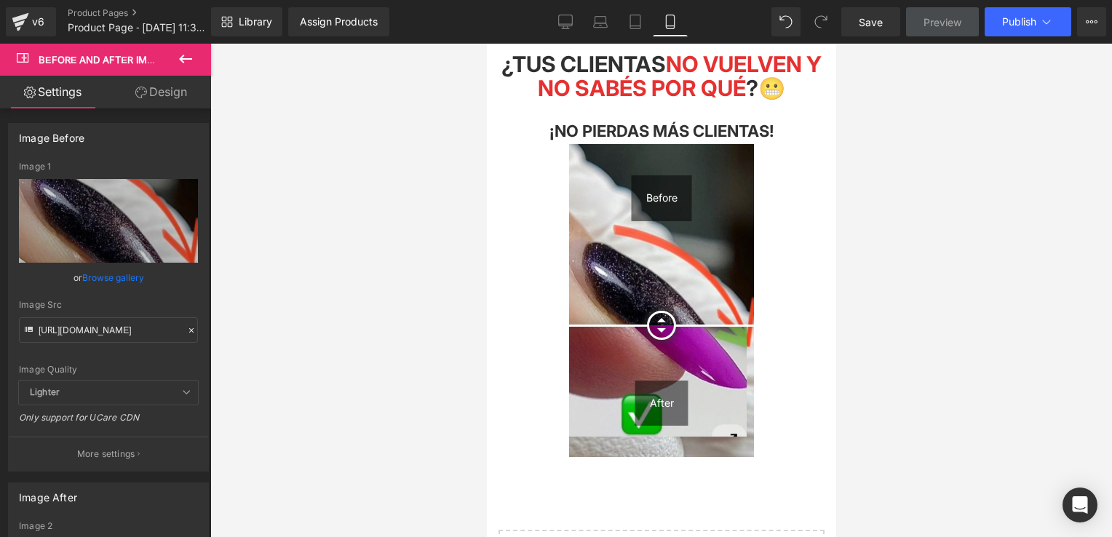
scroll to position [364, 0]
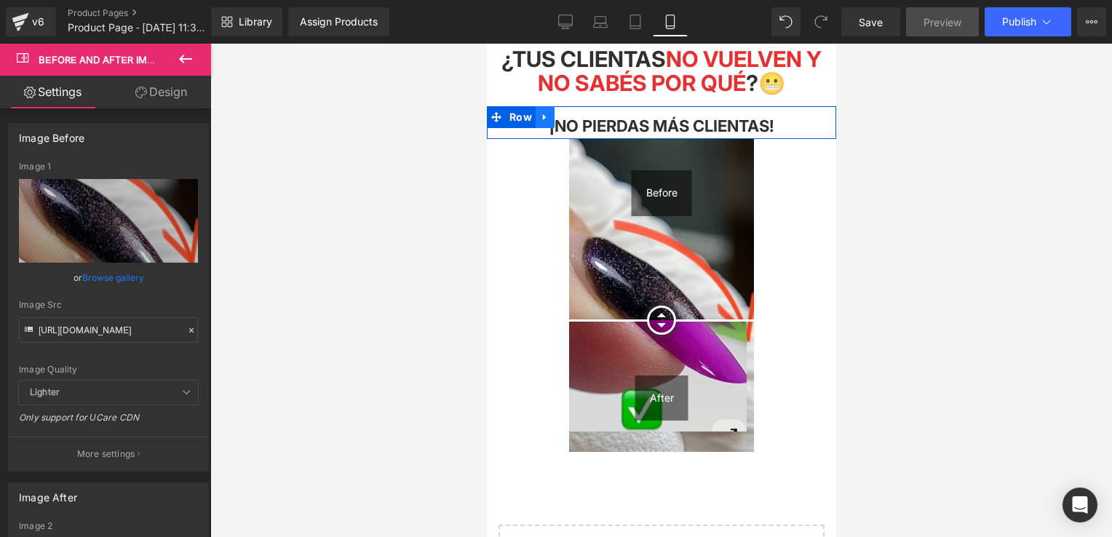
click at [541, 118] on icon at bounding box center [544, 117] width 10 height 11
click at [560, 112] on icon at bounding box center [563, 117] width 10 height 10
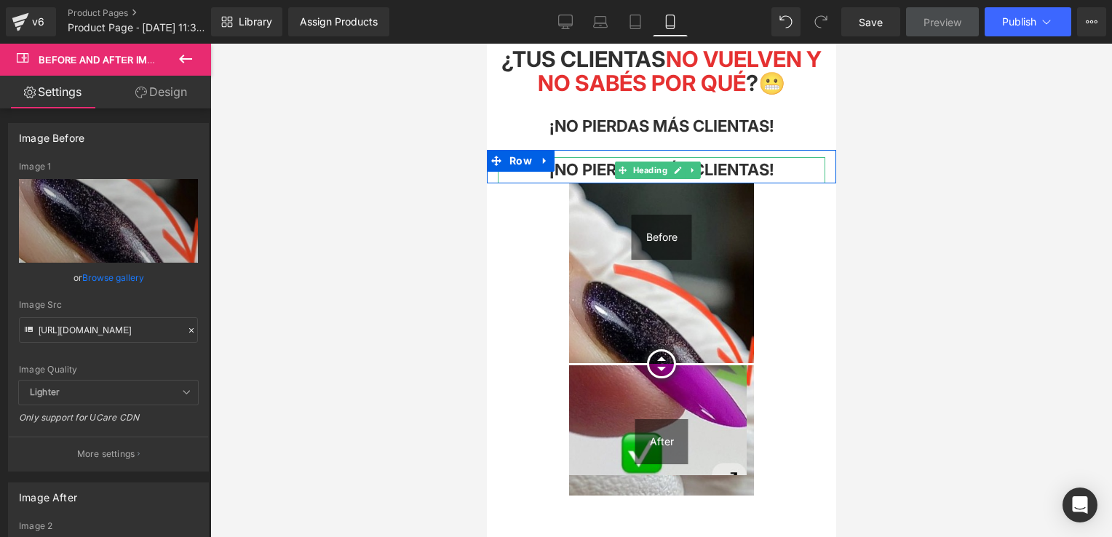
click at [761, 164] on span "¡NO PIERDAS MÁS CLIENTAS!" at bounding box center [661, 169] width 225 height 19
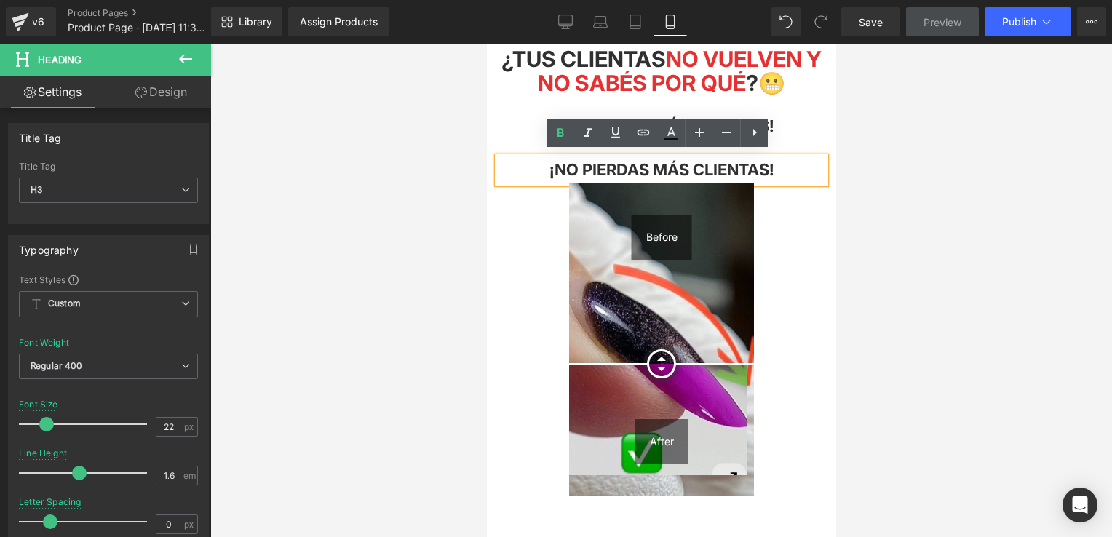
click at [779, 167] on div "¡NO PIERDAS MÁS CLIENTAS!" at bounding box center [661, 169] width 328 height 25
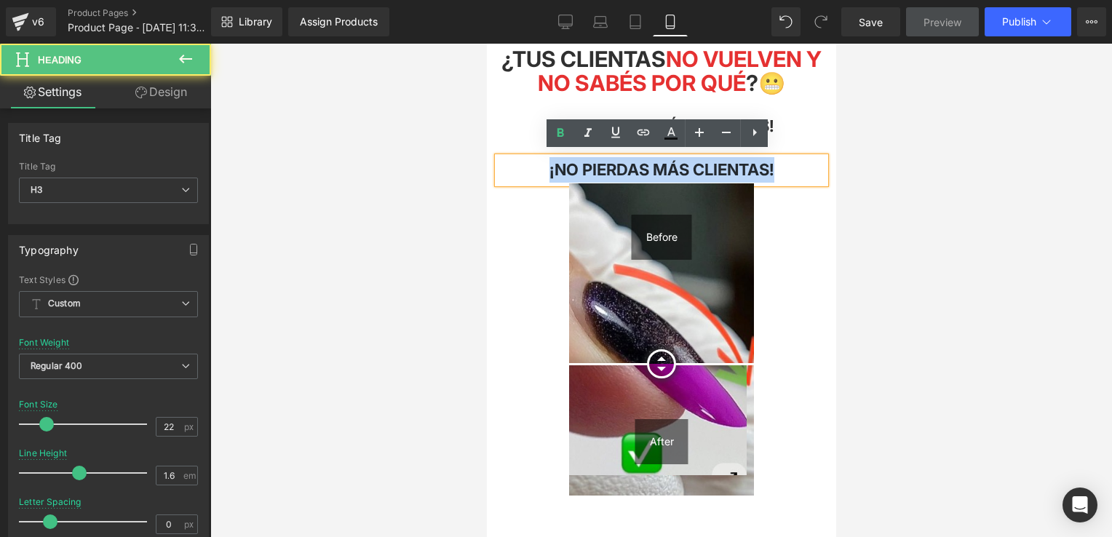
drag, startPoint x: 785, startPoint y: 162, endPoint x: 508, endPoint y: 159, distance: 277.3
click at [508, 159] on div "¡NO PIERDAS MÁS CLIENTAS!" at bounding box center [661, 169] width 328 height 25
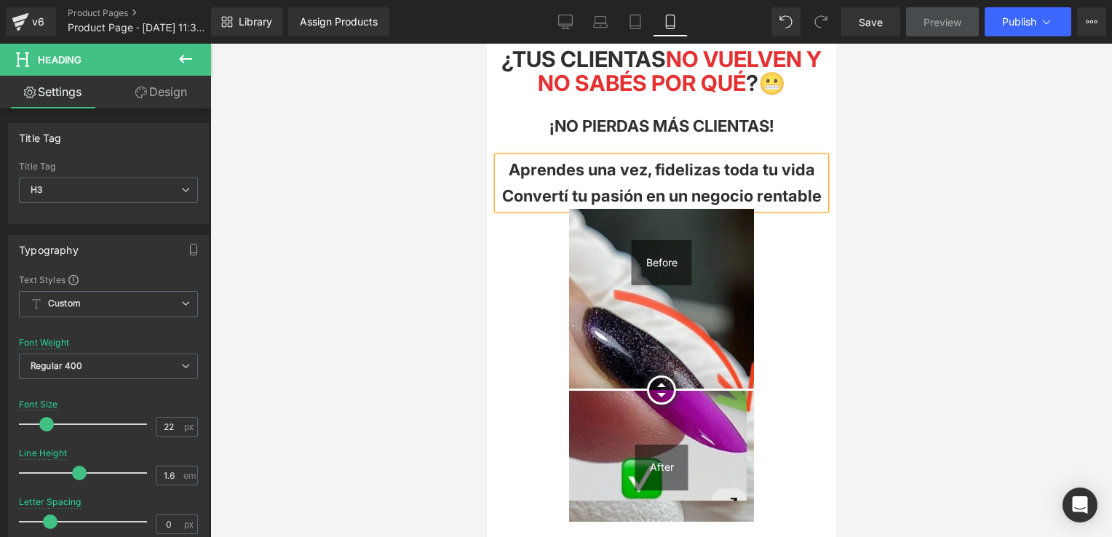
click at [627, 205] on span "Convertí tu pasión en un negocio rentable" at bounding box center [660, 195] width 319 height 19
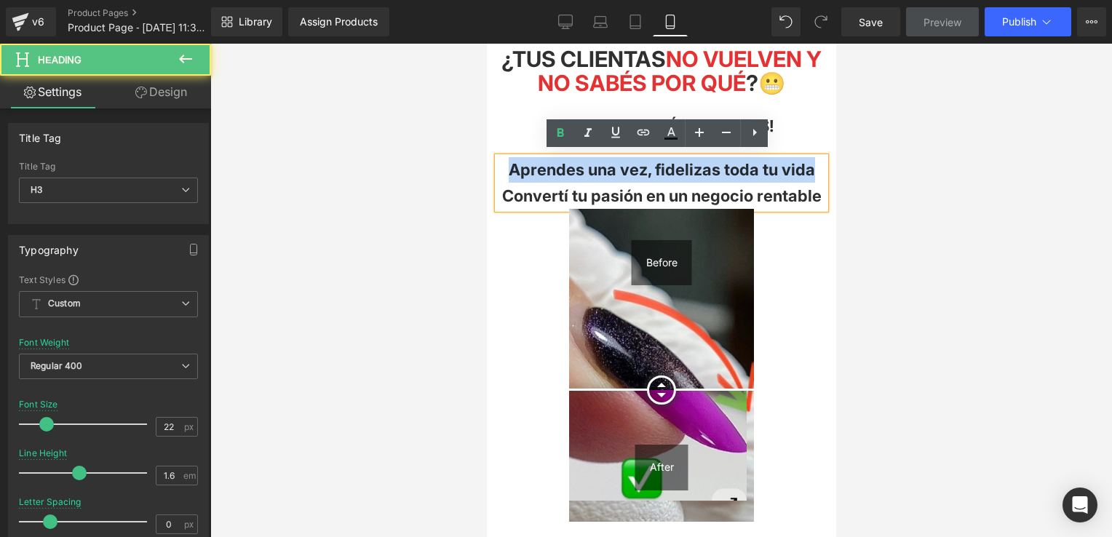
drag, startPoint x: 814, startPoint y: 164, endPoint x: 964, endPoint y: 197, distance: 152.7
click at [486, 155] on html "Ir directamente al contenido Welcome to our store Inicio Catálogo Contacto" at bounding box center [660, 341] width 349 height 1323
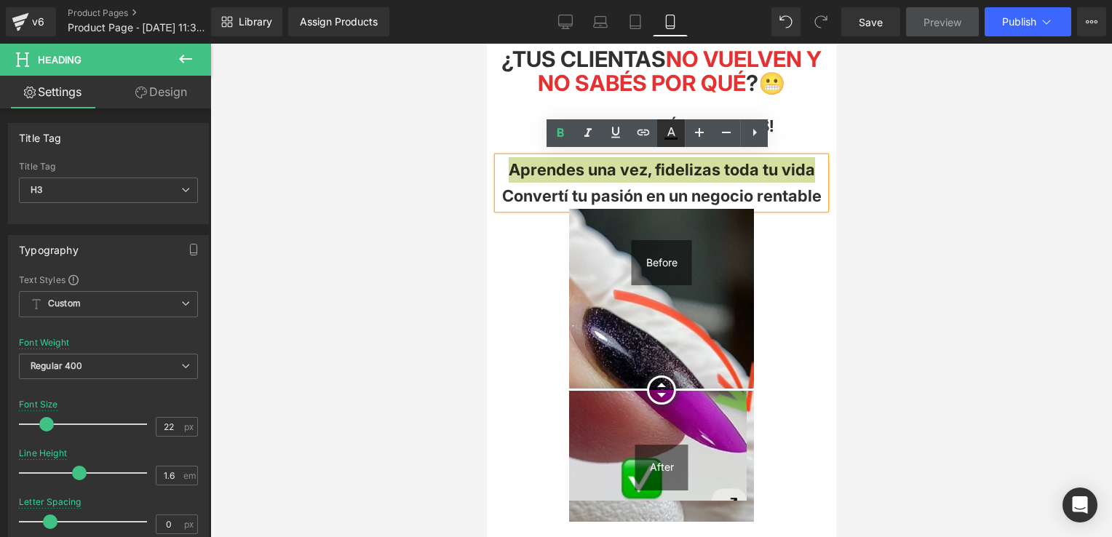
click at [672, 133] on icon at bounding box center [671, 131] width 8 height 9
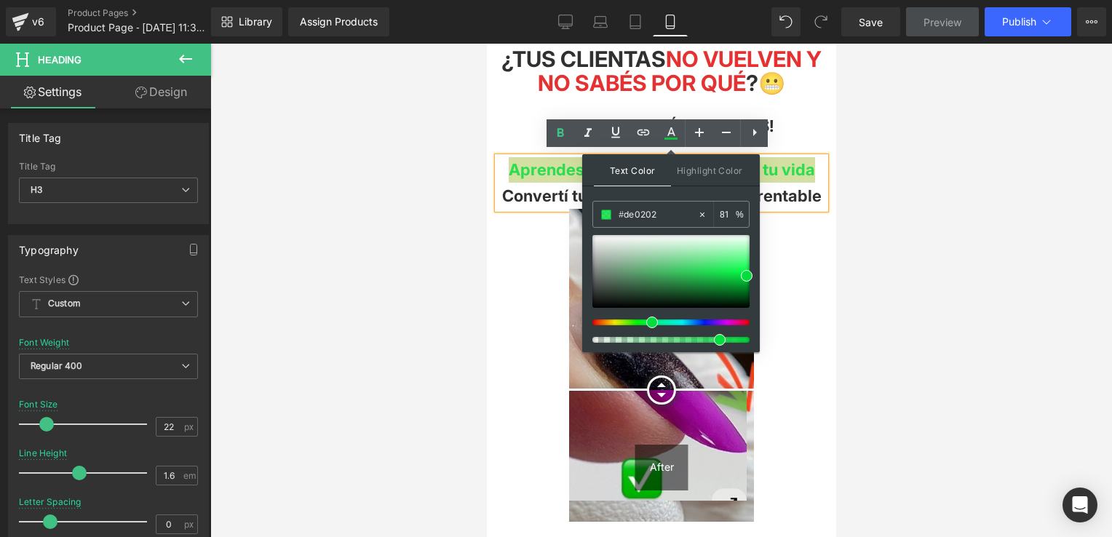
click at [646, 319] on div at bounding box center [665, 322] width 157 height 6
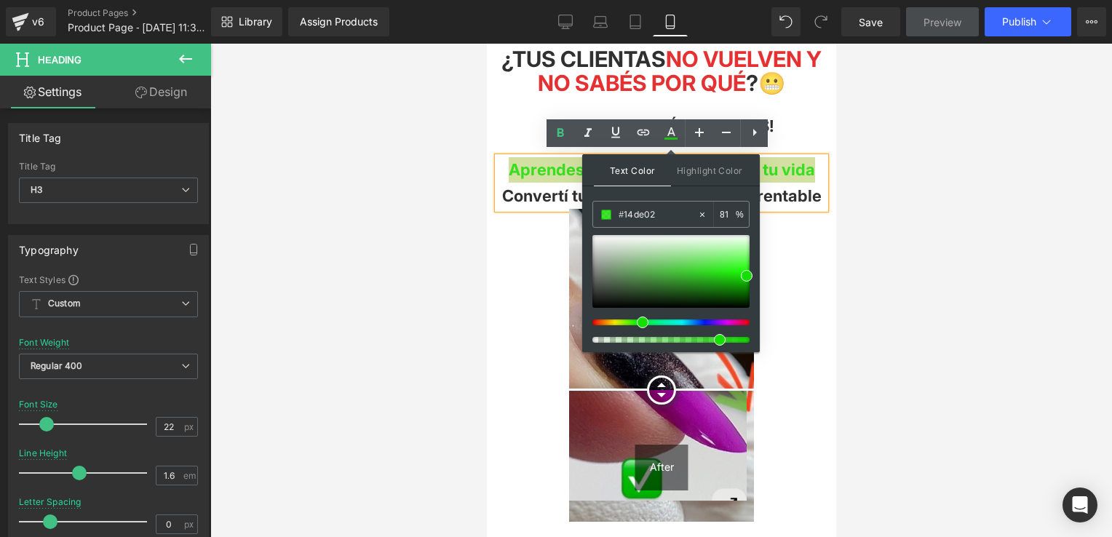
click at [637, 320] on div at bounding box center [665, 322] width 157 height 6
drag, startPoint x: 747, startPoint y: 278, endPoint x: 756, endPoint y: 295, distance: 19.2
click at [756, 295] on div "Text Color Highlight Color rgba(7, 107, 0, 0.81) #076b00 81 % transparent trans…" at bounding box center [671, 253] width 178 height 198
click at [795, 191] on div "Convertí tu pasión en un negocio rentable" at bounding box center [661, 195] width 328 height 25
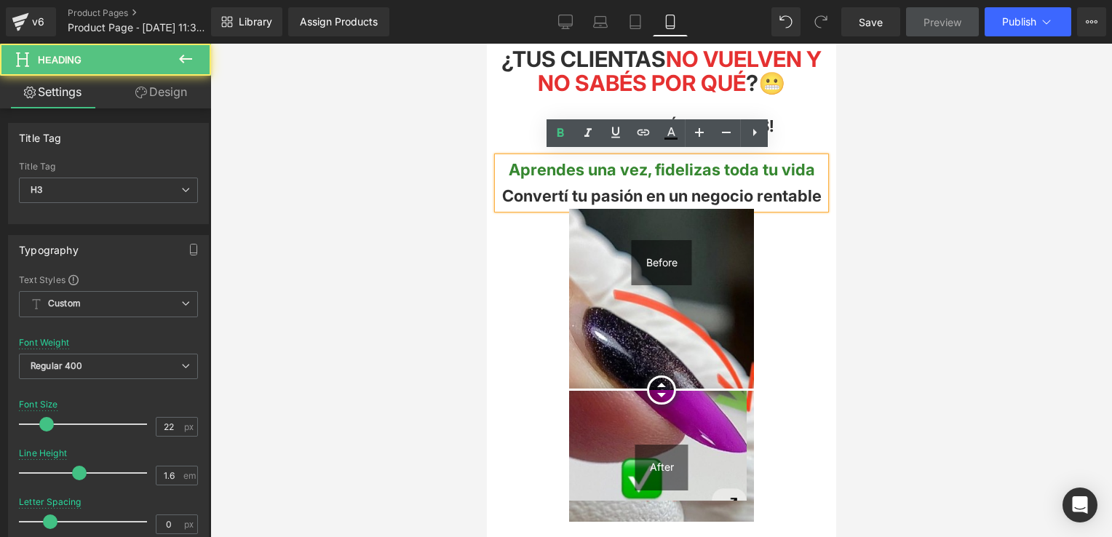
click at [813, 165] on div "Aprendes una vez, fidelizas toda tu vida Convertí tu pasión en un negocio renta…" at bounding box center [661, 182] width 328 height 51
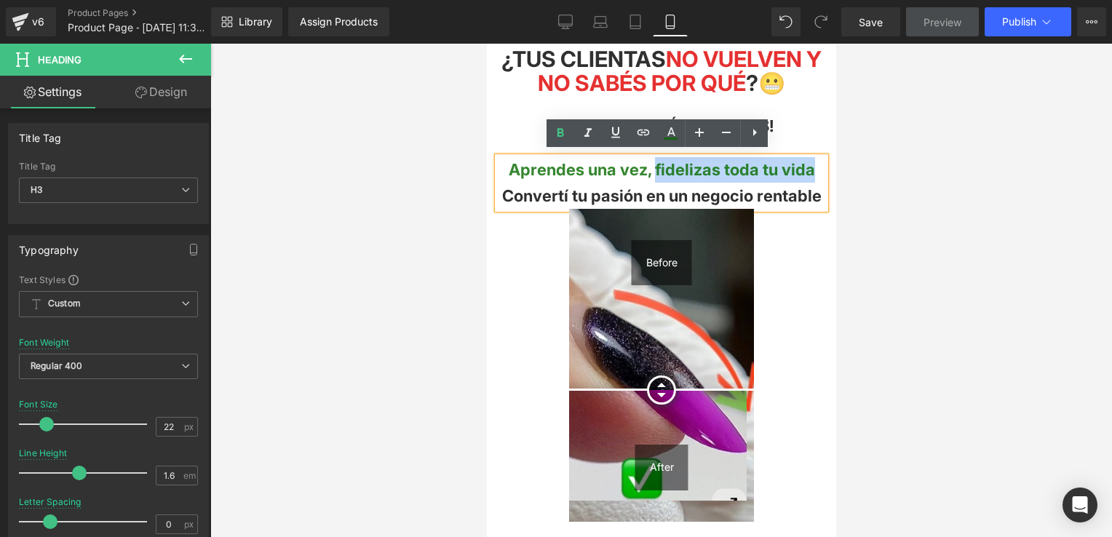
drag, startPoint x: 810, startPoint y: 165, endPoint x: 651, endPoint y: 157, distance: 158.9
click at [651, 159] on div "Aprendes una vez, fidelizas toda tu vida Convertí tu pasión en un negocio renta…" at bounding box center [661, 182] width 328 height 51
click at [611, 130] on icon at bounding box center [615, 132] width 17 height 17
click at [794, 207] on div "Convertí tu pasión en un negocio rentable" at bounding box center [661, 195] width 328 height 25
click at [655, 165] on span "fidelizas toda tu vida" at bounding box center [733, 169] width 160 height 19
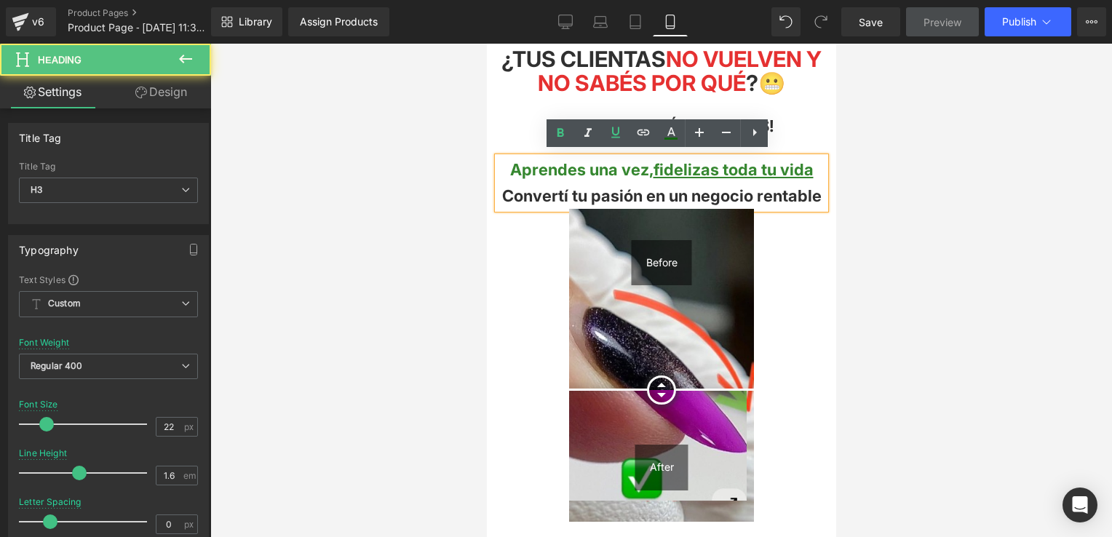
click at [653, 165] on span "fidelizas toda tu vida" at bounding box center [733, 169] width 160 height 19
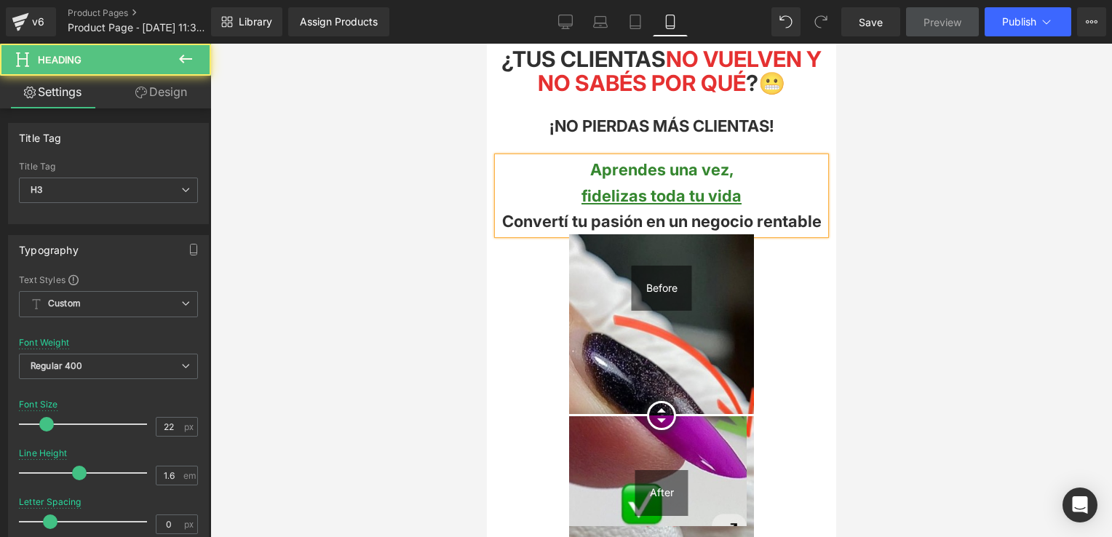
click at [729, 229] on div "Convertí tu pasión en un negocio rentable" at bounding box center [661, 221] width 328 height 25
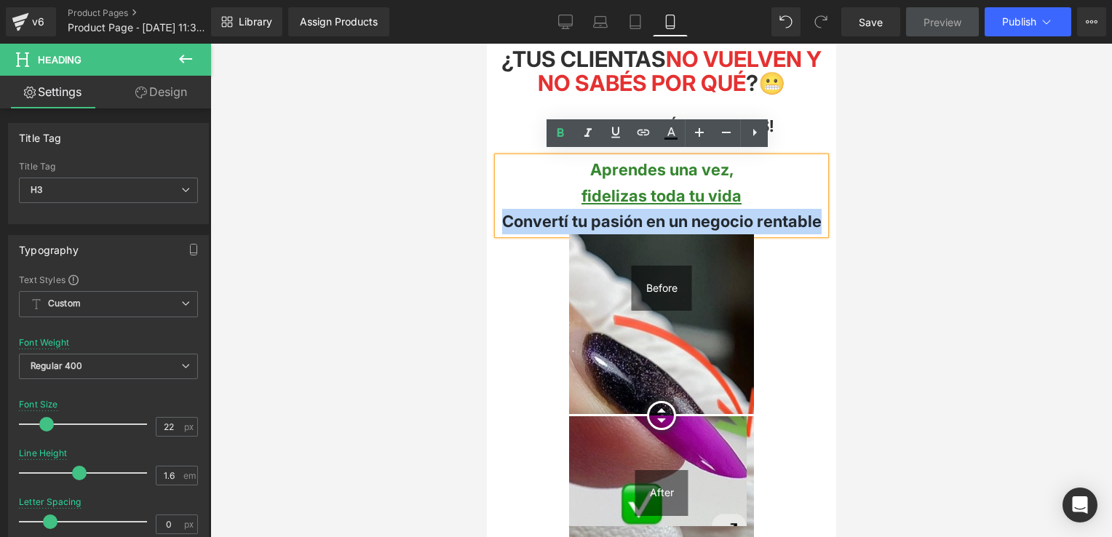
drag, startPoint x: 723, startPoint y: 238, endPoint x: 506, endPoint y: 213, distance: 218.4
click at [506, 213] on div "Convertí tu pasión en un negocio rentable" at bounding box center [661, 221] width 328 height 25
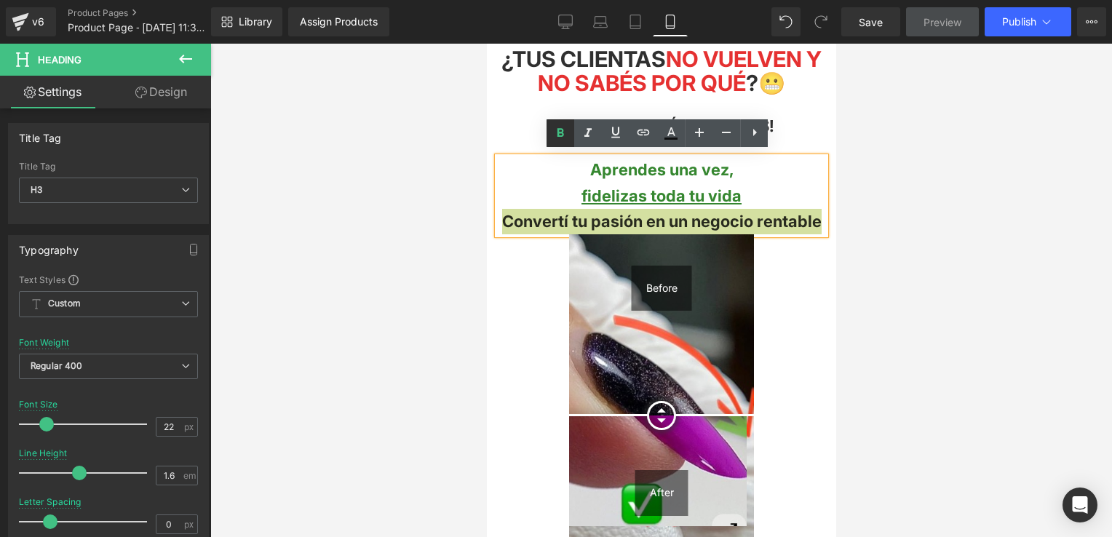
click at [560, 131] on icon at bounding box center [560, 132] width 17 height 17
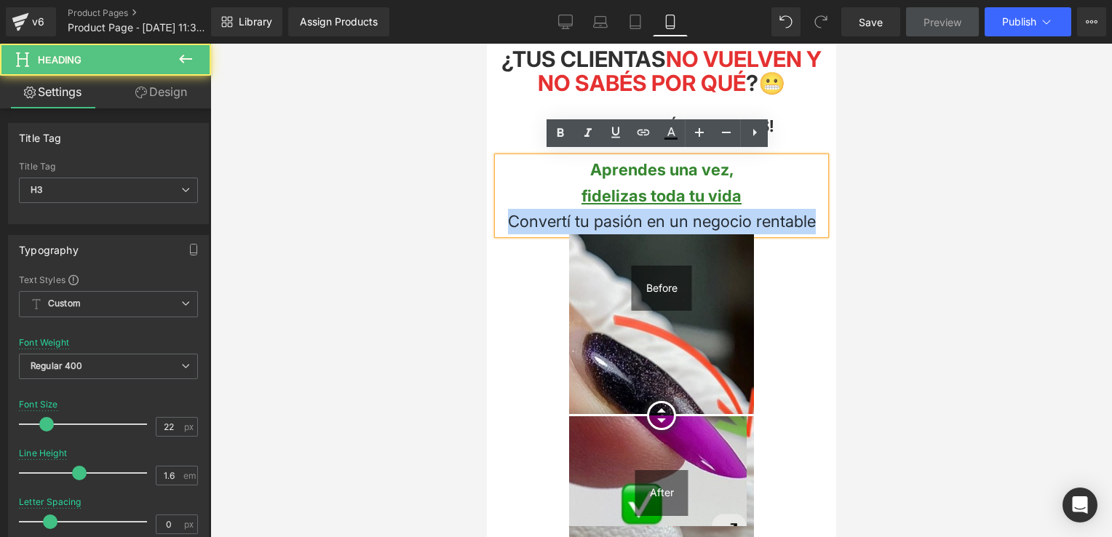
drag, startPoint x: 814, startPoint y: 220, endPoint x: 504, endPoint y: 213, distance: 309.4
click at [504, 213] on div "Convertí tu pasión en un negocio rentable" at bounding box center [661, 221] width 328 height 25
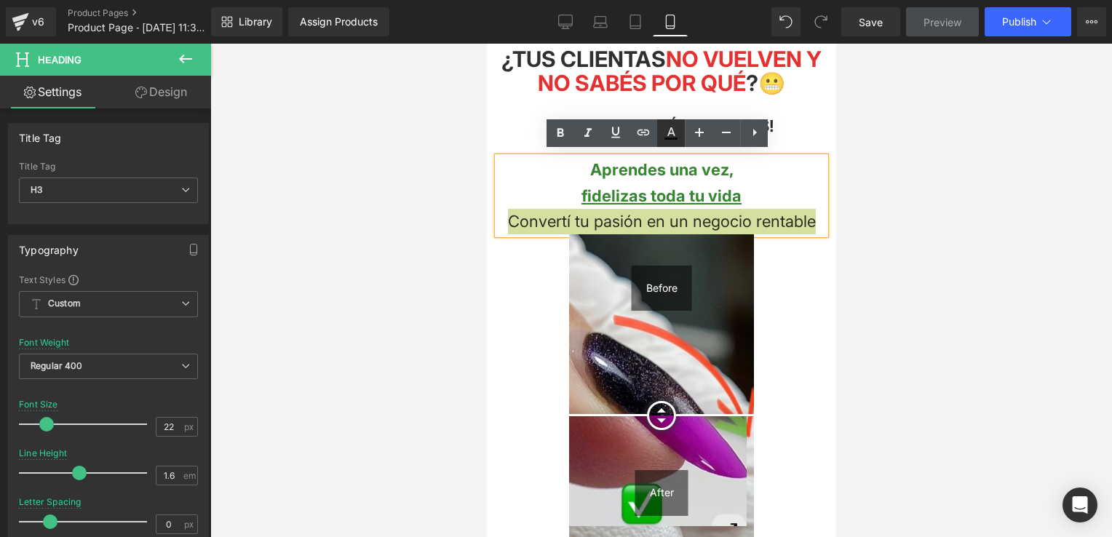
click at [663, 133] on icon at bounding box center [670, 132] width 17 height 17
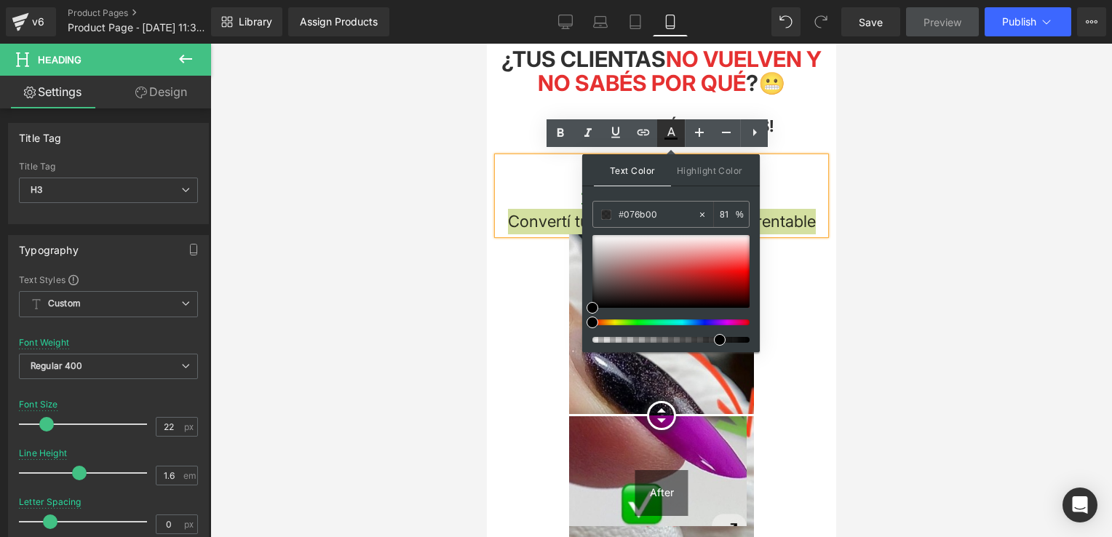
type input "#000000"
type input "81"
click at [733, 320] on div at bounding box center [665, 322] width 157 height 6
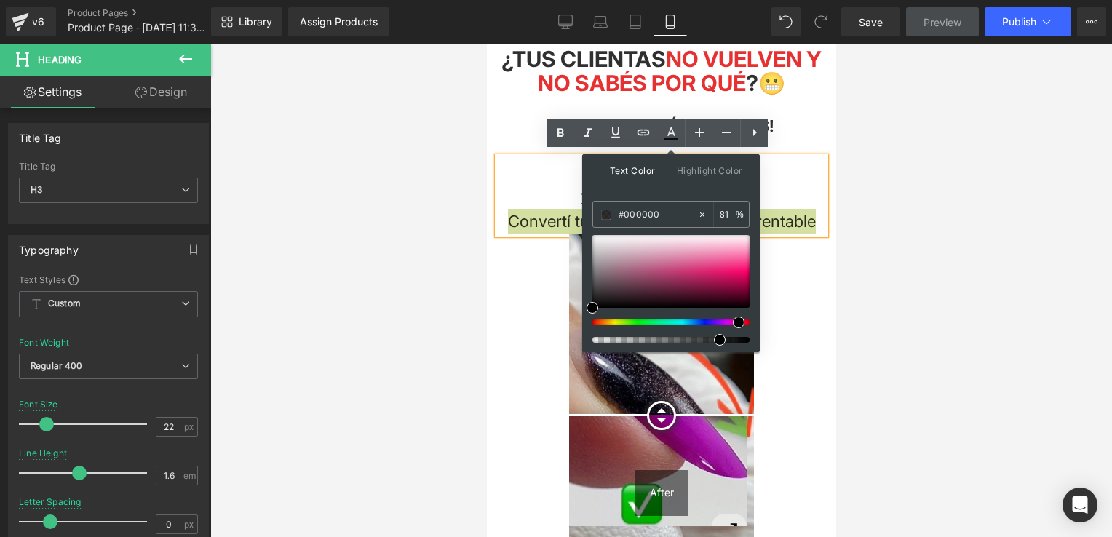
click at [751, 266] on div "Text Color Highlight Color rgba(0, 0, 0, 0.81) #000000 81 % transparent transpa…" at bounding box center [671, 253] width 178 height 198
drag, startPoint x: 747, startPoint y: 267, endPoint x: 739, endPoint y: 283, distance: 17.9
click at [739, 283] on div at bounding box center [670, 271] width 157 height 73
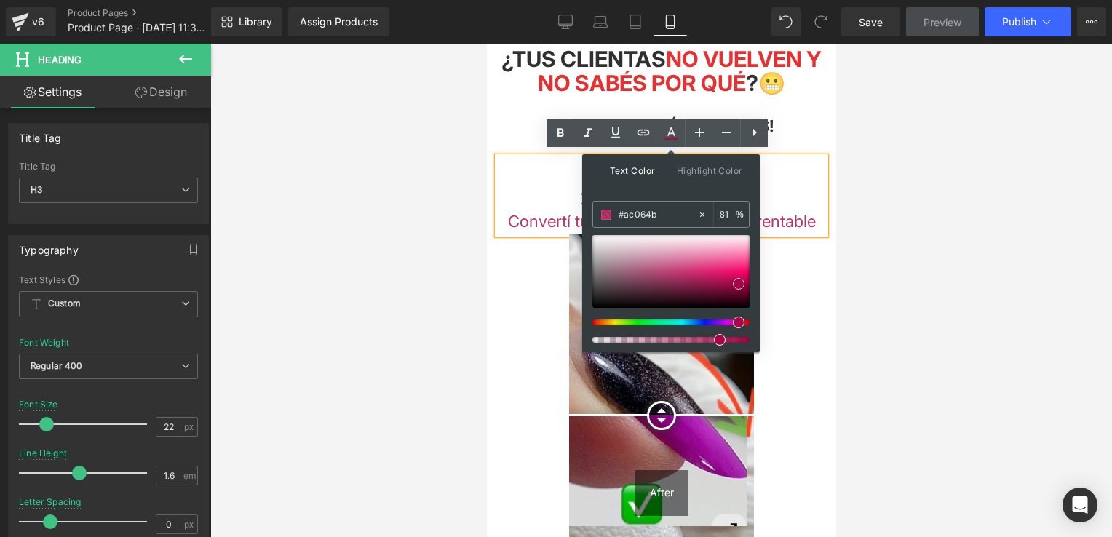
type input "#a70649"
click at [795, 202] on div "fidelizas toda tu vida Convertí tu pasión en un negocio rentable" at bounding box center [661, 208] width 328 height 51
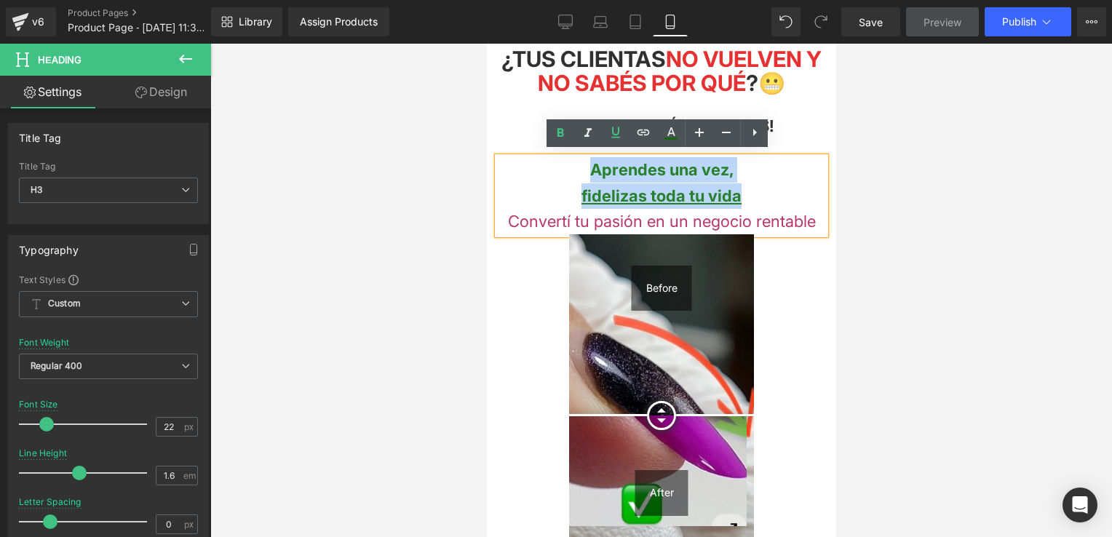
drag, startPoint x: 766, startPoint y: 196, endPoint x: 573, endPoint y: 156, distance: 197.0
click at [573, 157] on div "Aprendes una vez, fidelizas toda tu vida Convertí tu pasión en un negocio renta…" at bounding box center [661, 195] width 328 height 77
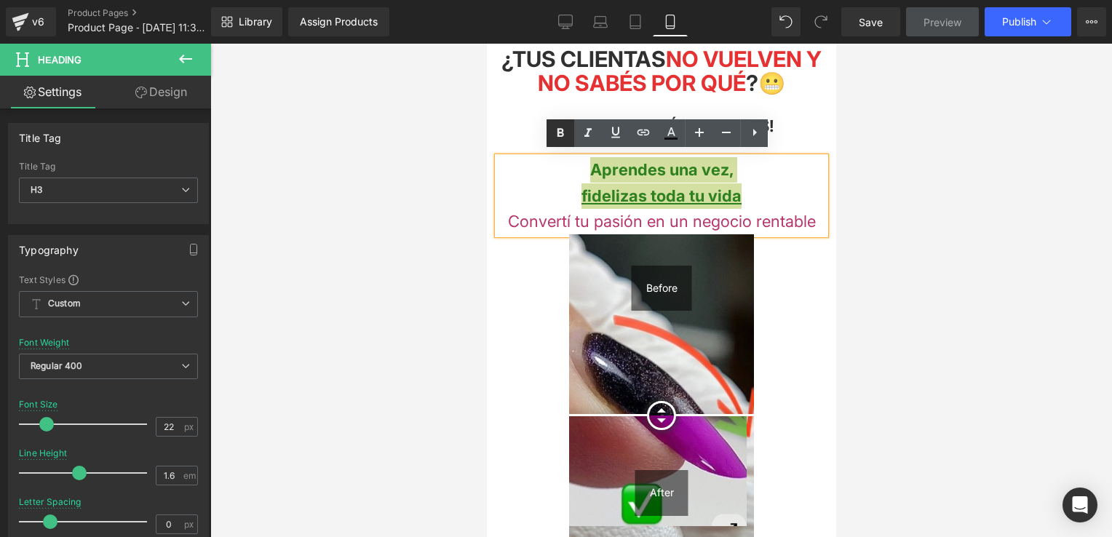
click at [565, 138] on icon at bounding box center [560, 132] width 17 height 17
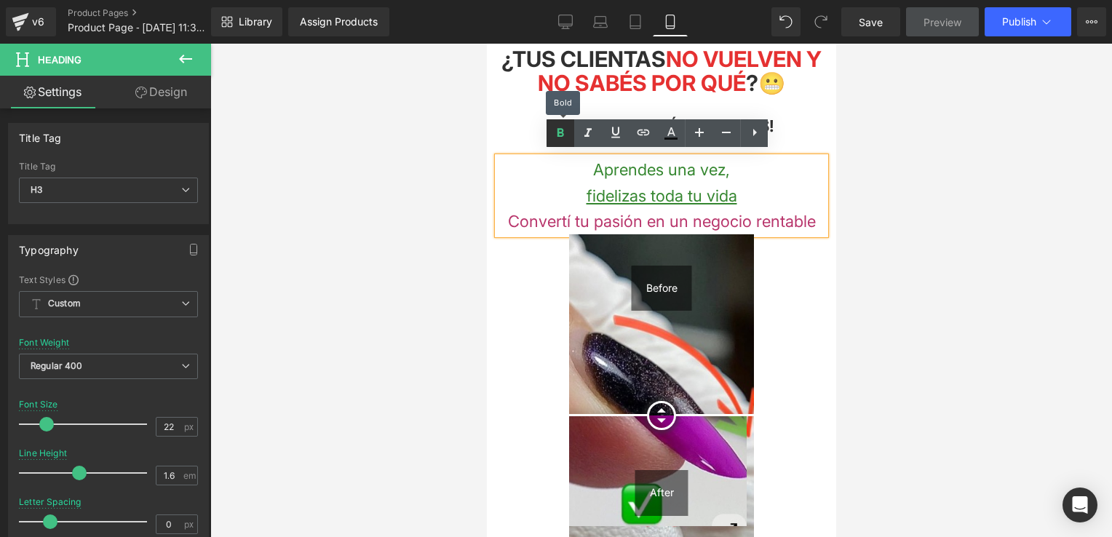
click at [565, 138] on icon at bounding box center [560, 132] width 17 height 17
click at [564, 135] on icon at bounding box center [560, 132] width 17 height 17
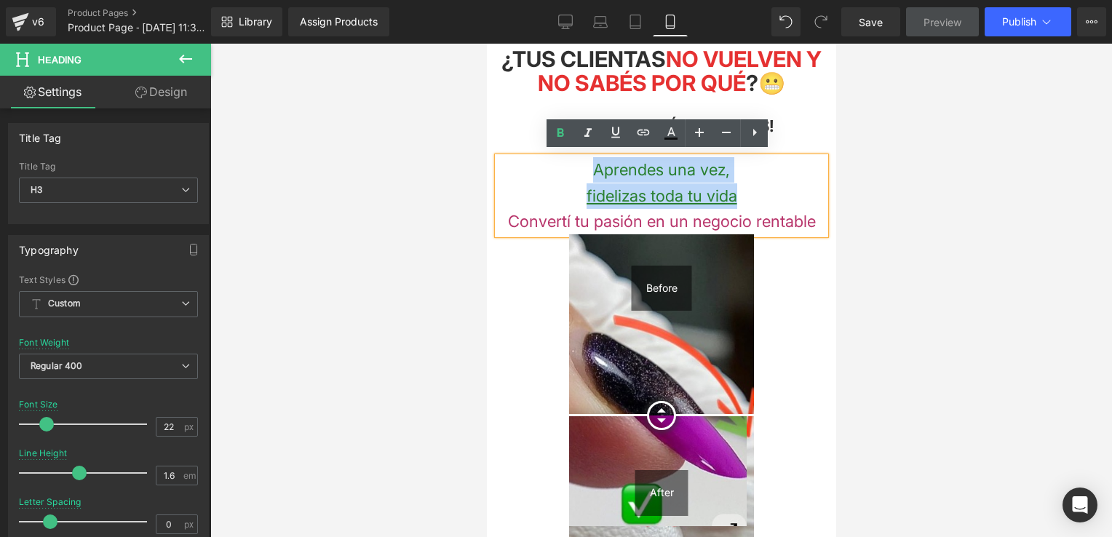
drag, startPoint x: 591, startPoint y: 167, endPoint x: 741, endPoint y: 193, distance: 152.1
click at [741, 193] on div "Aprendes una vez, fidelizas toda tu vida Convertí tu pasión en un negocio renta…" at bounding box center [661, 195] width 328 height 77
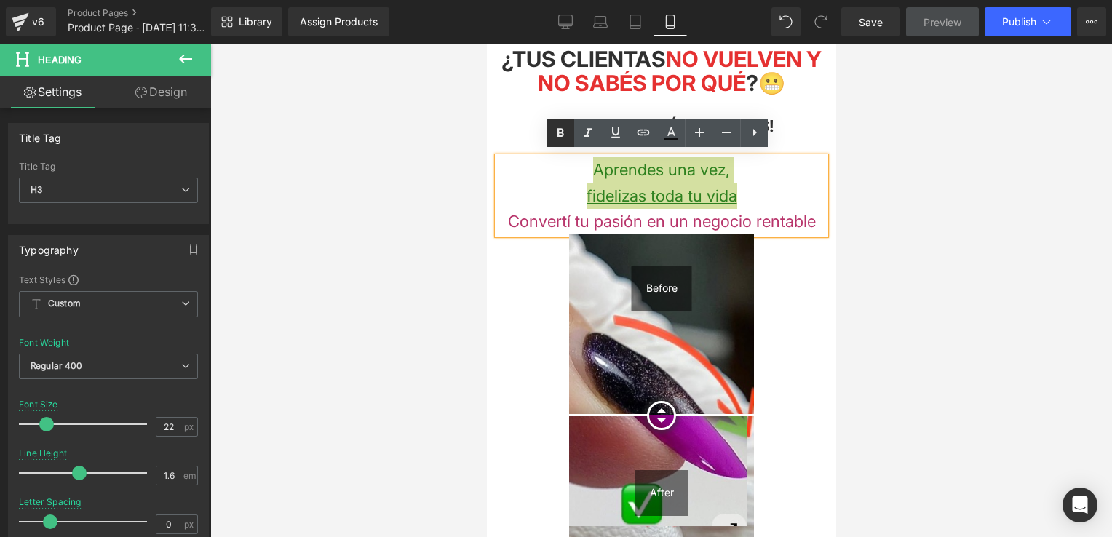
click at [565, 130] on icon at bounding box center [560, 132] width 17 height 17
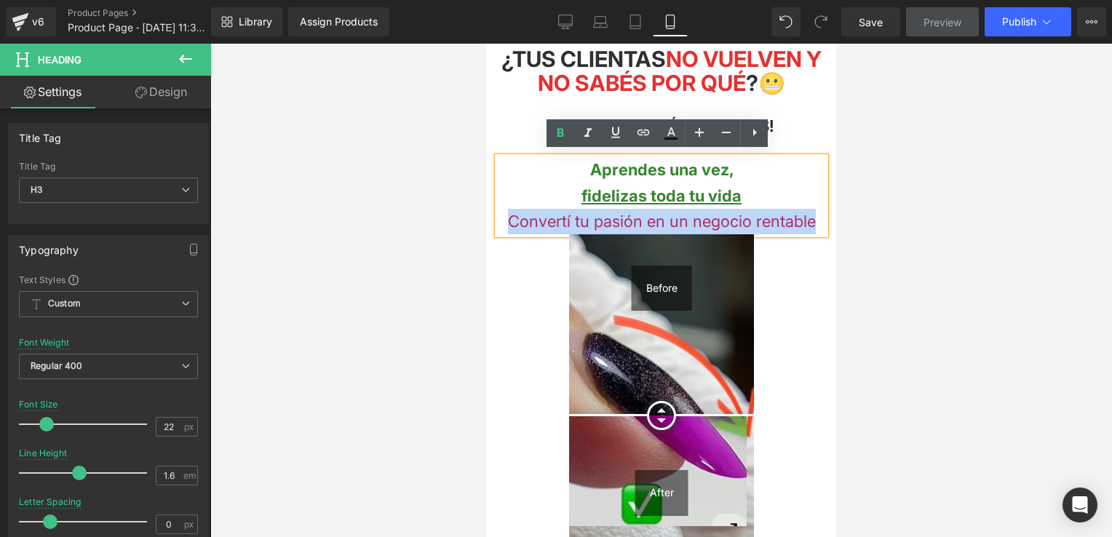
drag, startPoint x: 806, startPoint y: 217, endPoint x: 510, endPoint y: 210, distance: 295.6
click at [510, 210] on div "Convertí tu pasión en un negocio rentable" at bounding box center [661, 221] width 328 height 25
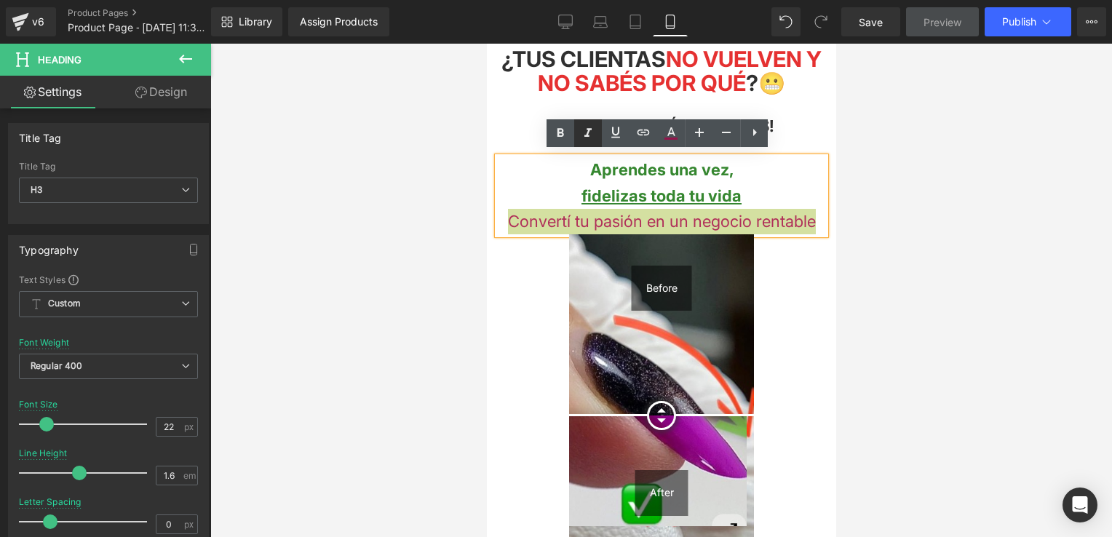
click at [590, 136] on icon at bounding box center [587, 132] width 17 height 17
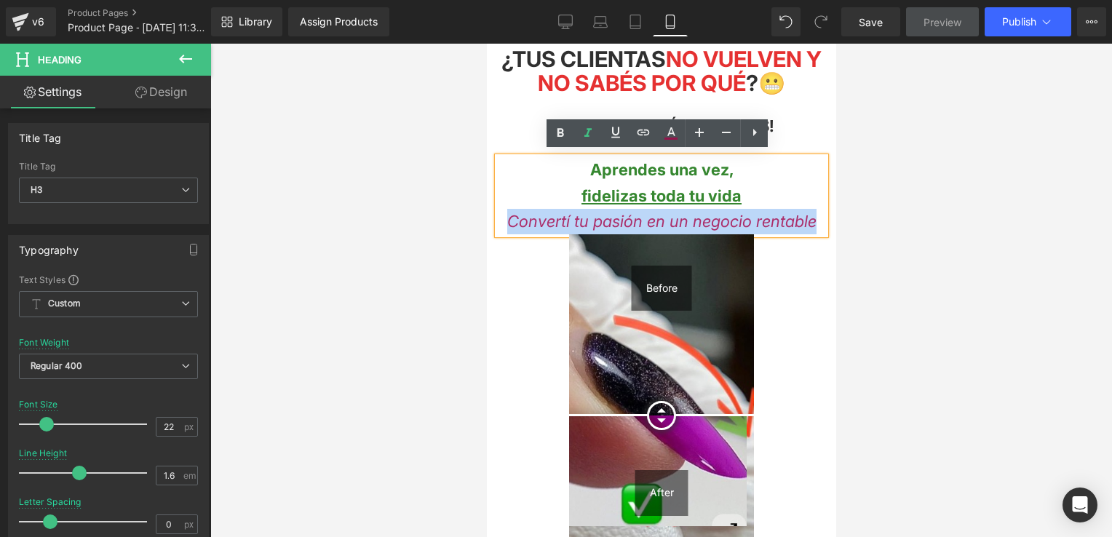
click at [778, 194] on div "fidelizas toda tu vida Convertí tu pasión en un negocio rentable" at bounding box center [661, 208] width 328 height 51
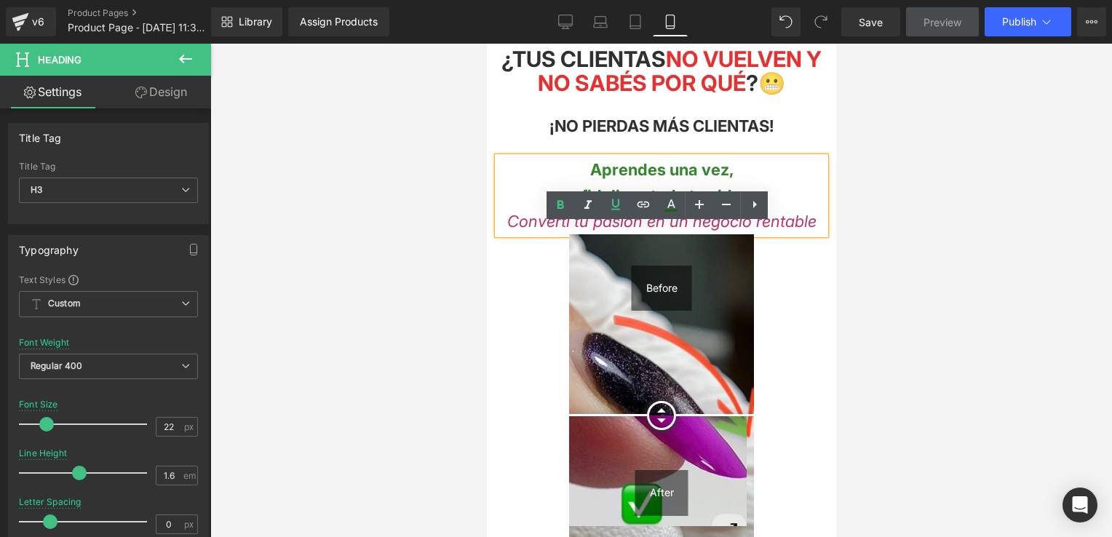
scroll to position [291, 0]
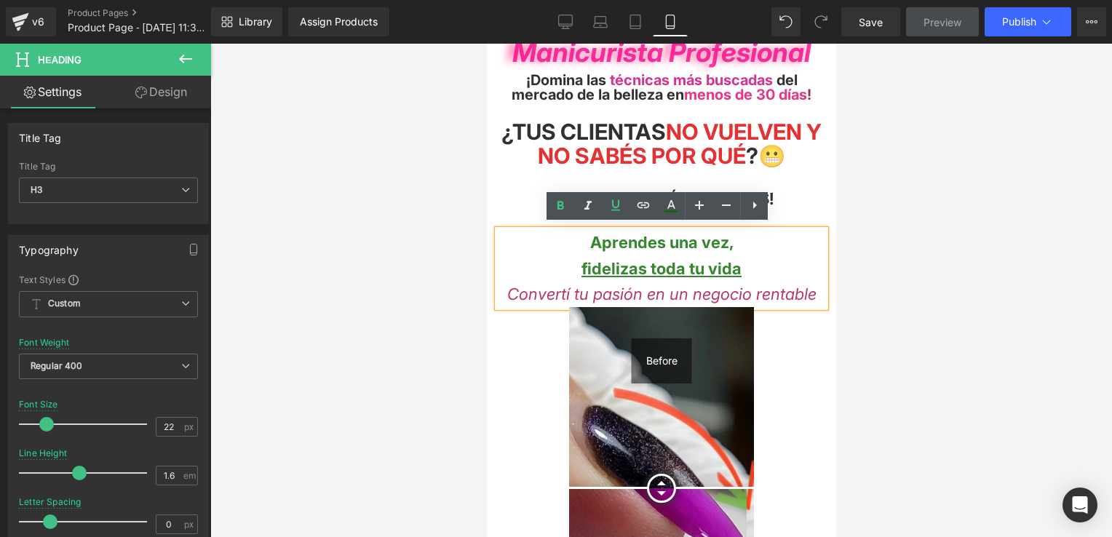
click at [804, 345] on div "Before After Before and After Images 100px 100px" at bounding box center [661, 463] width 330 height 313
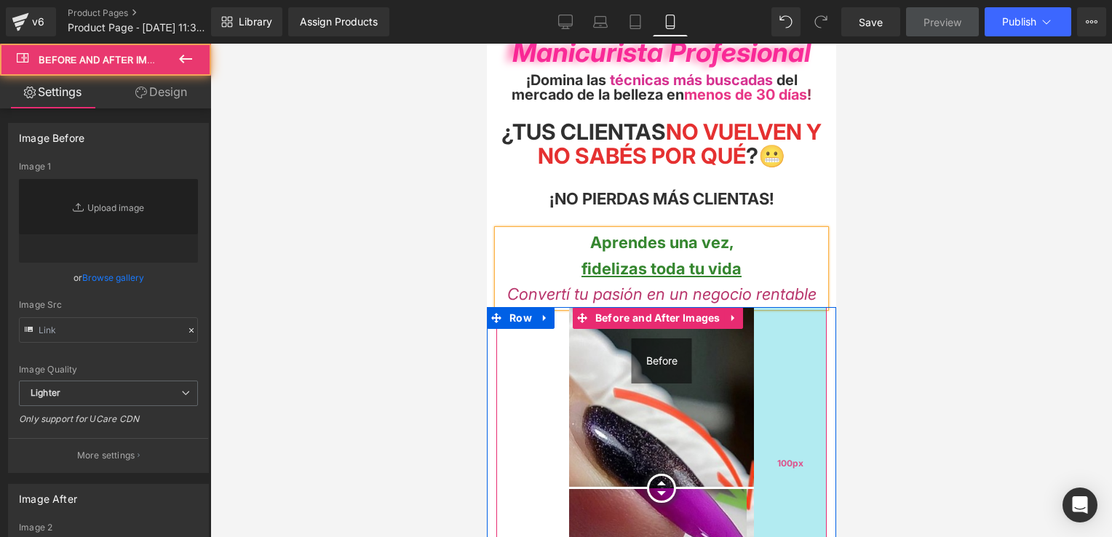
type input "[URL][DOMAIN_NAME]"
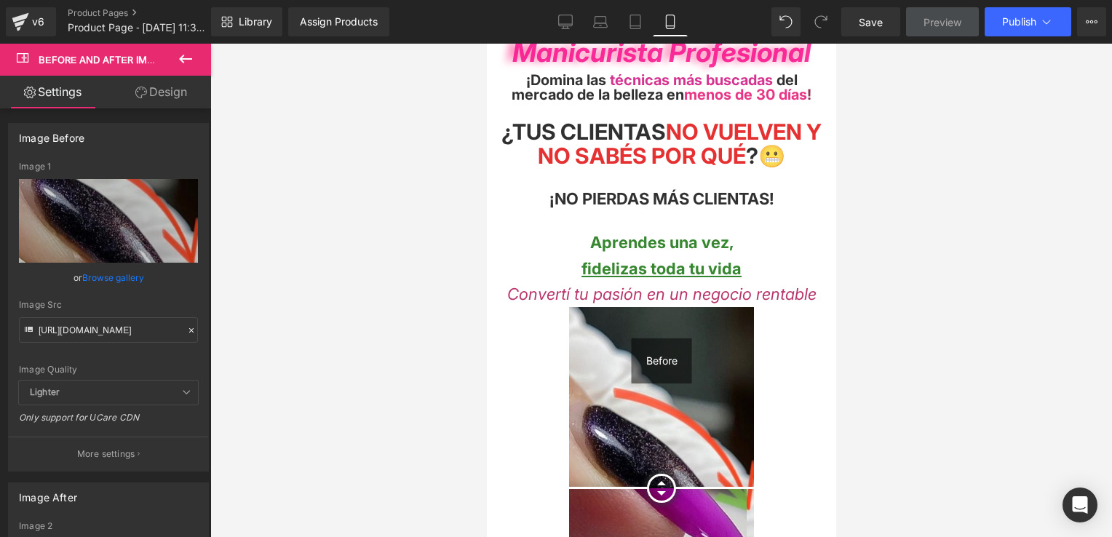
click at [776, 199] on div "¡NO PIERDAS MÁS CLIENTAS!" at bounding box center [661, 198] width 328 height 25
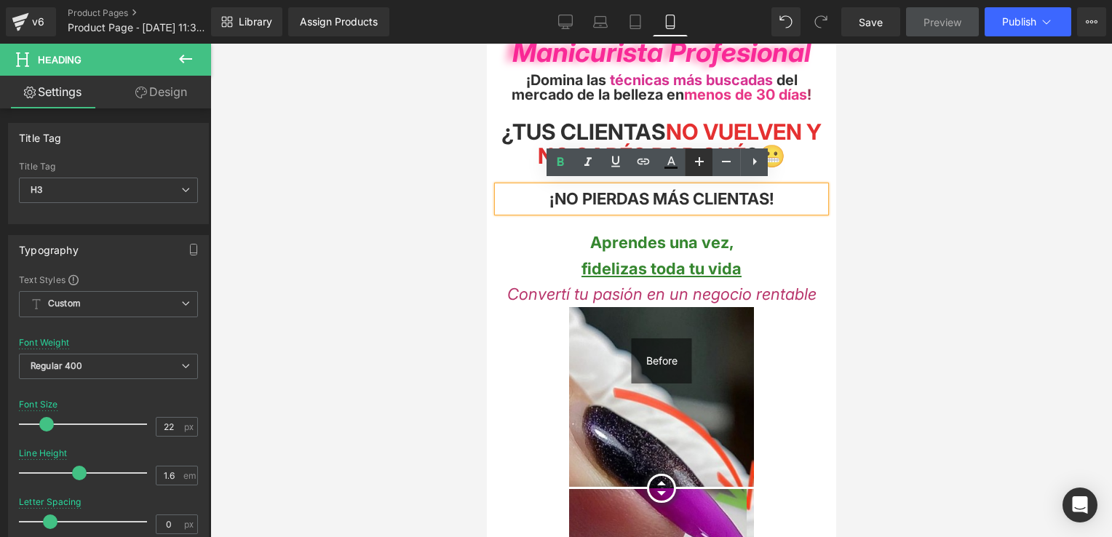
click at [701, 170] on icon at bounding box center [699, 161] width 17 height 17
type input "24"
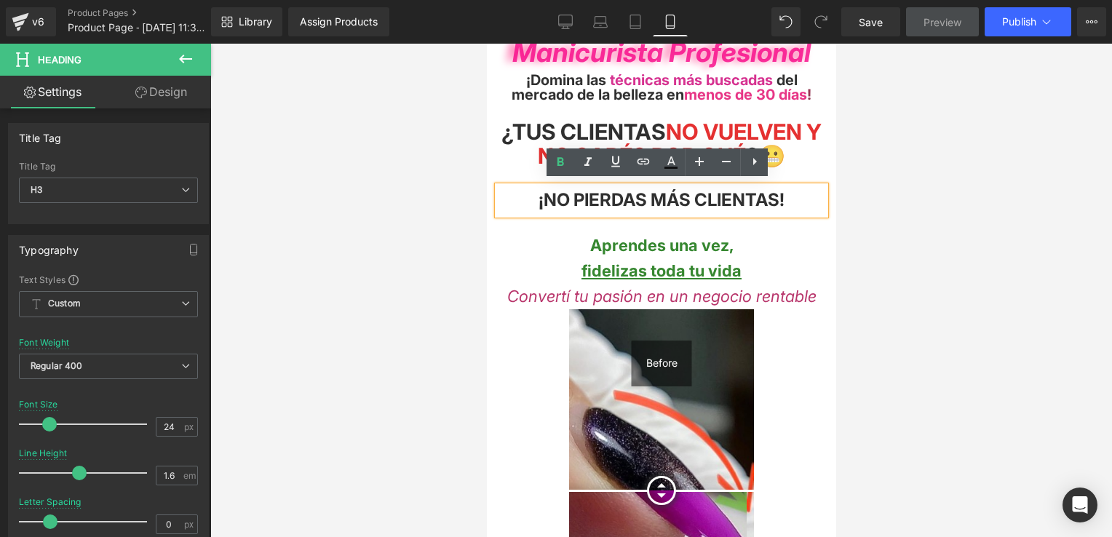
click at [776, 269] on div "fidelizas toda tu vida Convertí tu pasión en un negocio rentable" at bounding box center [661, 283] width 328 height 51
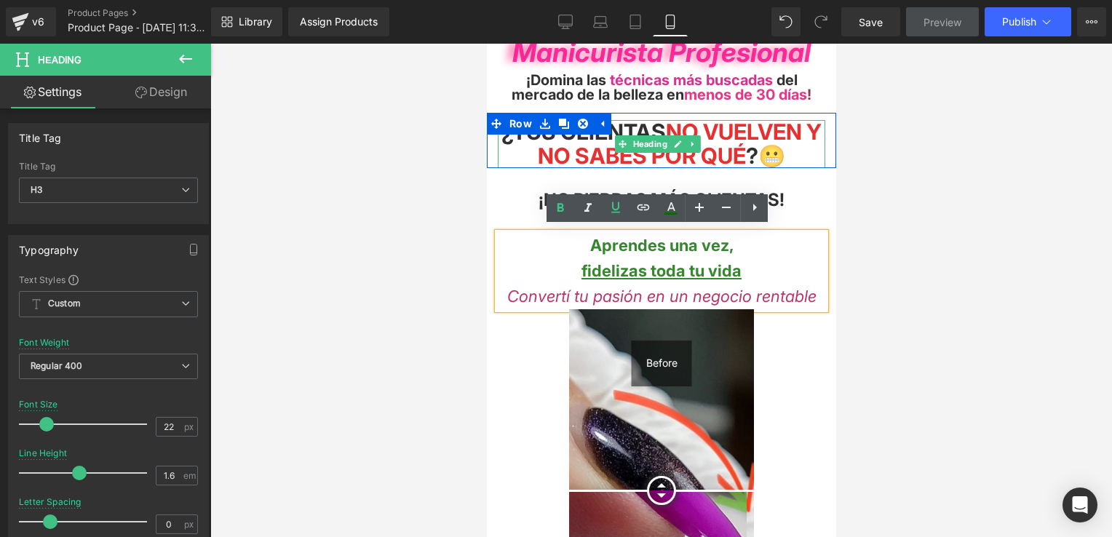
click at [766, 156] on span "¿Tus clientas N o vuelven y no sabés por qué ?😬" at bounding box center [661, 144] width 320 height 50
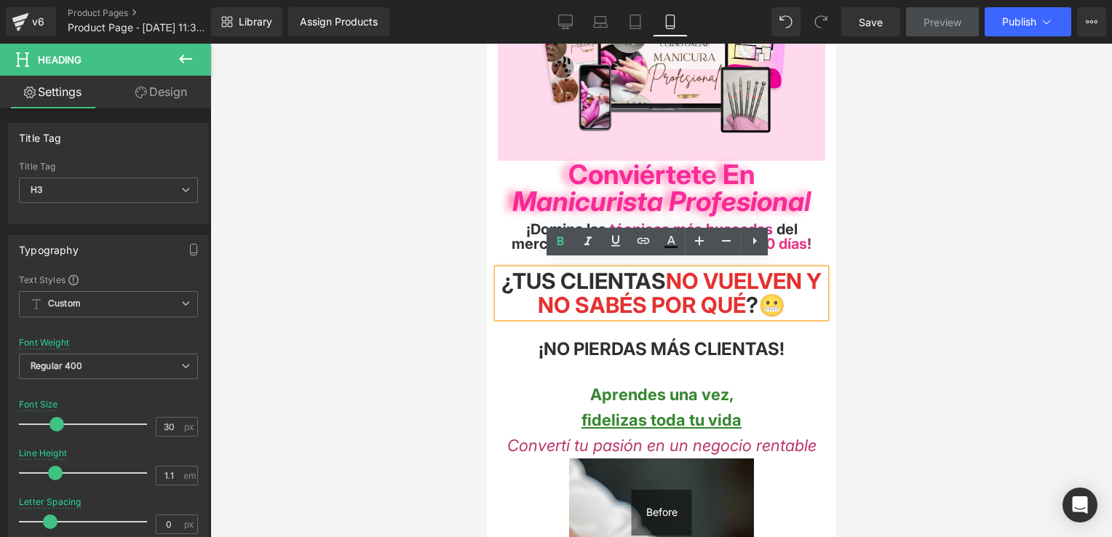
scroll to position [146, 0]
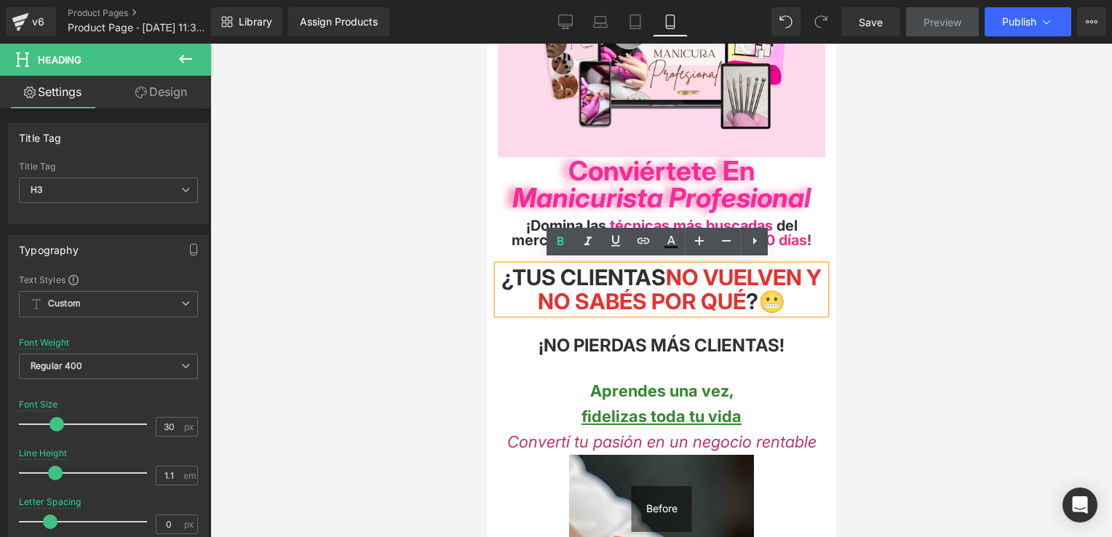
click at [784, 349] on span "¡NO PIERDAS MÁS CLIENTAS!" at bounding box center [661, 345] width 246 height 21
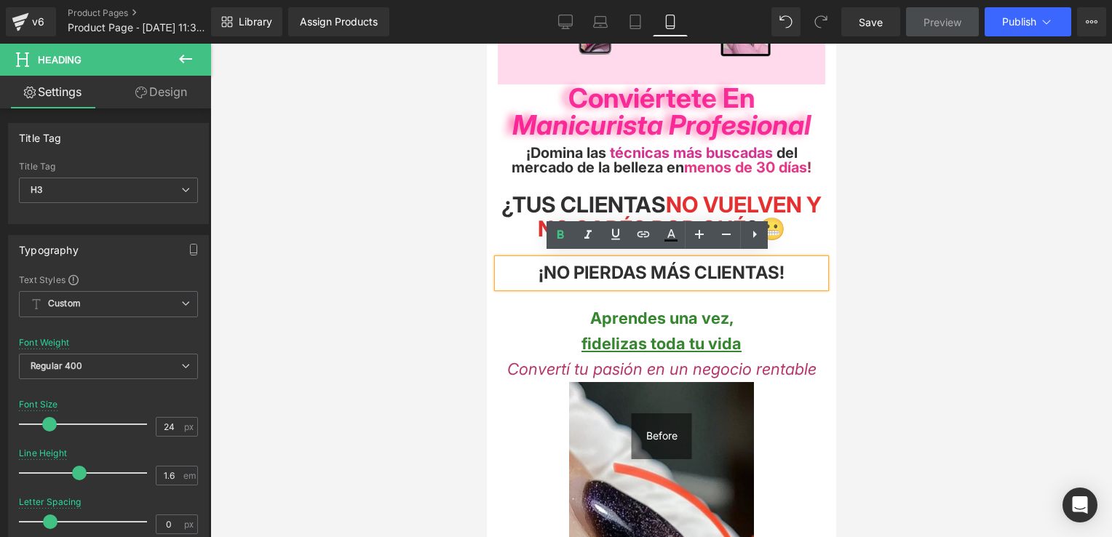
scroll to position [291, 0]
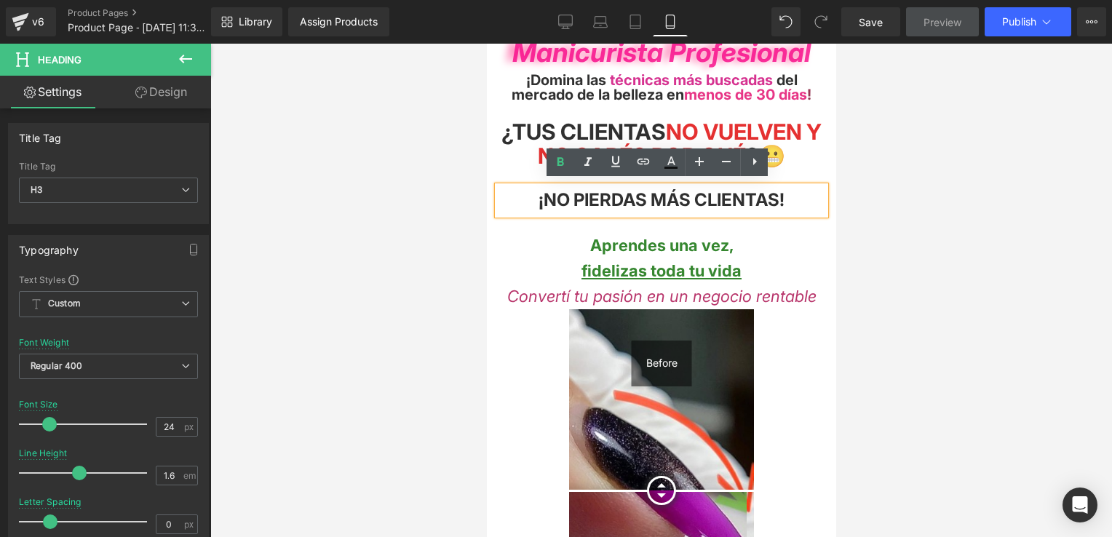
click at [773, 258] on div "fidelizas toda tu vida Convertí tu pasión en un negocio rentable" at bounding box center [661, 283] width 328 height 51
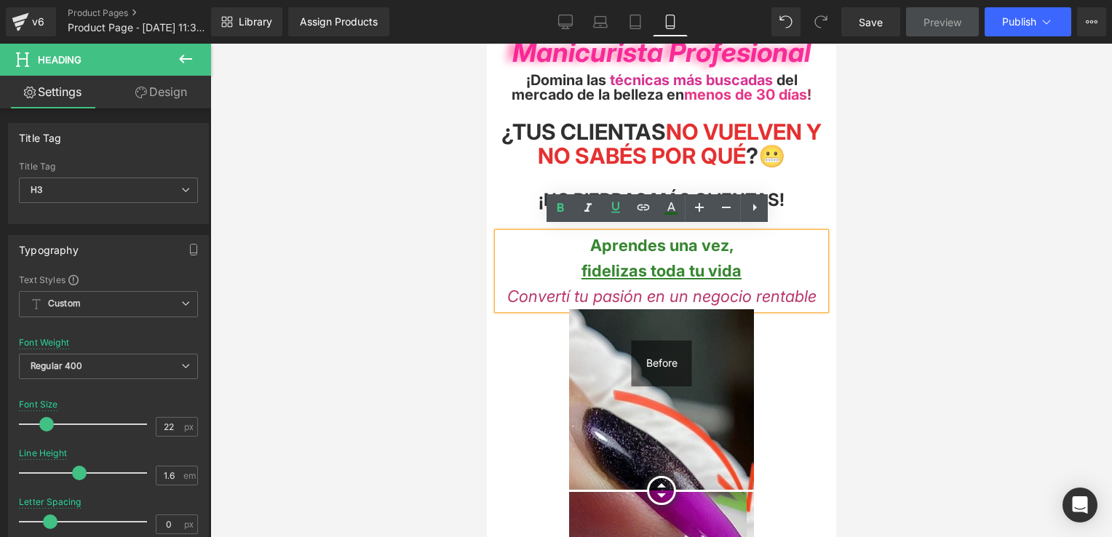
click at [807, 294] on div "Convertí tu pasión en un negocio rentable" at bounding box center [661, 296] width 328 height 25
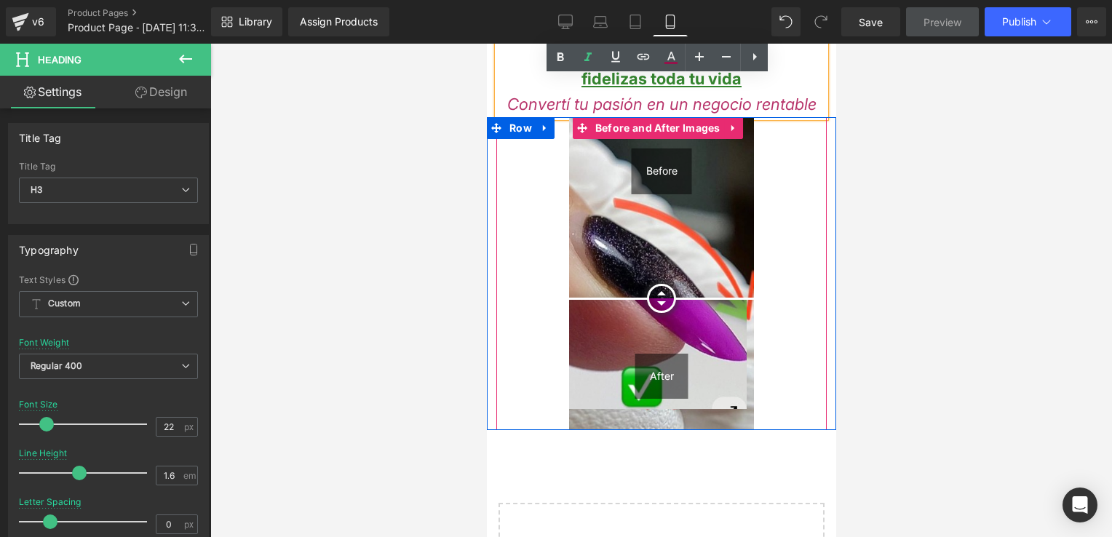
scroll to position [364, 0]
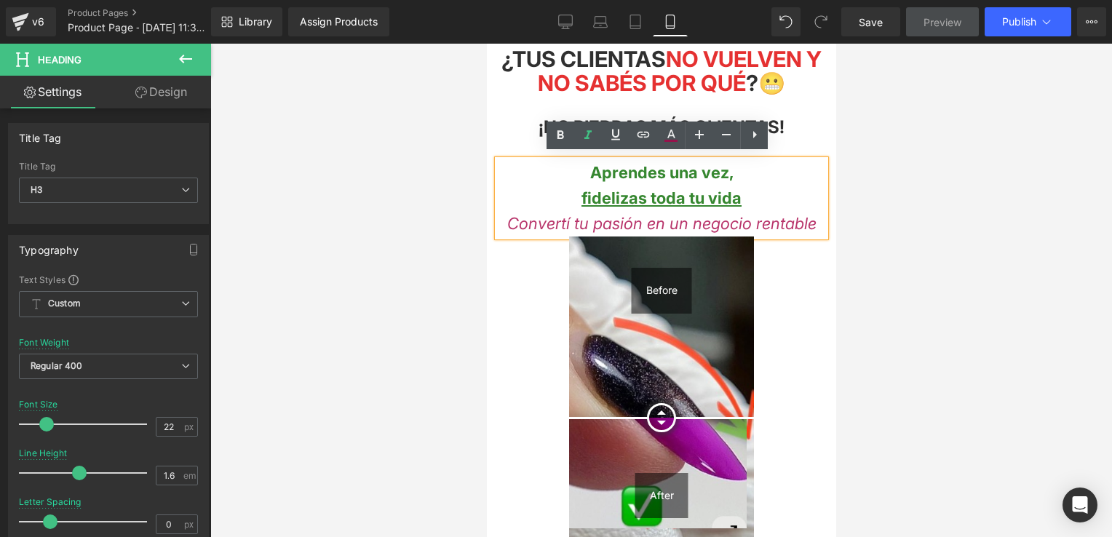
click at [571, 205] on div "fidelizas toda tu vida Convertí tu pasión en un negocio rentable" at bounding box center [661, 211] width 328 height 51
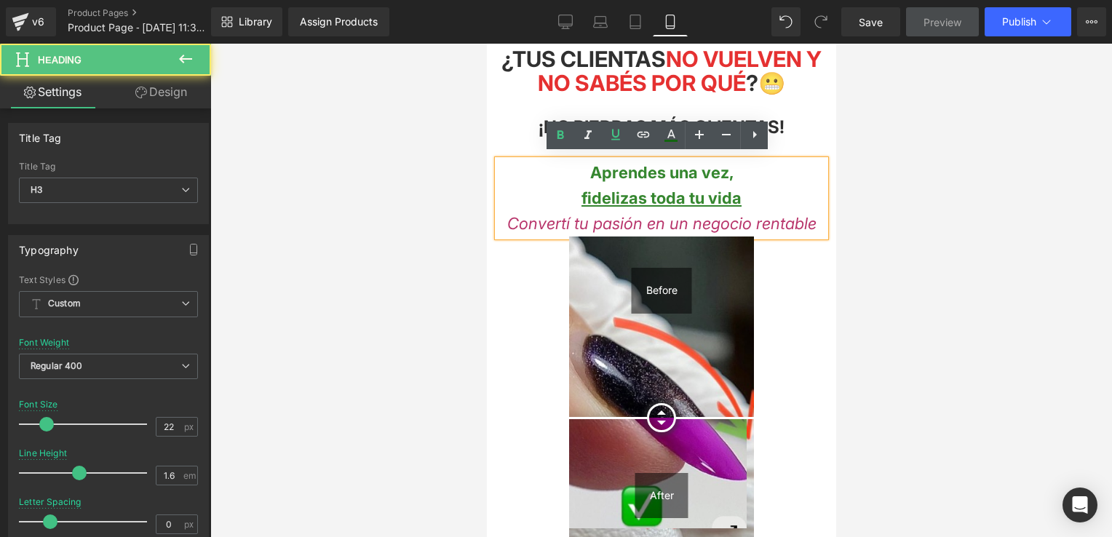
click at [548, 226] on span "Convertí tu pasión en un negocio rentable" at bounding box center [661, 223] width 309 height 19
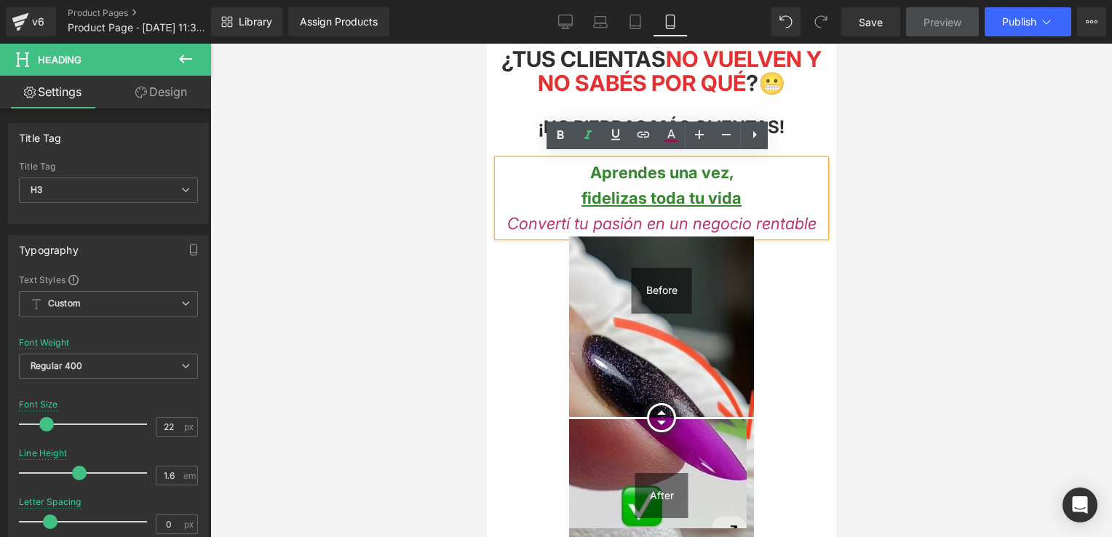
click at [516, 146] on div "Image Row Conviértete en Manicurista Profesional Heading Row ¡Domina las técnic…" at bounding box center [660, 269] width 349 height 1028
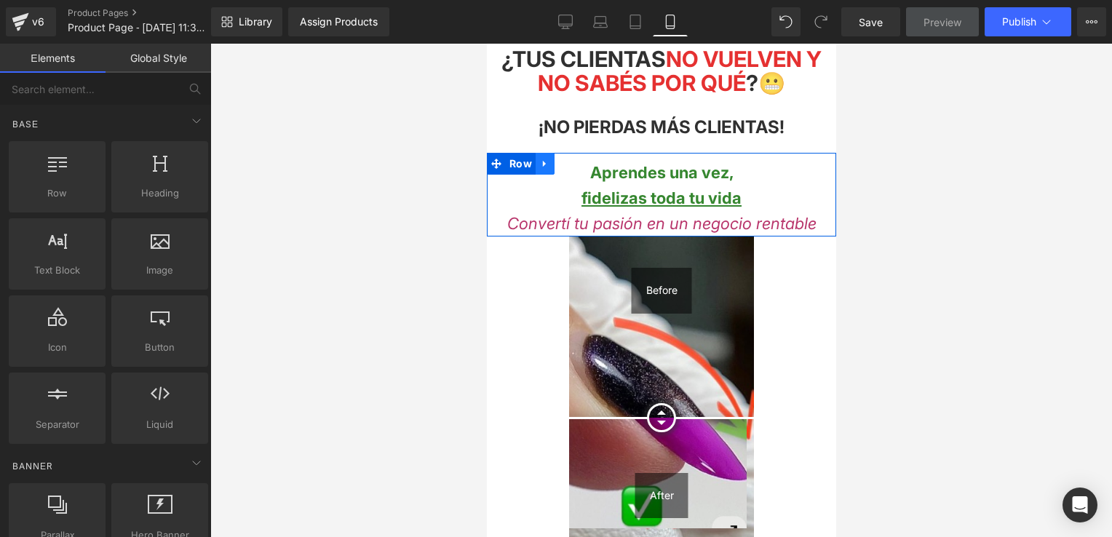
click at [536, 159] on link at bounding box center [544, 164] width 19 height 22
click at [563, 159] on icon at bounding box center [563, 164] width 10 height 10
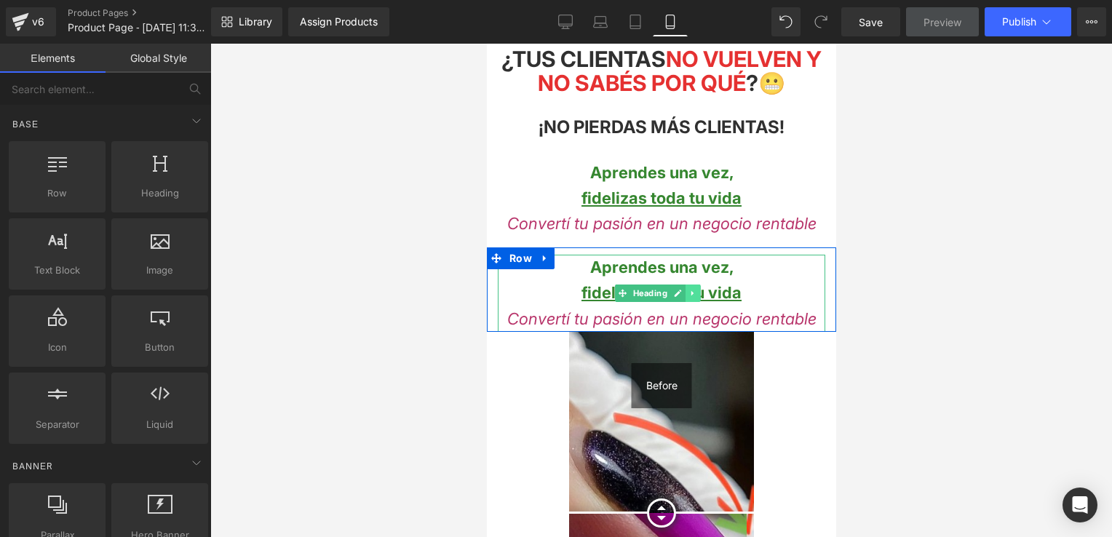
click at [694, 289] on icon at bounding box center [692, 293] width 8 height 9
click at [700, 289] on icon at bounding box center [700, 293] width 8 height 8
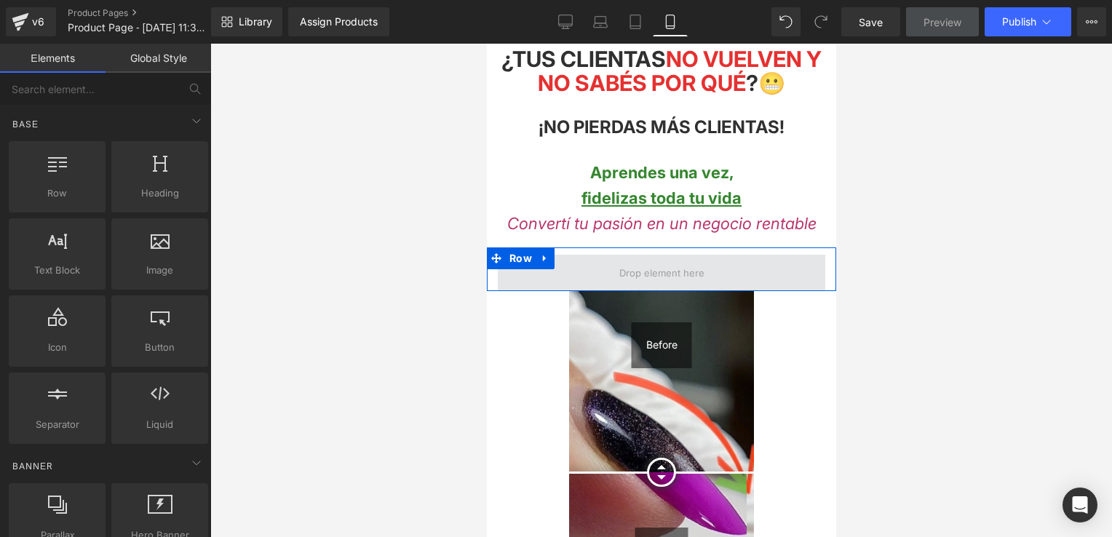
click at [584, 260] on span at bounding box center [661, 273] width 328 height 36
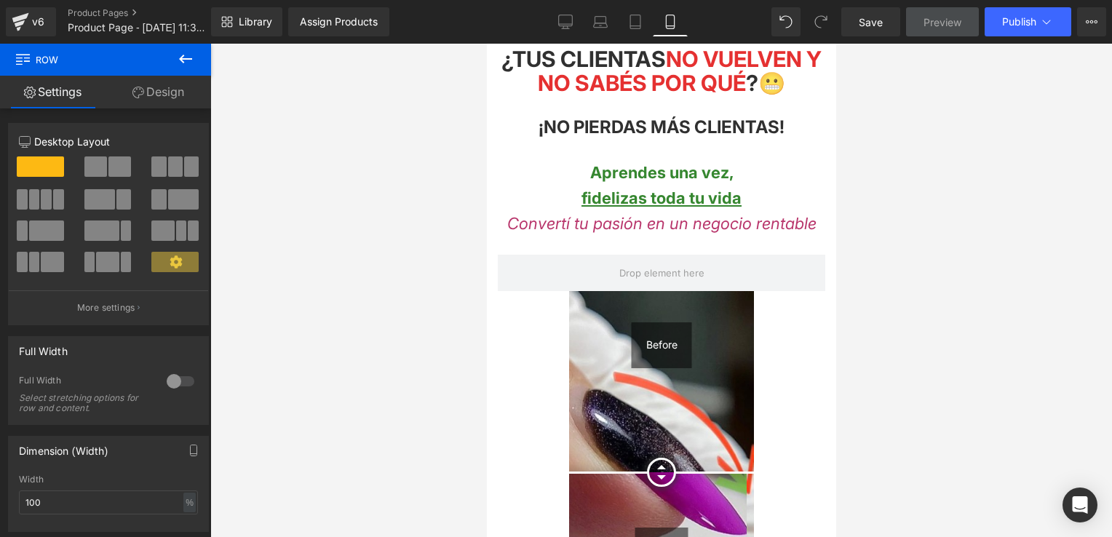
click at [180, 61] on icon at bounding box center [185, 58] width 17 height 17
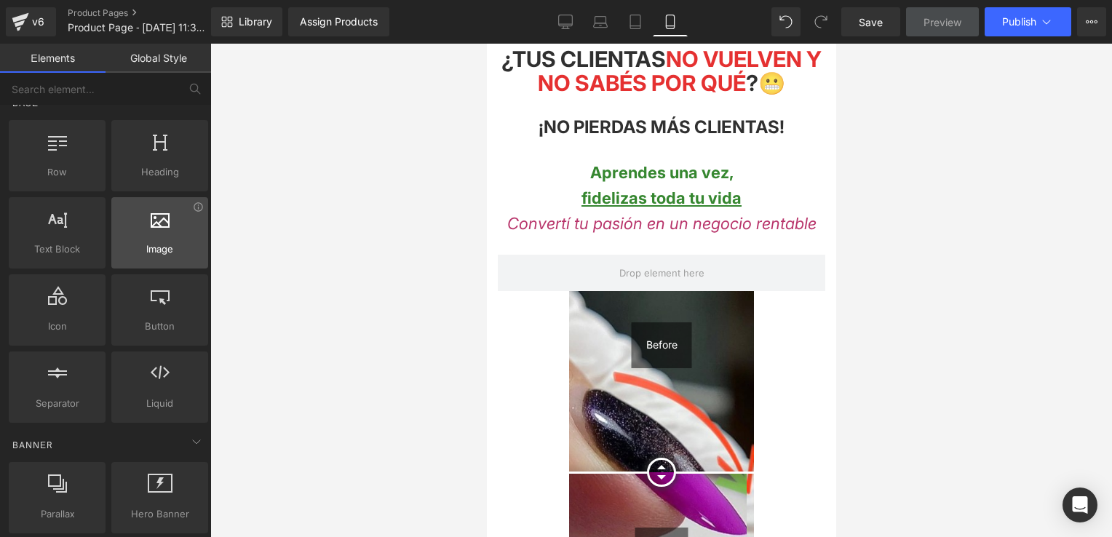
scroll to position [0, 0]
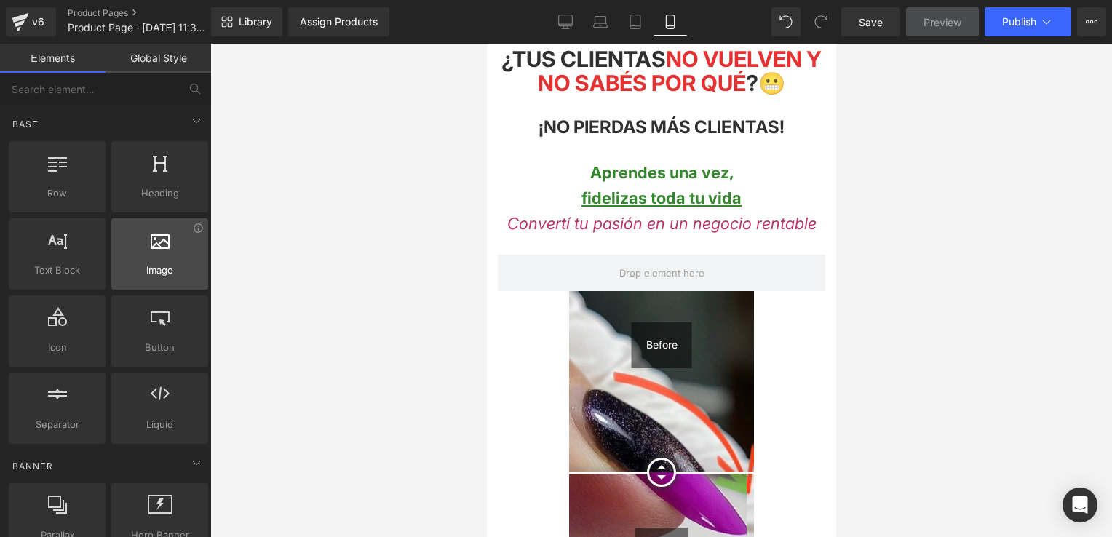
click at [173, 256] on div at bounding box center [160, 246] width 88 height 33
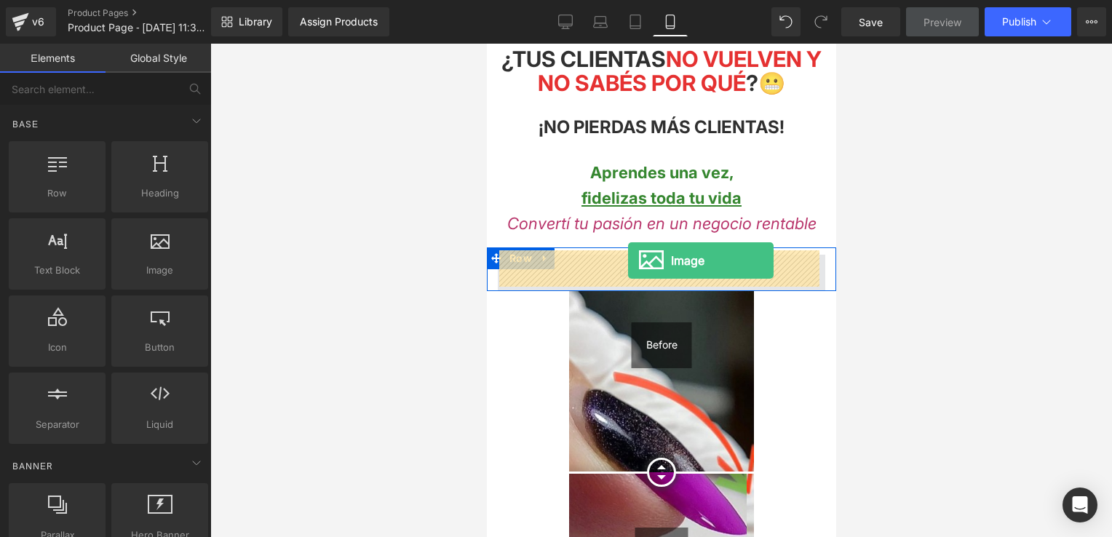
drag, startPoint x: 696, startPoint y: 307, endPoint x: 627, endPoint y: 261, distance: 83.4
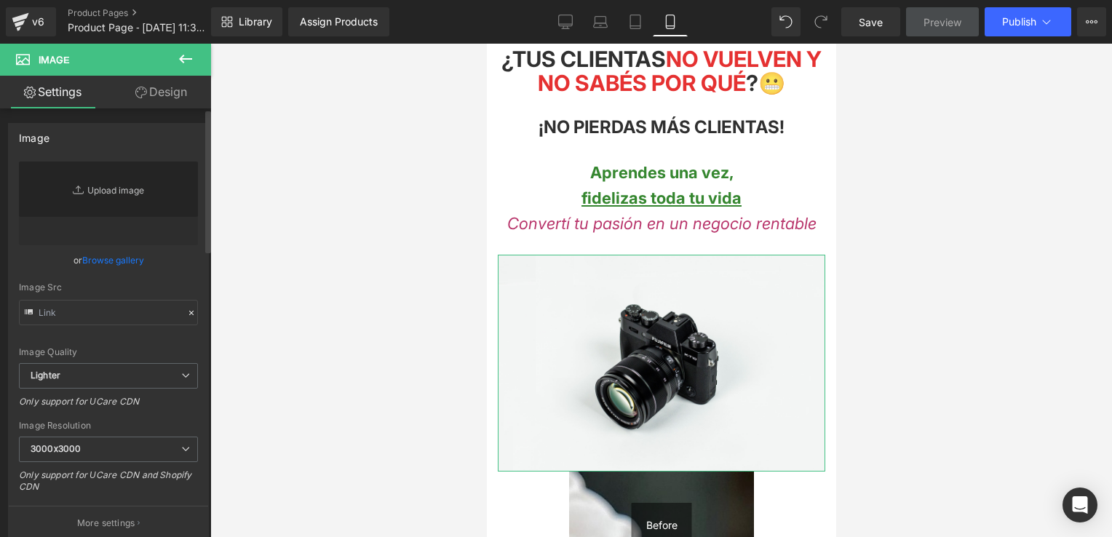
type input "//[DOMAIN_NAME][URL]"
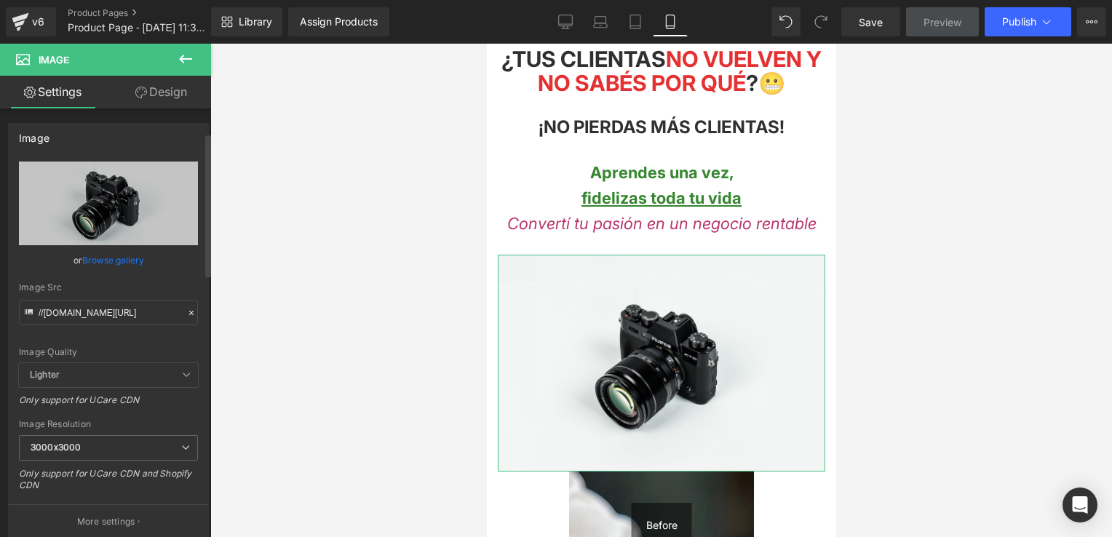
scroll to position [73, 0]
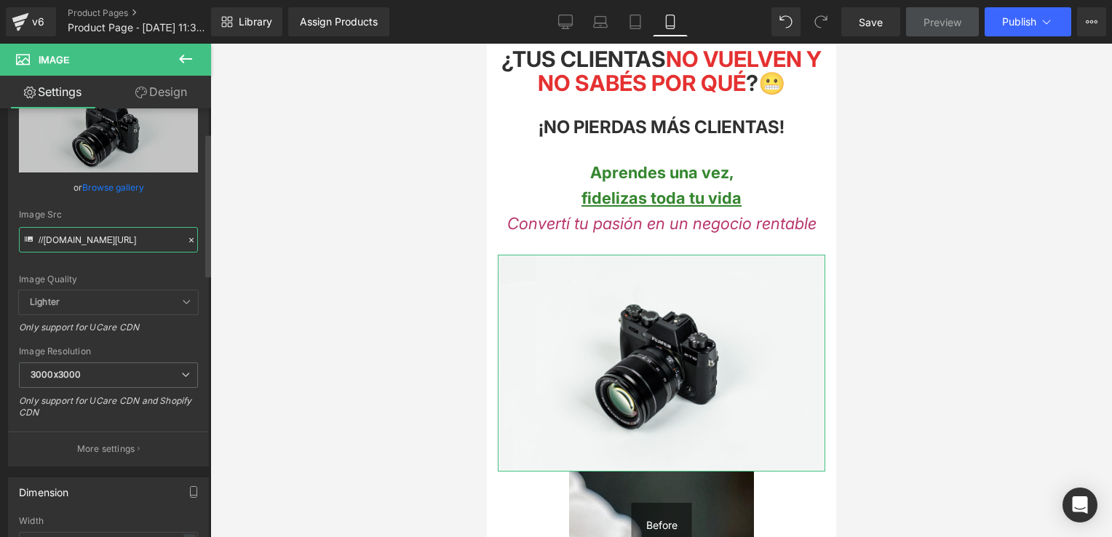
click at [130, 237] on input "//[DOMAIN_NAME][URL]" at bounding box center [108, 239] width 179 height 25
click at [186, 242] on icon at bounding box center [191, 240] width 10 height 10
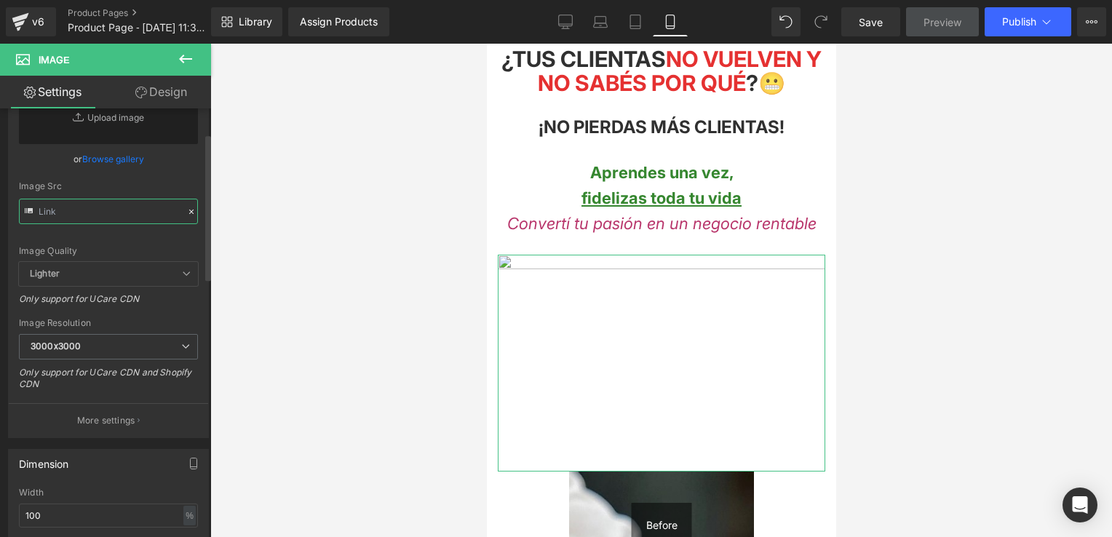
paste input "[URL][DOMAIN_NAME]"
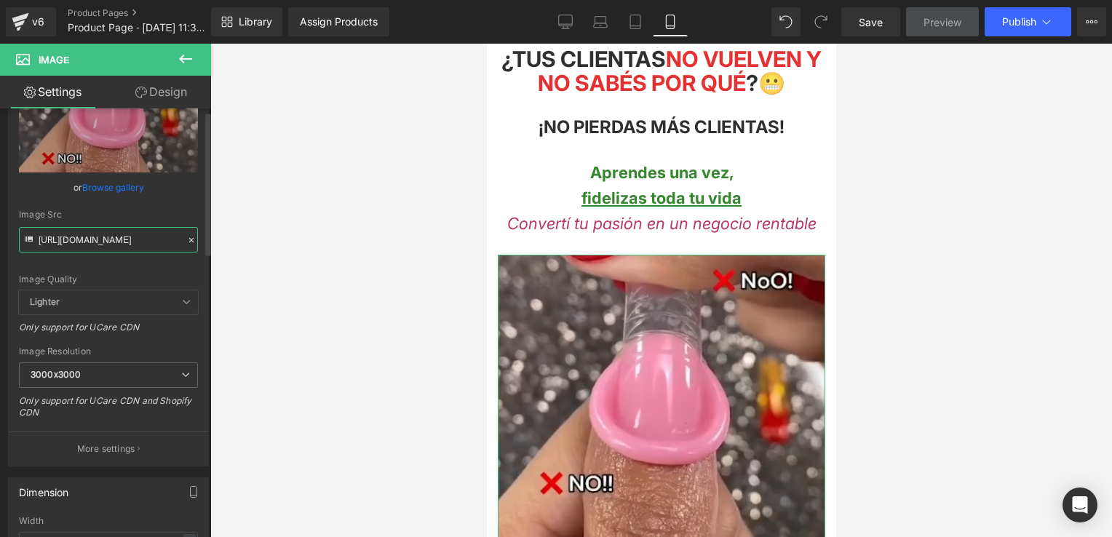
scroll to position [0, 0]
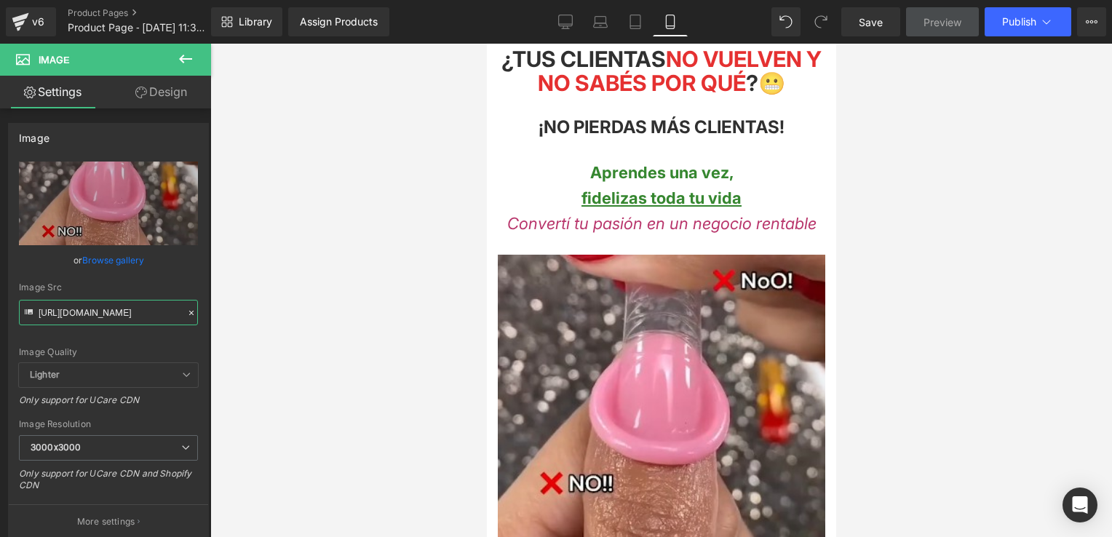
type input "[URL][DOMAIN_NAME]"
click at [180, 63] on icon at bounding box center [185, 58] width 17 height 17
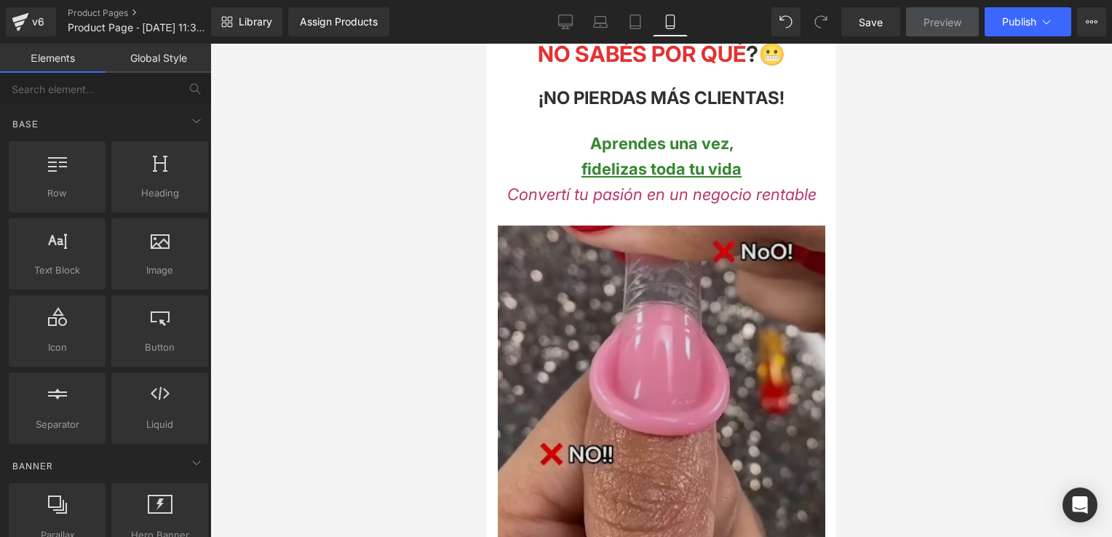
scroll to position [437, 0]
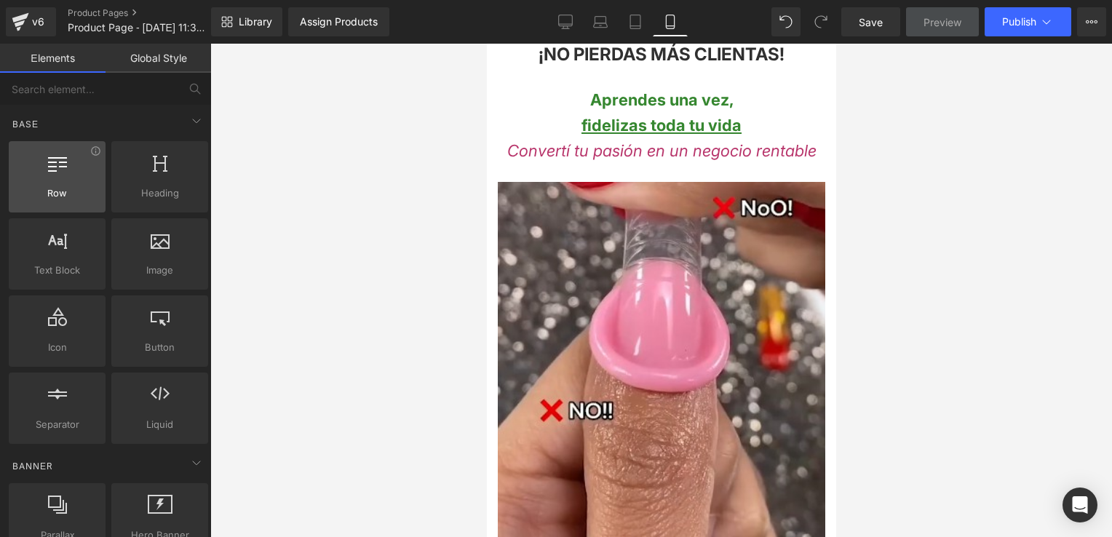
click at [55, 188] on span "Row" at bounding box center [57, 193] width 88 height 15
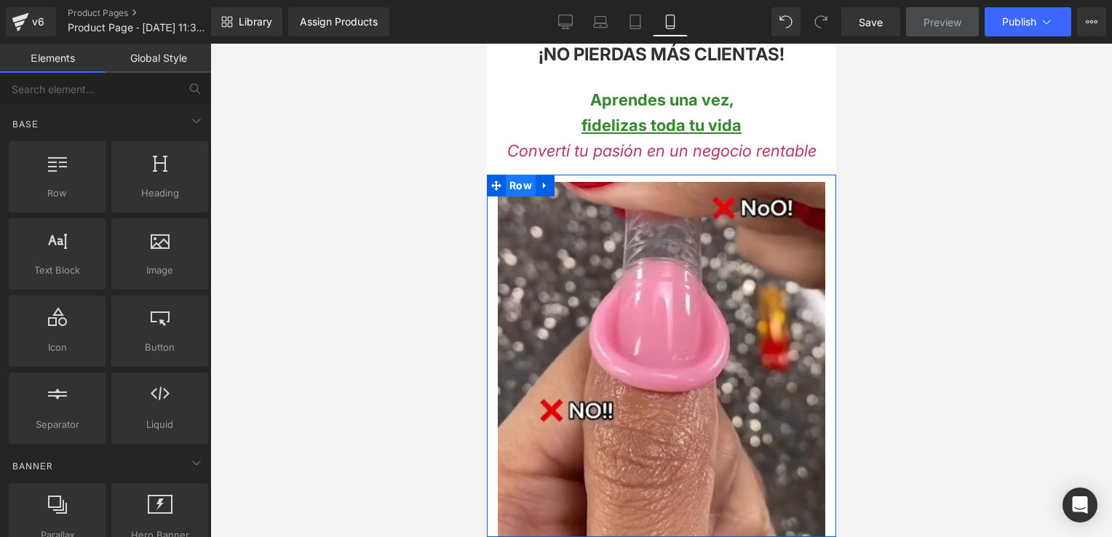
click at [527, 180] on span "Row" at bounding box center [520, 186] width 30 height 22
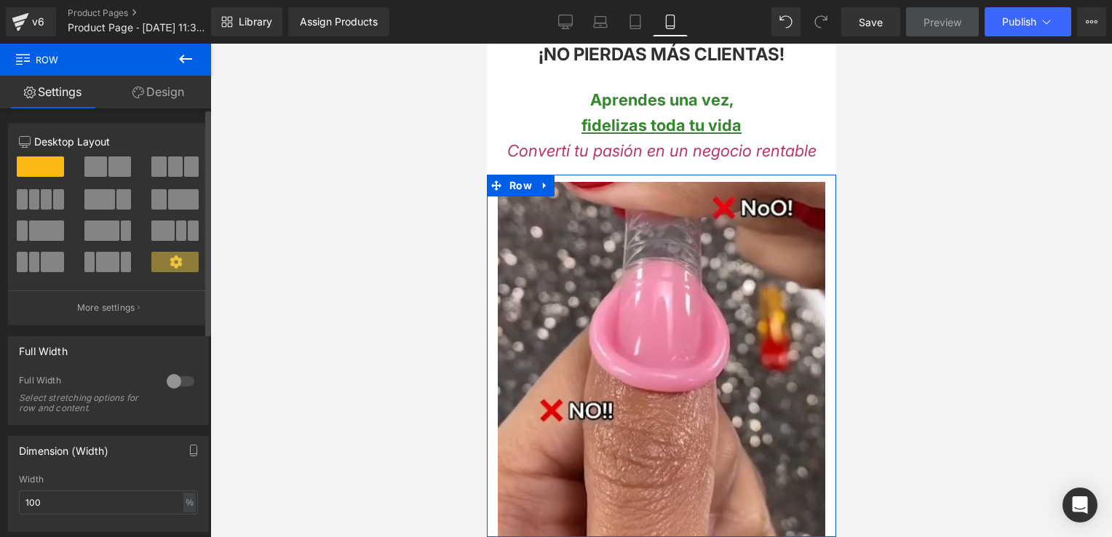
click at [168, 170] on span at bounding box center [175, 166] width 15 height 20
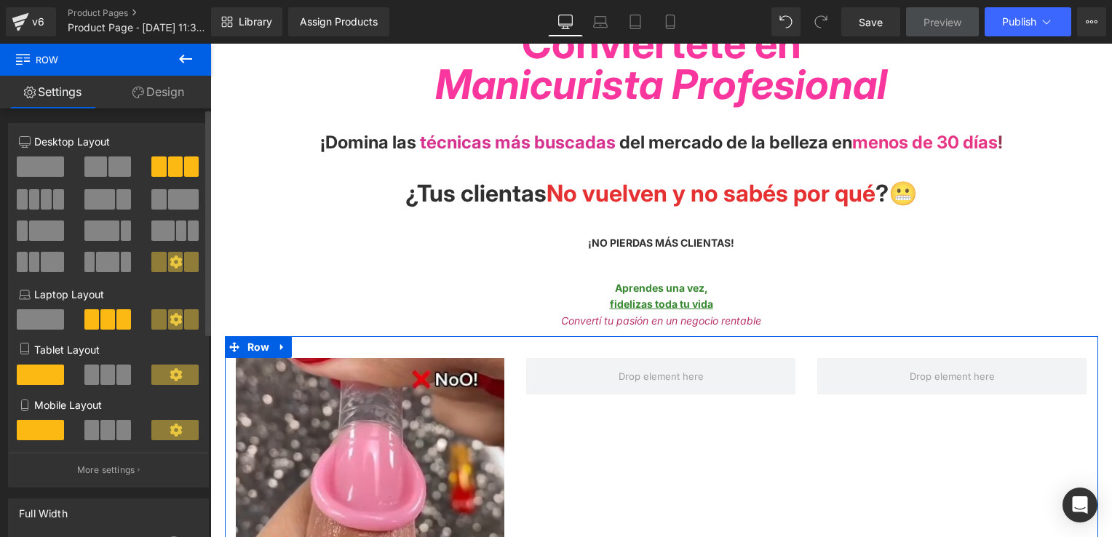
scroll to position [798, 0]
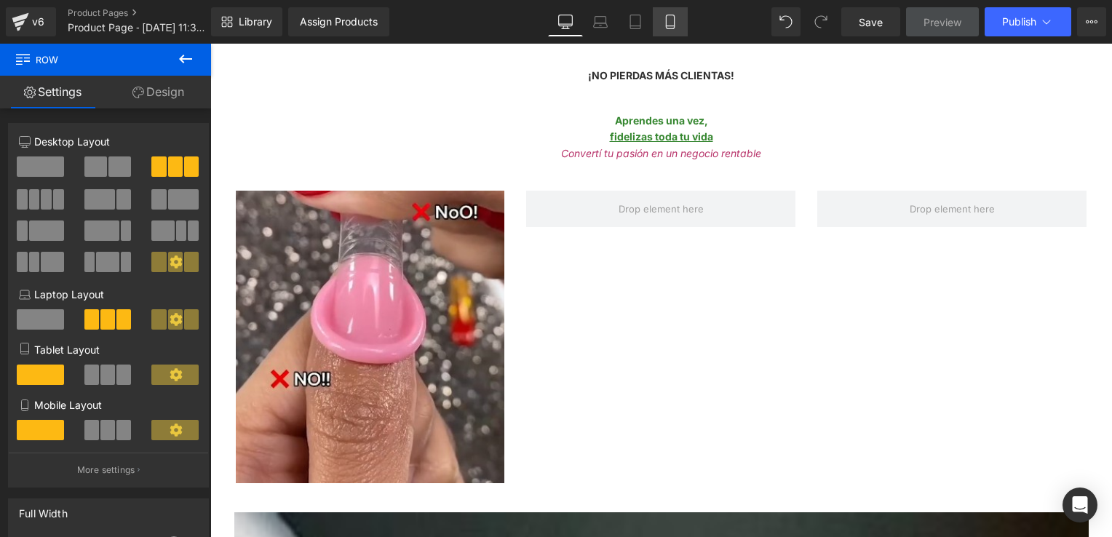
click at [672, 29] on link "Mobile" at bounding box center [670, 21] width 35 height 29
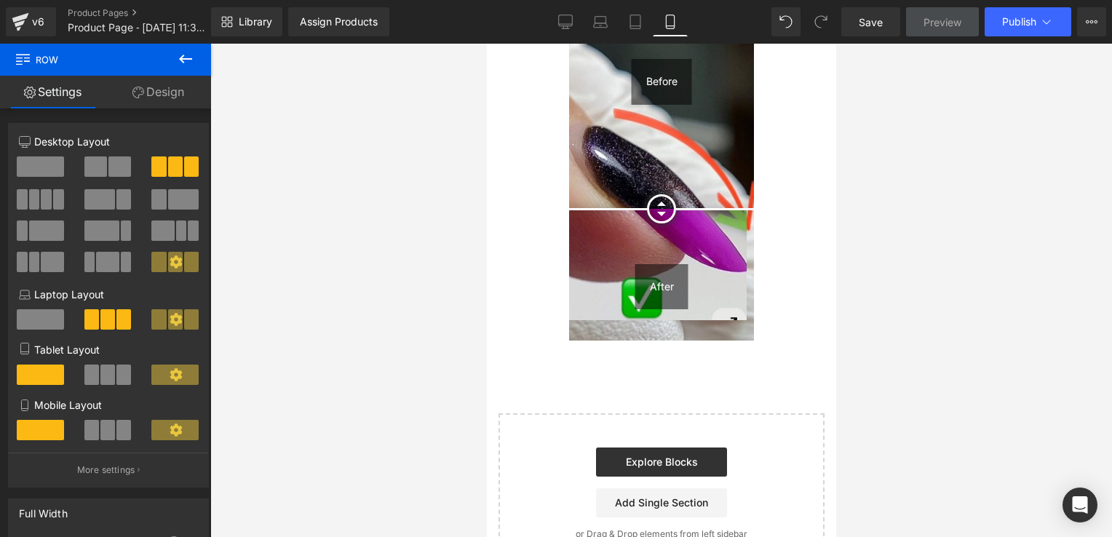
scroll to position [655, 0]
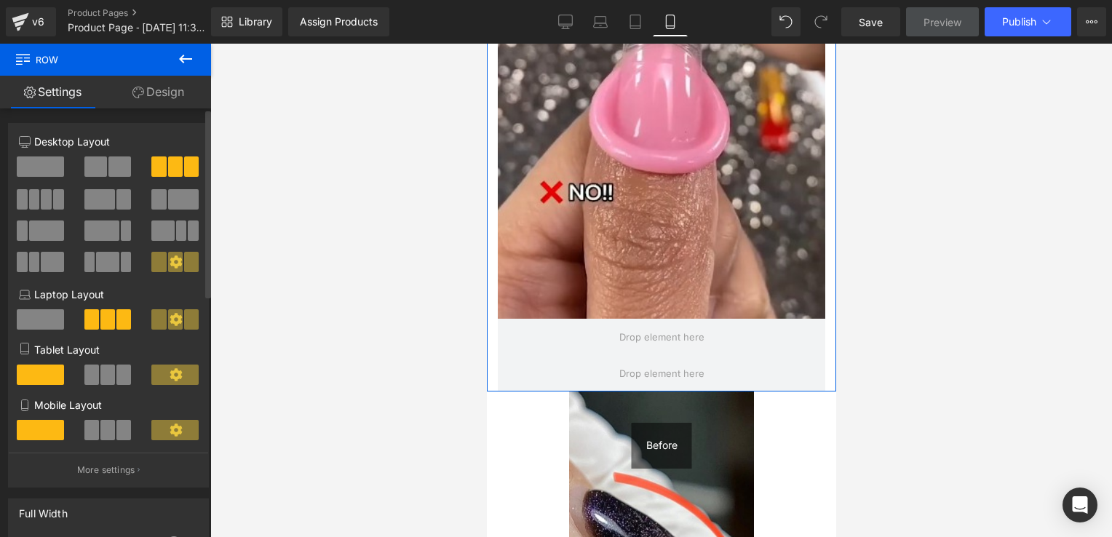
click at [52, 162] on span at bounding box center [40, 166] width 47 height 20
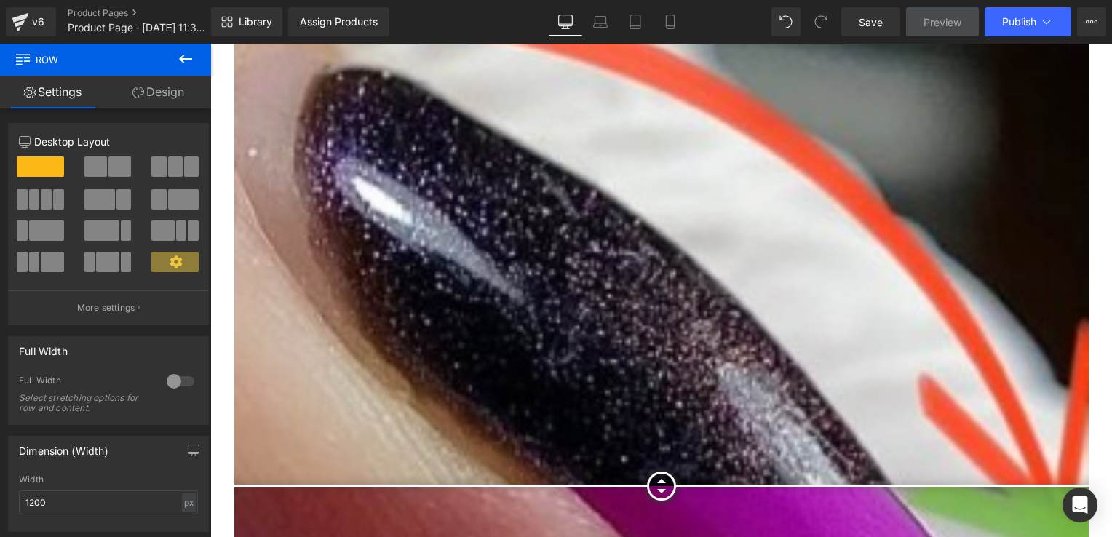
scroll to position [2693, 0]
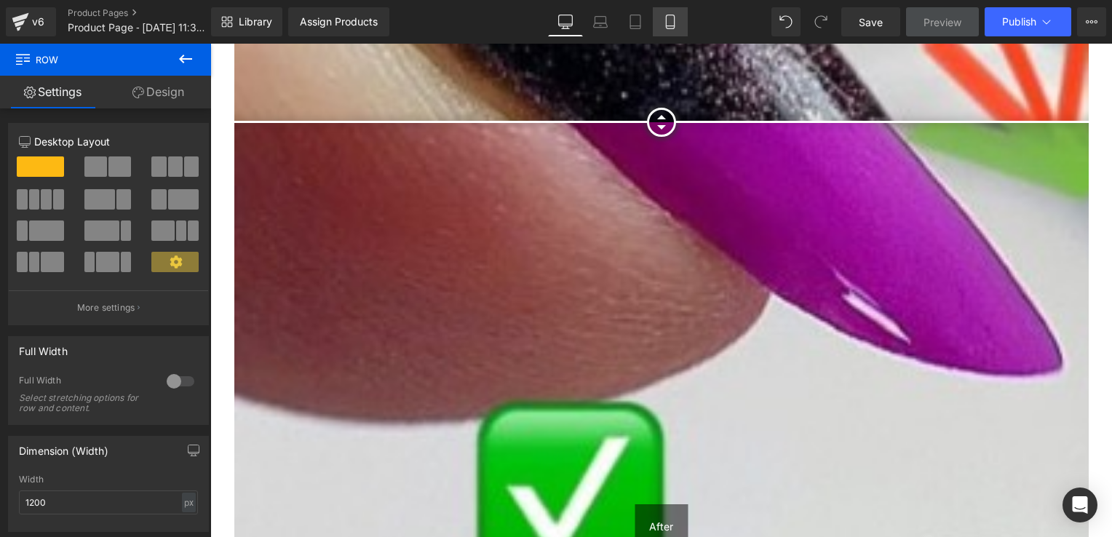
click at [666, 15] on icon at bounding box center [670, 22] width 15 height 15
type input "100"
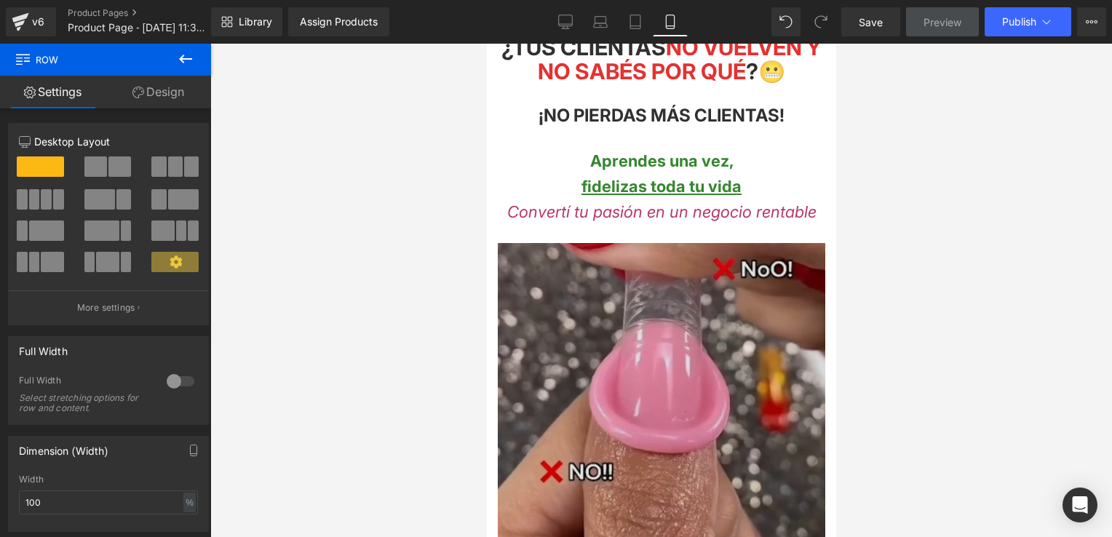
scroll to position [469, 0]
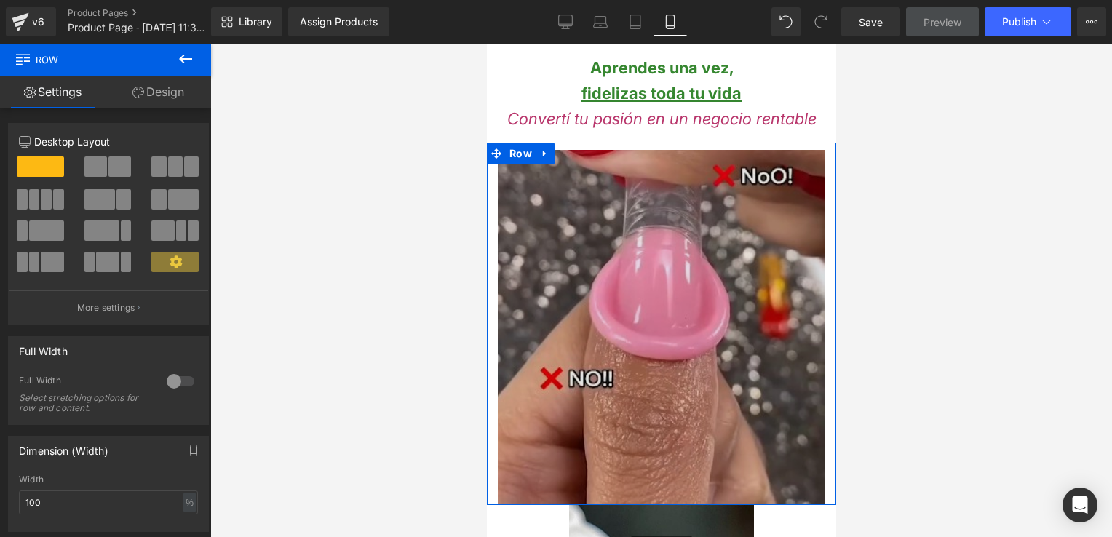
click at [554, 189] on img at bounding box center [661, 327] width 328 height 355
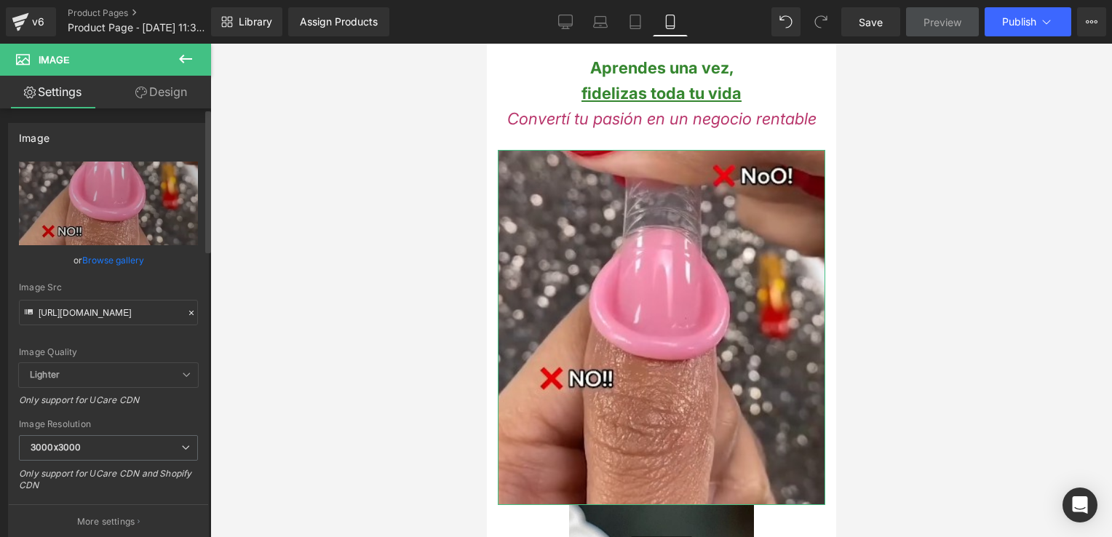
click at [189, 311] on icon at bounding box center [191, 313] width 4 height 4
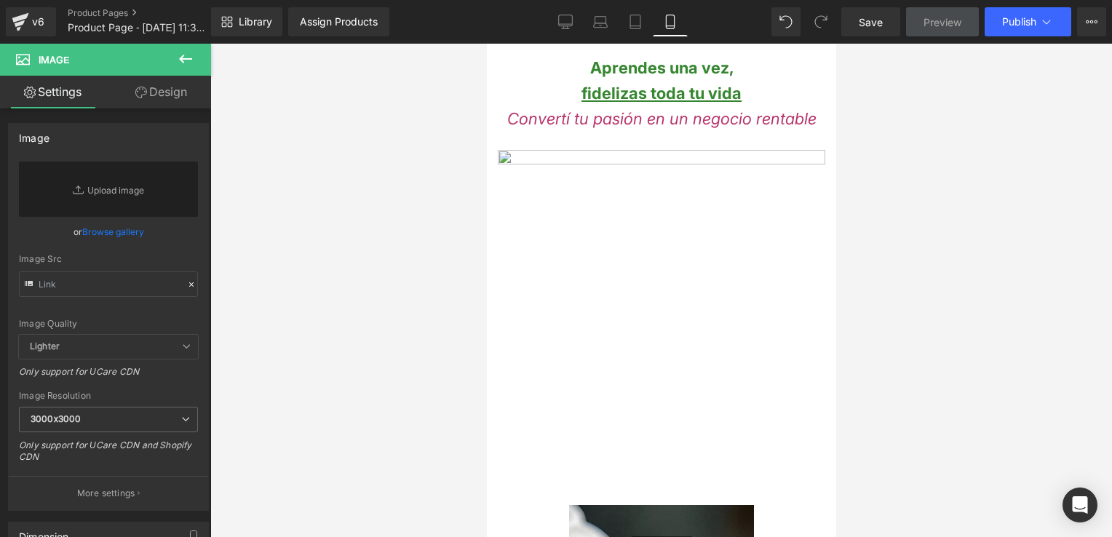
scroll to position [396, 0]
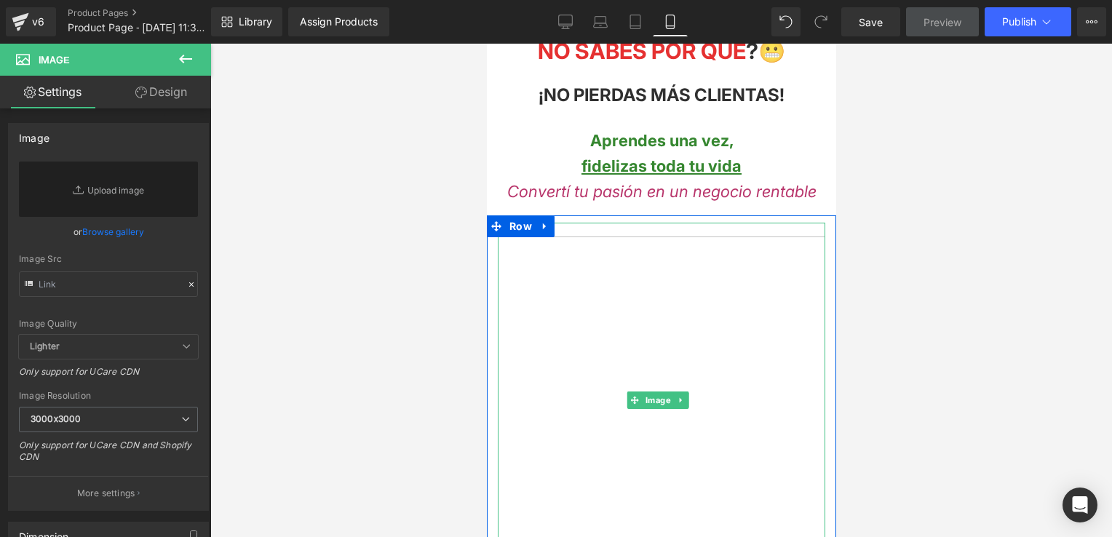
click at [614, 223] on div at bounding box center [661, 225] width 328 height 4
click at [680, 396] on icon at bounding box center [680, 400] width 8 height 9
click at [690, 397] on icon at bounding box center [687, 401] width 8 height 8
